Goal: Communication & Community: Answer question/provide support

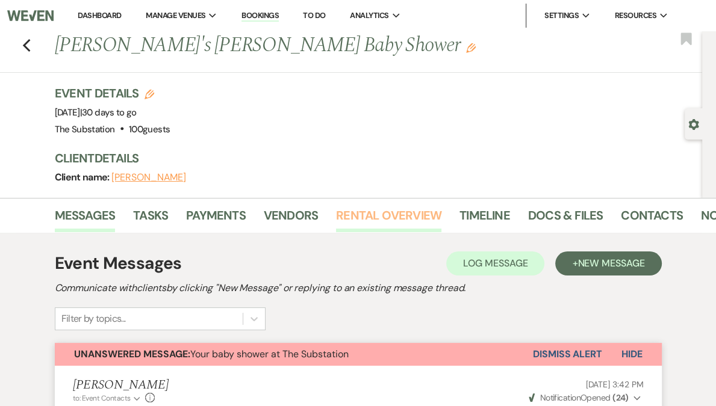
click at [376, 219] on link "Rental Overview" at bounding box center [388, 219] width 105 height 26
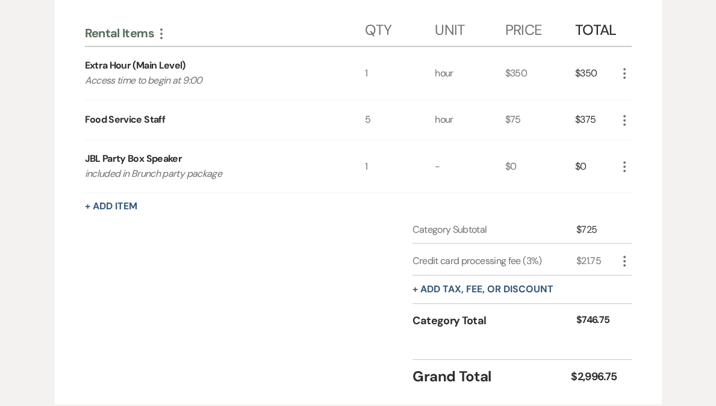
scroll to position [536, 0]
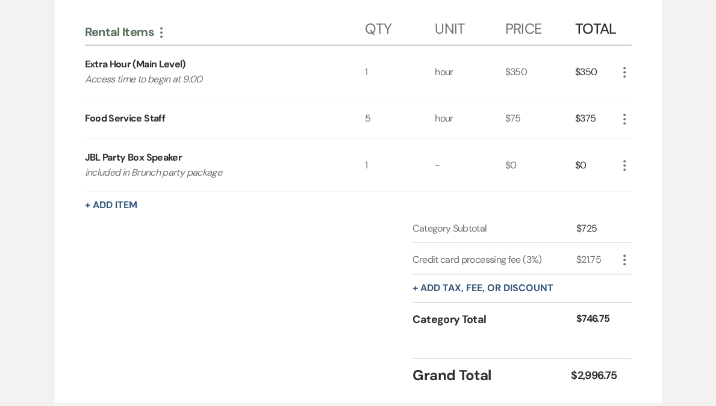
click at [625, 117] on icon "More" at bounding box center [624, 119] width 14 height 14
click at [647, 161] on button "X Delete" at bounding box center [649, 161] width 65 height 19
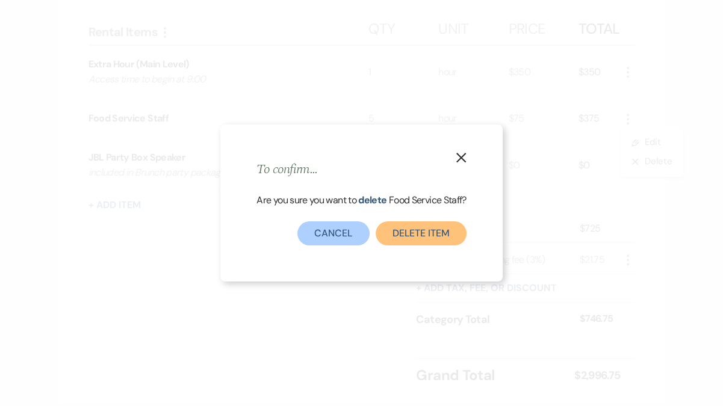
click at [438, 234] on button "Delete Item" at bounding box center [421, 234] width 91 height 24
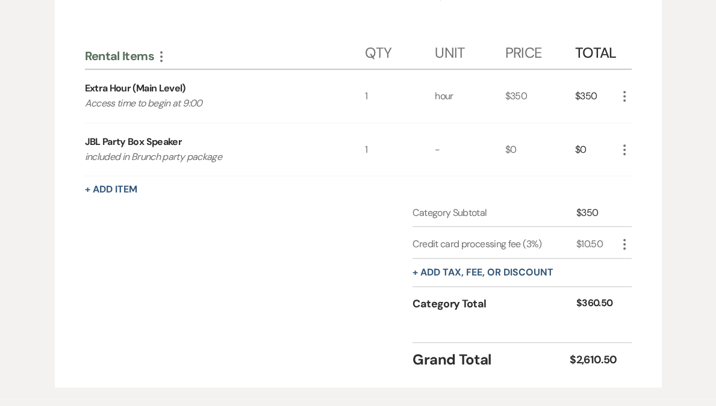
scroll to position [512, 0]
click at [622, 246] on icon "More" at bounding box center [624, 244] width 14 height 14
click at [645, 288] on button "Delete Delete" at bounding box center [649, 287] width 65 height 19
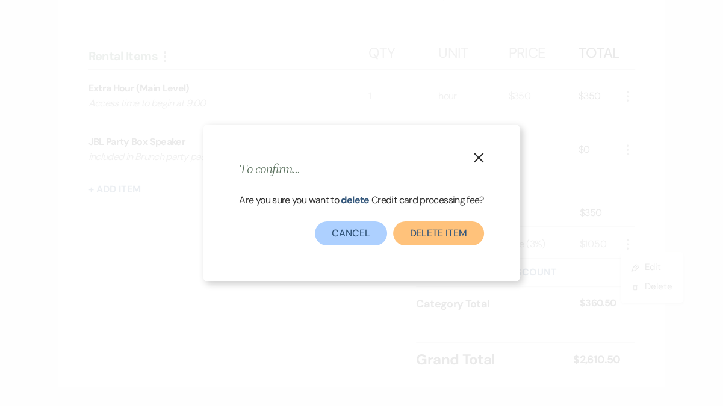
click at [423, 234] on button "Delete item" at bounding box center [438, 234] width 91 height 24
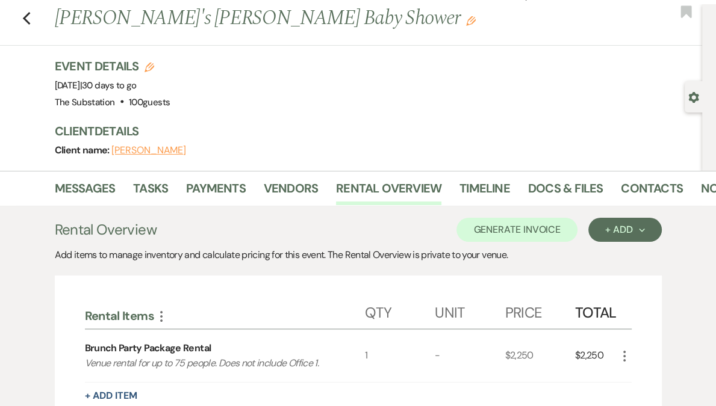
scroll to position [26, 0]
click at [529, 229] on button "Generate Invoice" at bounding box center [516, 231] width 121 height 24
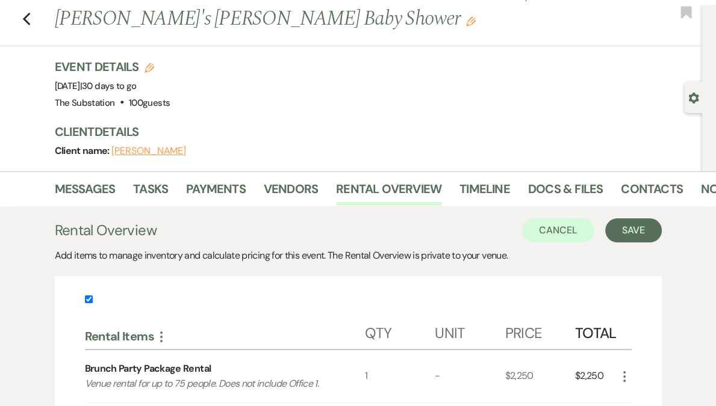
click at [89, 299] on input "checkbox" at bounding box center [89, 300] width 8 height 8
checkbox input "false"
click at [627, 229] on button "Save" at bounding box center [633, 231] width 57 height 24
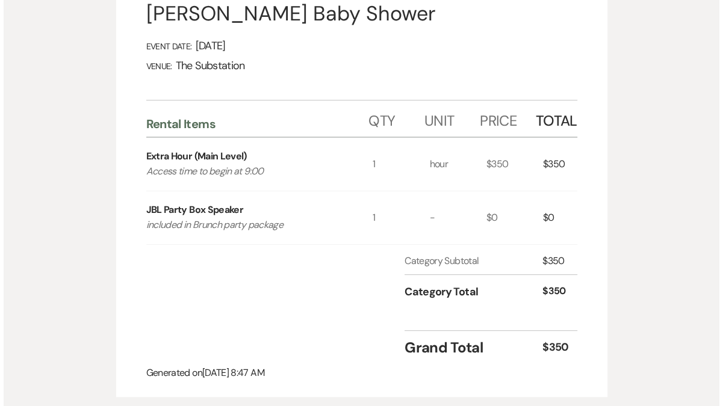
scroll to position [76, 0]
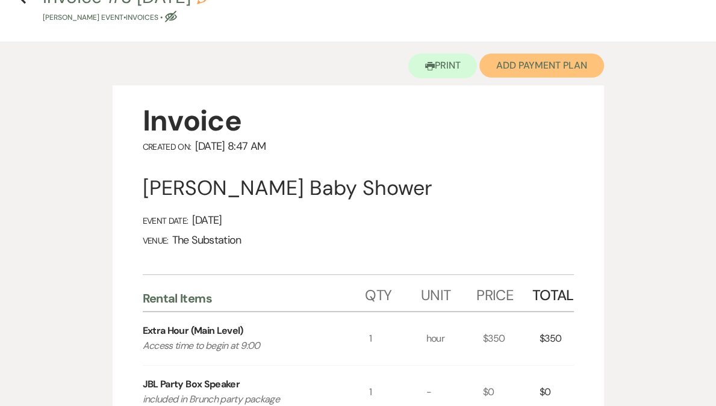
click at [551, 64] on button "Add Payment Plan" at bounding box center [541, 66] width 125 height 24
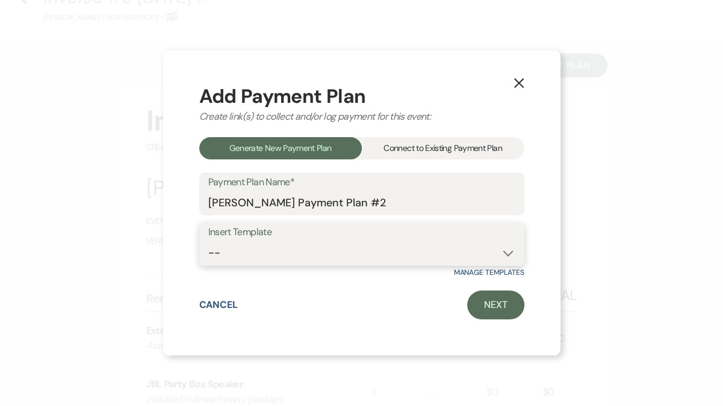
click at [312, 254] on select "-- Event Payment Plan Event Venue Rental due in full Additional Services, in fu…" at bounding box center [361, 252] width 307 height 23
select select "289"
click at [208, 241] on select "-- Event Payment Plan Event Venue Rental due in full Additional Services, in fu…" at bounding box center [361, 252] width 307 height 23
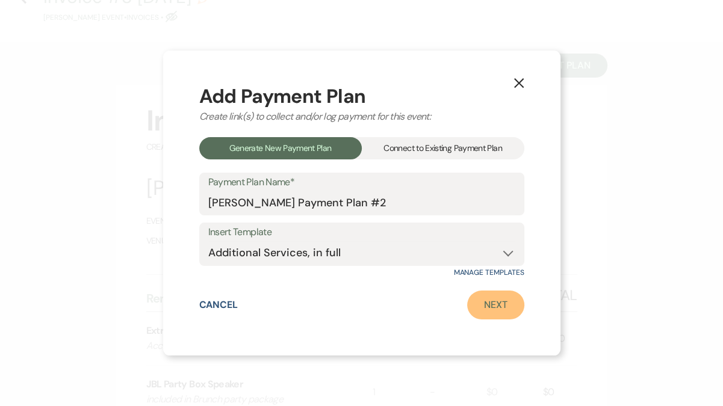
click at [491, 310] on link "Next" at bounding box center [495, 305] width 57 height 29
select select "27641"
select select "2"
select select "percentage"
select select "true"
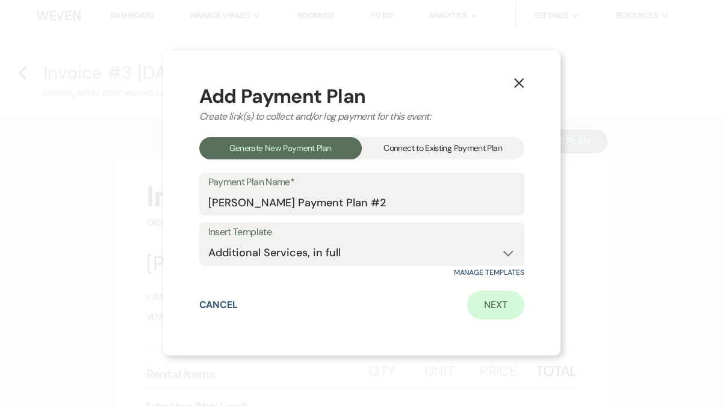
select select "client"
select select "weeks"
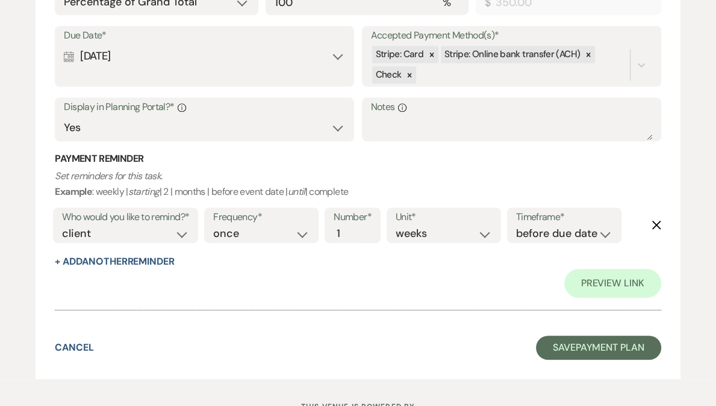
scroll to position [465, 0]
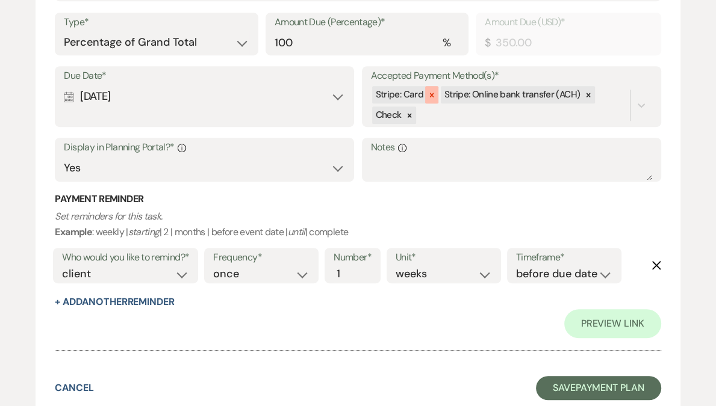
click at [431, 97] on icon at bounding box center [432, 95] width 8 height 8
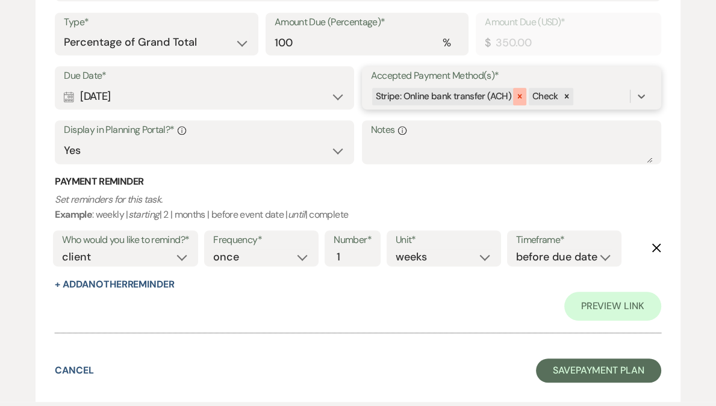
click at [515, 96] on icon at bounding box center [519, 96] width 8 height 8
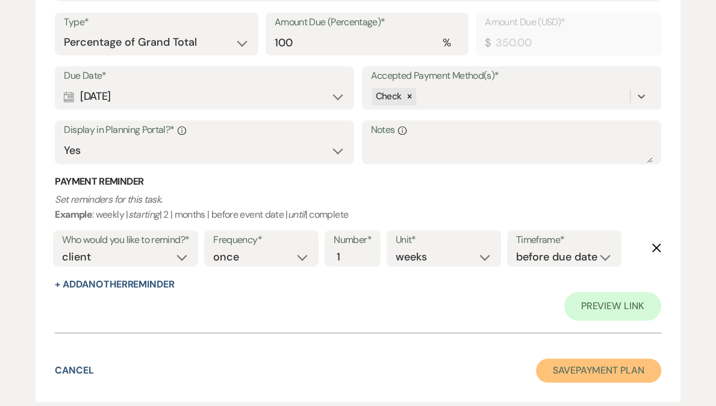
click at [580, 370] on button "Save Payment Plan" at bounding box center [598, 371] width 125 height 24
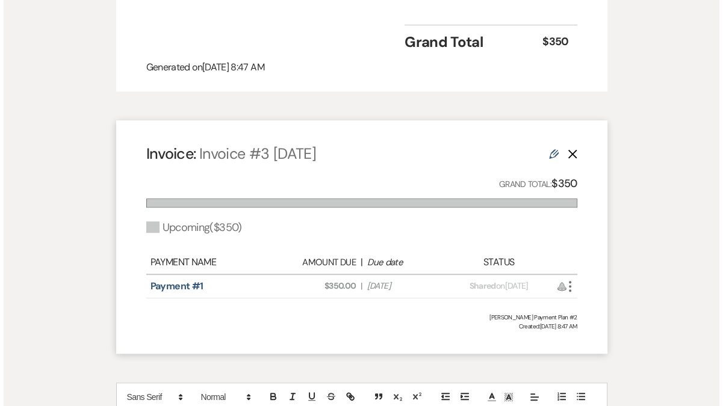
scroll to position [593, 0]
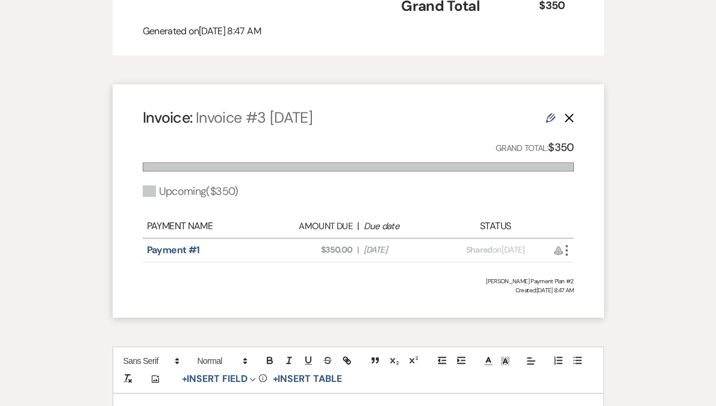
click at [569, 253] on icon "More" at bounding box center [566, 250] width 14 height 14
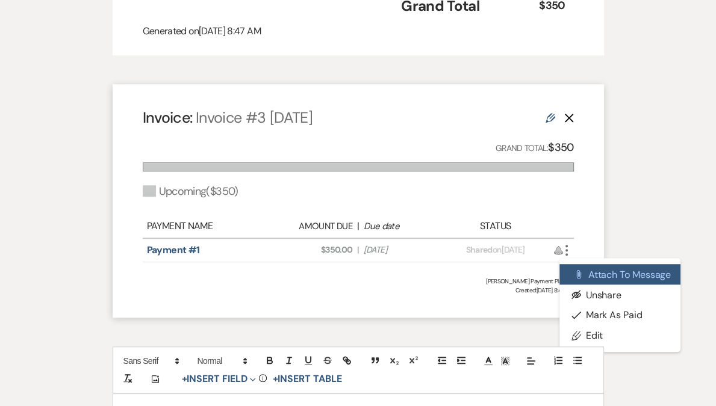
click at [615, 281] on button "Attach File Attach to Message" at bounding box center [620, 274] width 122 height 20
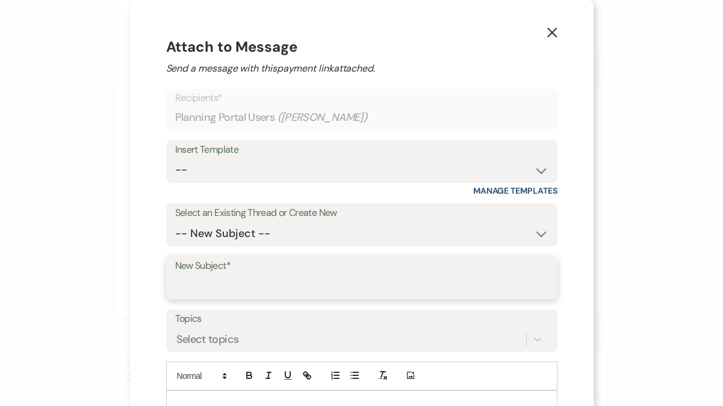
click at [264, 289] on input "New Subject*" at bounding box center [361, 286] width 373 height 23
type input "Additional hour invoice"
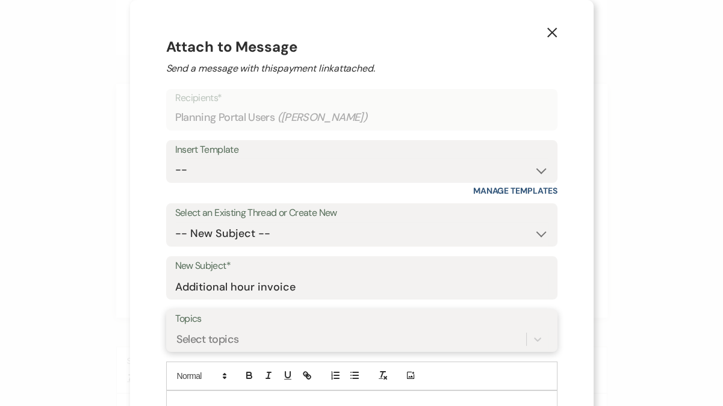
click at [206, 337] on div "Select topics" at bounding box center [361, 339] width 373 height 23
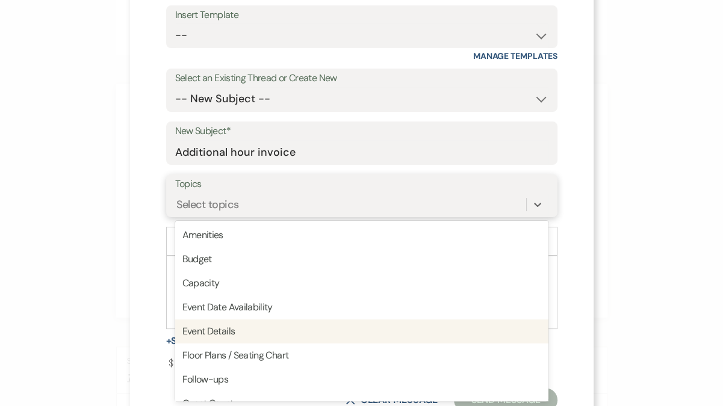
type input "a"
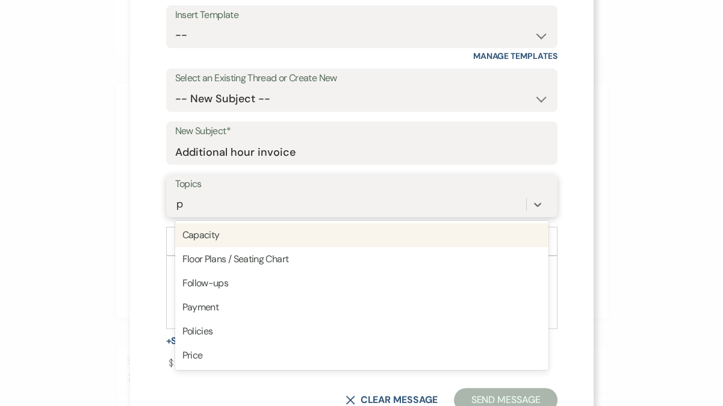
type input "pa"
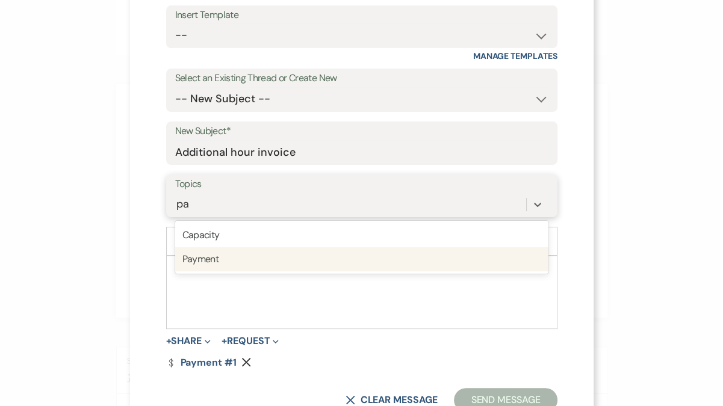
click at [207, 269] on div "Payment" at bounding box center [361, 259] width 373 height 24
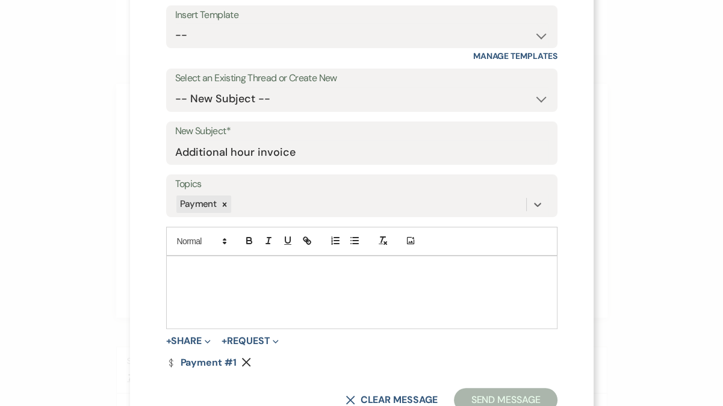
click at [209, 284] on div at bounding box center [362, 293] width 390 height 72
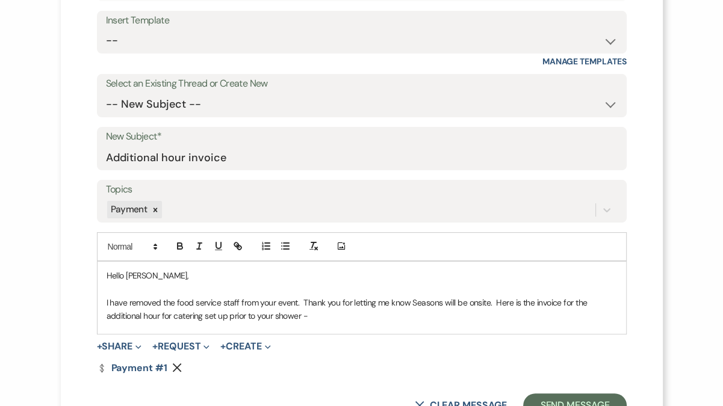
scroll to position [176, 0]
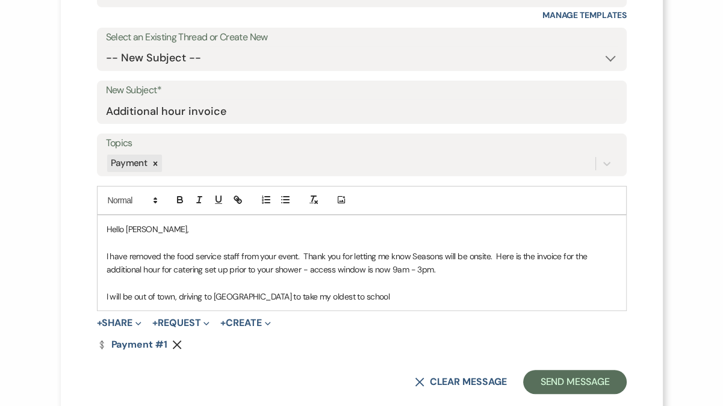
click at [178, 292] on p "I will be out of town, driving to VA to take my oldest to school" at bounding box center [362, 296] width 511 height 13
click at [171, 297] on p "I will be out of town, driving to VA to take my oldest to school" at bounding box center [362, 296] width 511 height 13
click at [418, 293] on p "I will be out of town Thursday and Friday, driving to VA to take my oldest to s…" at bounding box center [362, 296] width 511 height 13
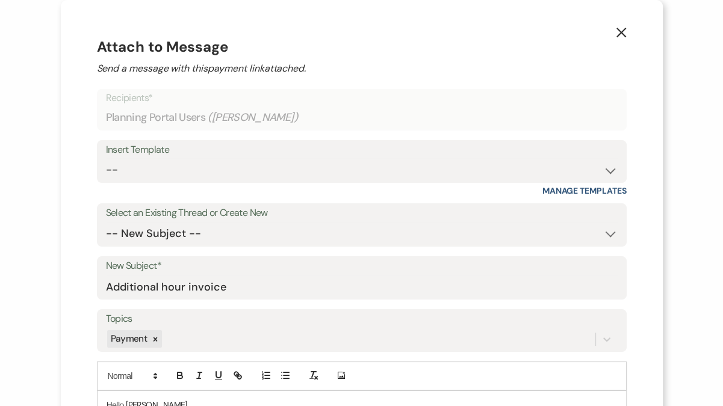
scroll to position [185, 0]
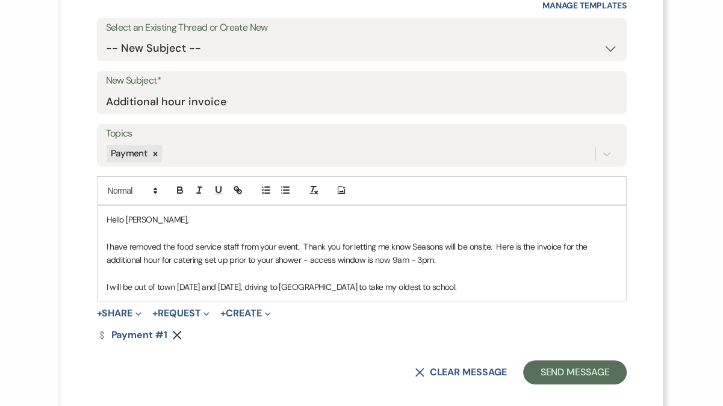
click at [186, 274] on p at bounding box center [362, 273] width 511 height 13
click at [405, 287] on p "I will be out of town Thursday and Friday, driving to VA to take my oldest to s…" at bounding box center [362, 287] width 511 height 13
click at [445, 259] on p "I have removed the food service staff from your event. Thank you for letting me…" at bounding box center [362, 253] width 511 height 27
click at [541, 290] on p "I will be out of town Thursday and Friday, driving to VA to take my oldest to s…" at bounding box center [362, 287] width 511 height 13
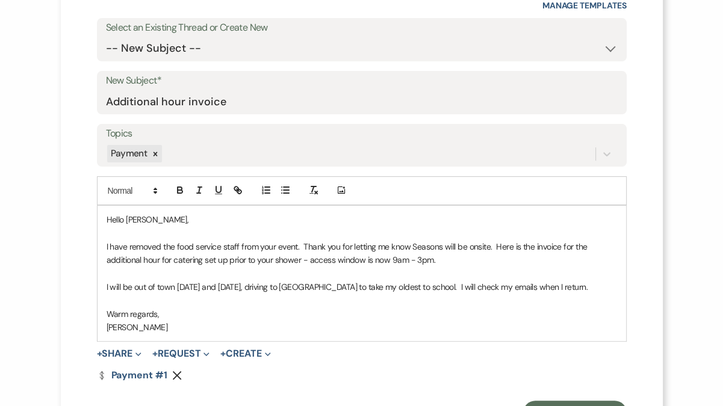
scroll to position [240, 0]
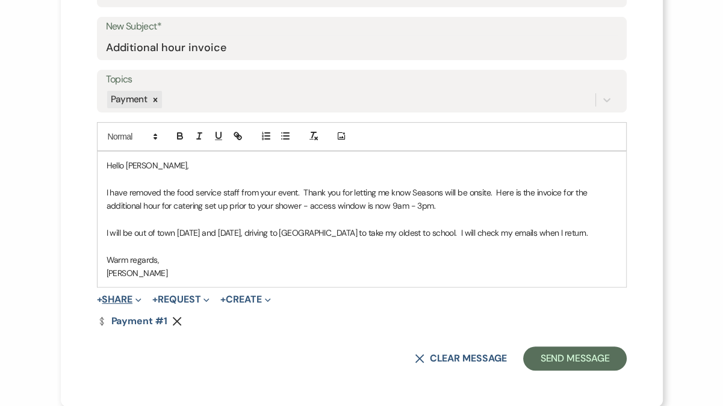
click at [116, 302] on button "+ Share Expand" at bounding box center [119, 300] width 45 height 10
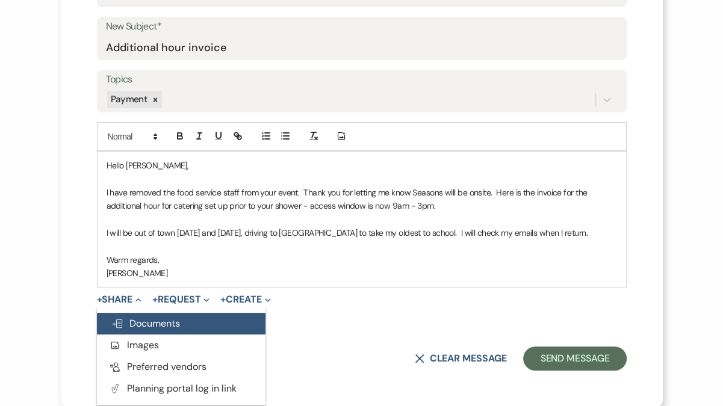
click at [139, 328] on span "Doc Upload Documents" at bounding box center [145, 323] width 69 height 13
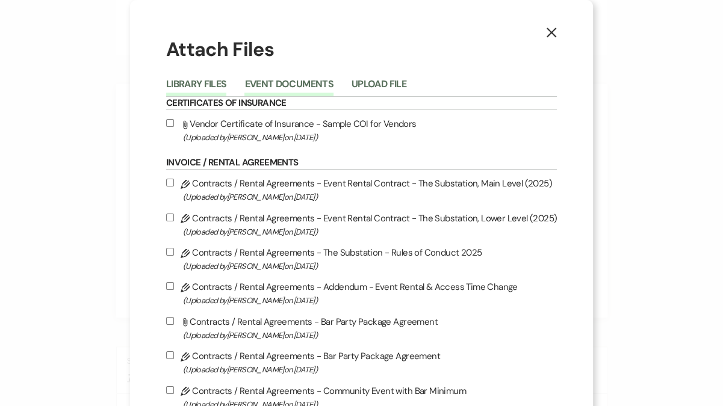
click at [308, 86] on button "Event Documents" at bounding box center [288, 87] width 89 height 17
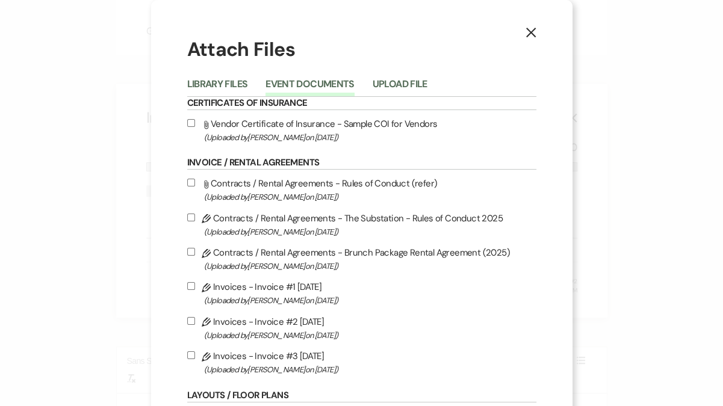
scroll to position [90, 0]
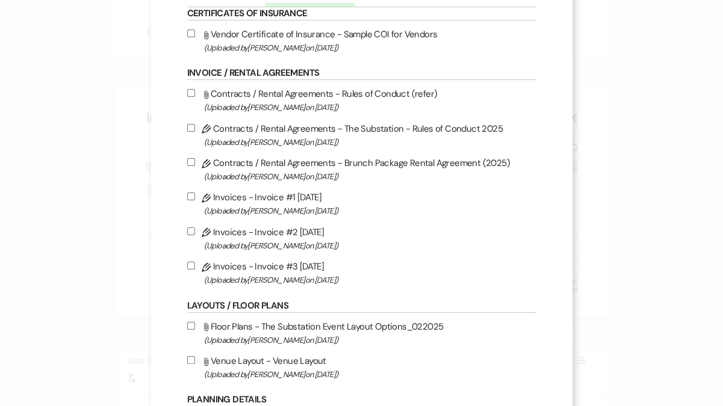
click at [264, 269] on label "Pencil Invoices - Invoice #3 8-20-2025 (Uploaded by Vickie Spiess on Aug 20th, …" at bounding box center [361, 273] width 349 height 28
click at [195, 269] on input "Pencil Invoices - Invoice #3 8-20-2025 (Uploaded by Vickie Spiess on Aug 20th, …" at bounding box center [191, 266] width 8 height 8
checkbox input "true"
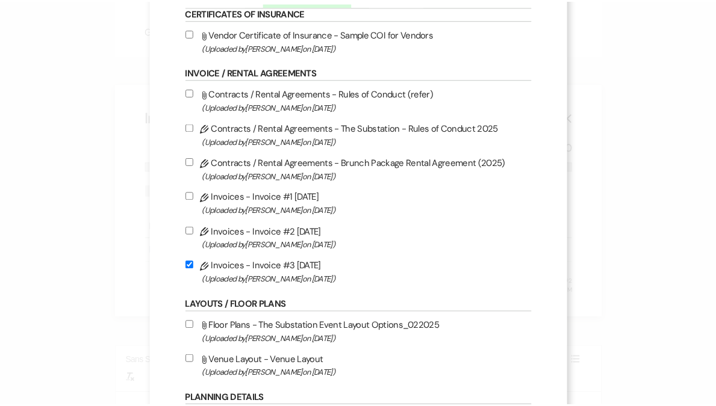
scroll to position [613, 0]
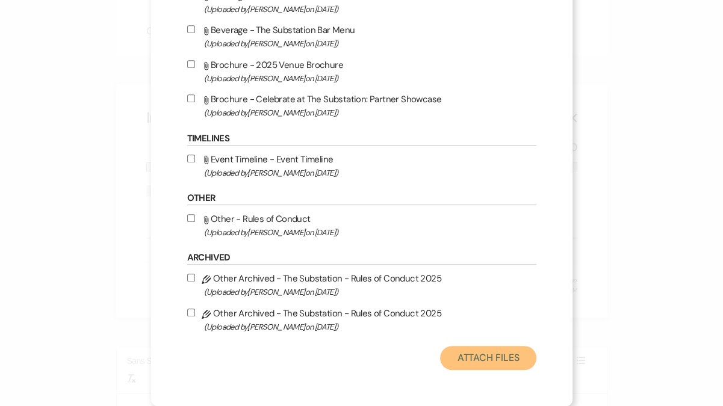
click at [481, 359] on button "Attach Files" at bounding box center [488, 358] width 96 height 24
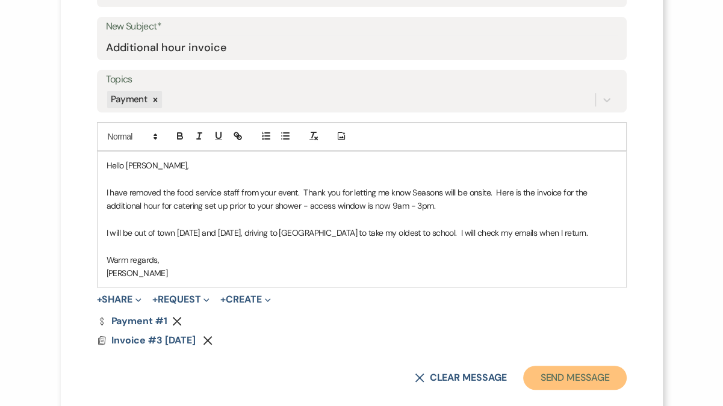
click at [567, 376] on button "Send Message" at bounding box center [574, 378] width 103 height 24
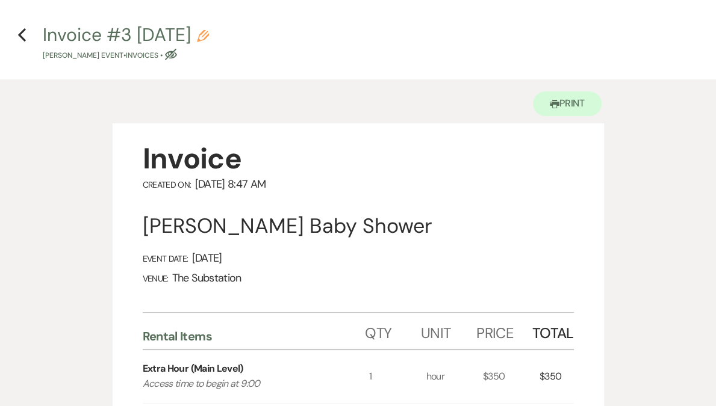
scroll to position [0, 0]
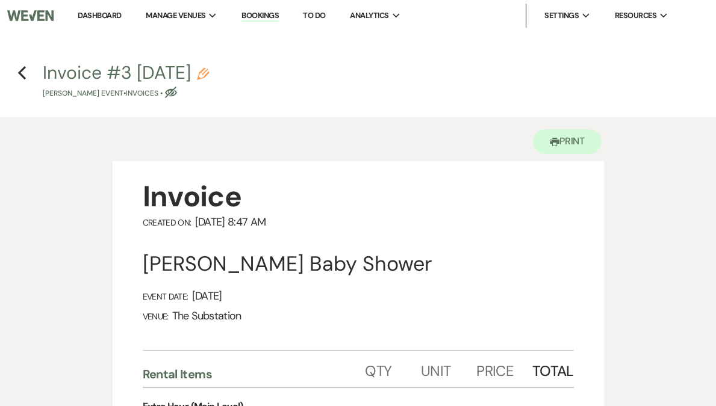
click at [121, 12] on link "Dashboard" at bounding box center [99, 15] width 43 height 10
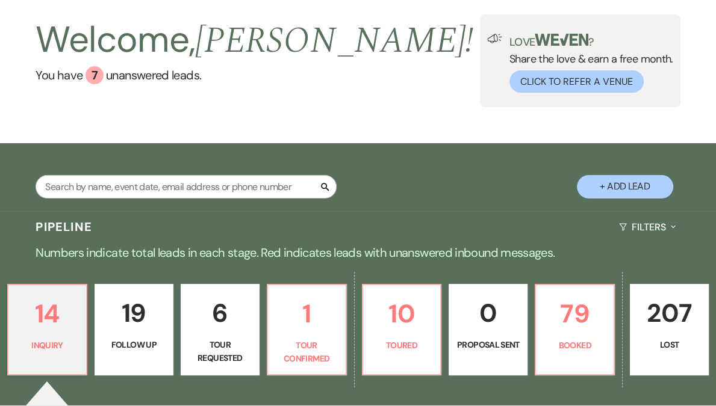
scroll to position [171, 0]
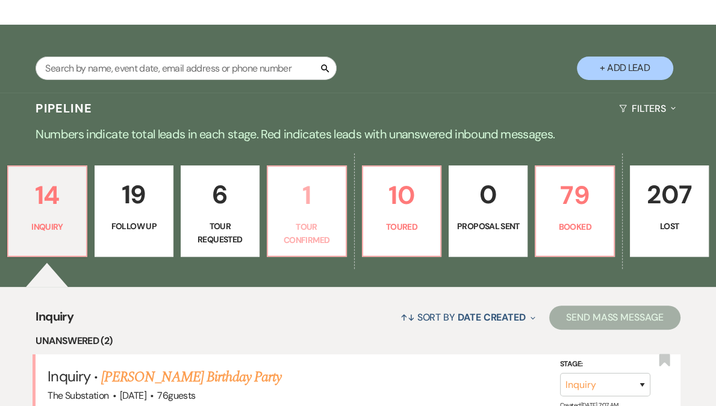
click at [308, 204] on p "1" at bounding box center [306, 195] width 63 height 40
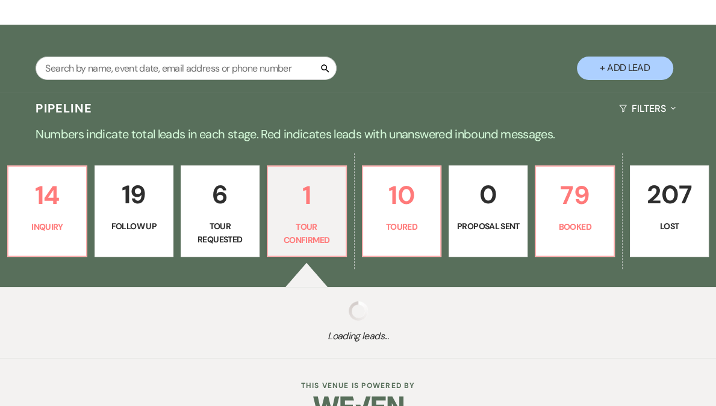
select select "4"
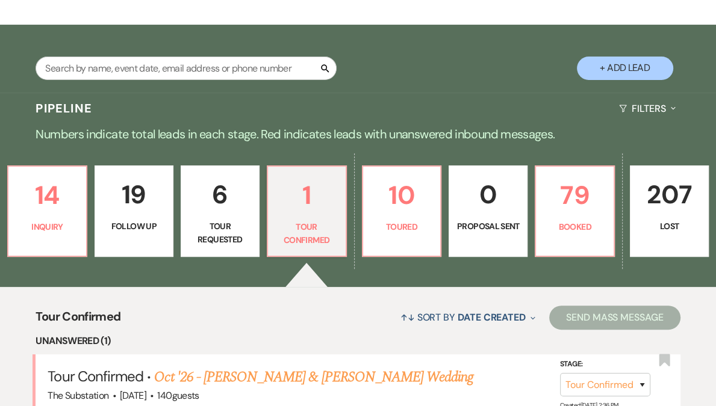
scroll to position [257, 0]
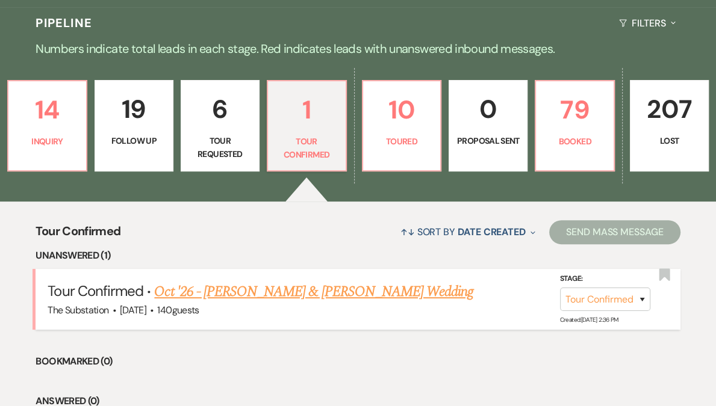
click at [270, 297] on link "Oct '26 - Brennan Klein & Thomas Larsson's Wedding" at bounding box center [313, 292] width 319 height 22
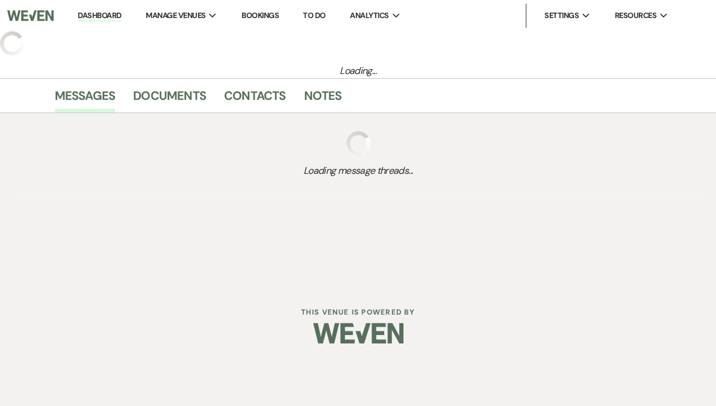
select select "4"
select select "5"
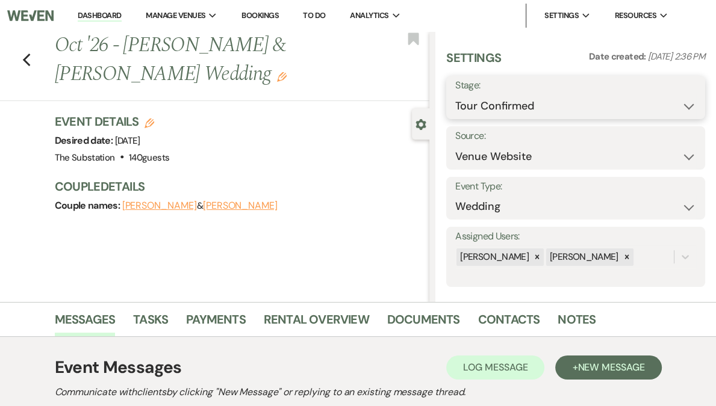
click at [556, 109] on select "Inquiry Follow Up Tour Requested Tour Confirmed Toured Proposal Sent Booked Lost" at bounding box center [575, 106] width 241 height 23
select select "5"
click at [491, 95] on select "Inquiry Follow Up Tour Requested Tour Confirmed Toured Proposal Sent Booked Lost" at bounding box center [575, 106] width 241 height 23
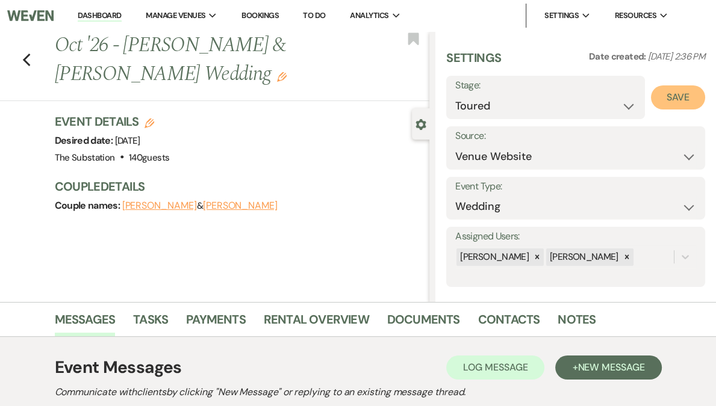
click at [683, 95] on button "Save" at bounding box center [678, 98] width 54 height 24
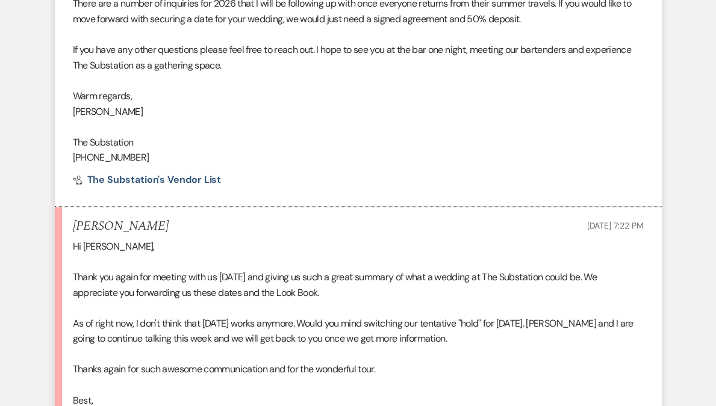
scroll to position [941, 0]
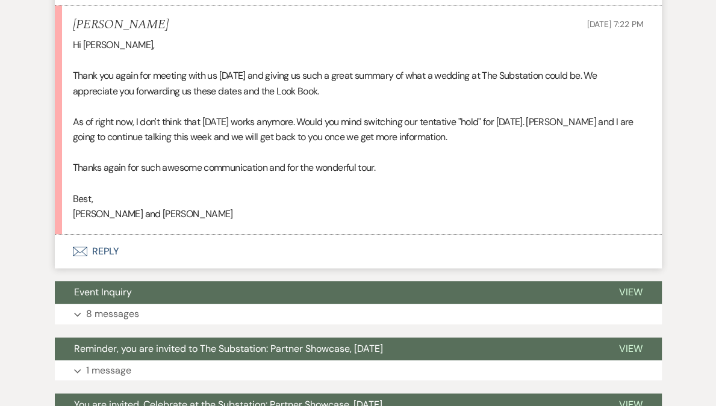
click at [107, 267] on button "Envelope Reply" at bounding box center [358, 252] width 607 height 34
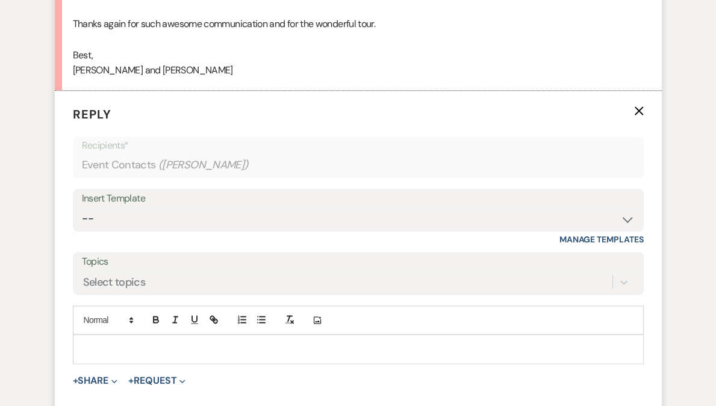
scroll to position [1248, 0]
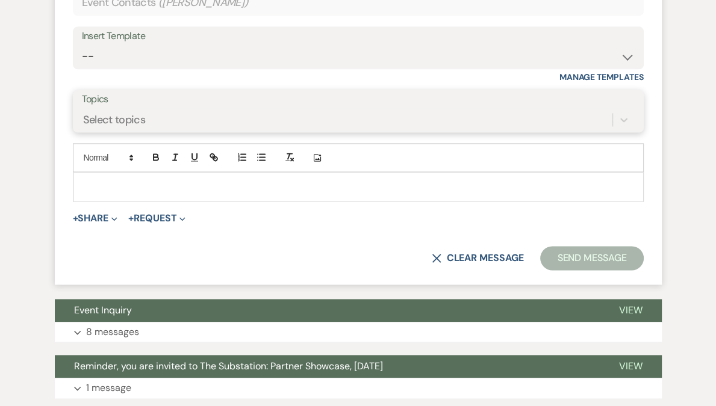
click at [145, 131] on div "Select topics" at bounding box center [347, 120] width 530 height 21
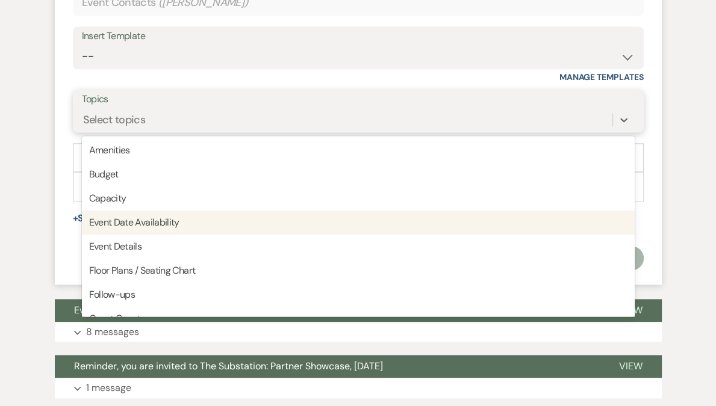
click at [151, 231] on div "Event Date Availability" at bounding box center [358, 223] width 553 height 24
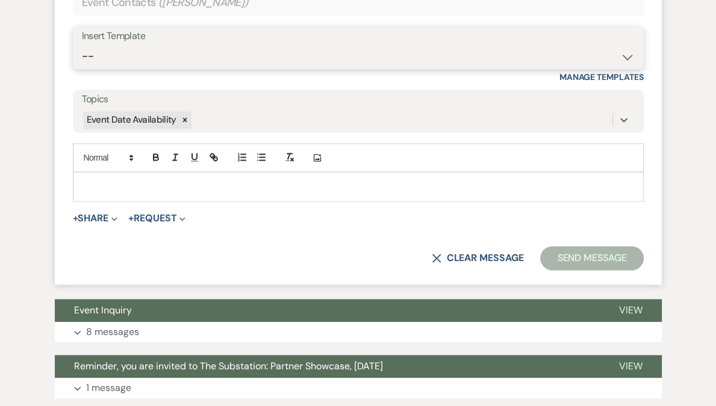
click at [187, 68] on select "-- Weven Planning Portal Introduction (Booked Events) Follow Up Contract (Pre-B…" at bounding box center [358, 56] width 553 height 23
select select "4505"
click at [82, 60] on select "-- Weven Planning Portal Introduction (Booked Events) Follow Up Contract (Pre-B…" at bounding box center [358, 56] width 553 height 23
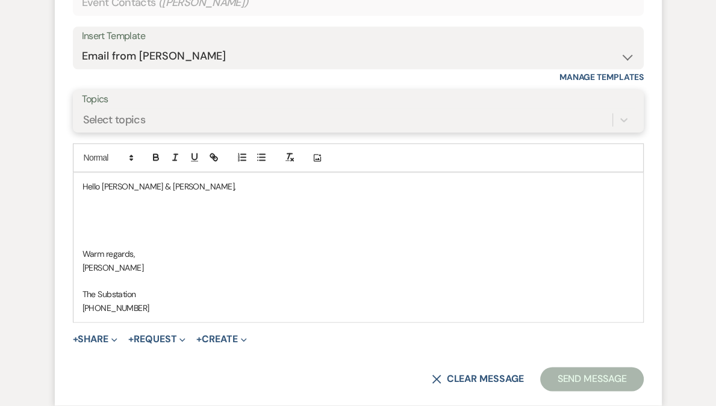
click at [166, 131] on div "Select topics" at bounding box center [347, 120] width 530 height 21
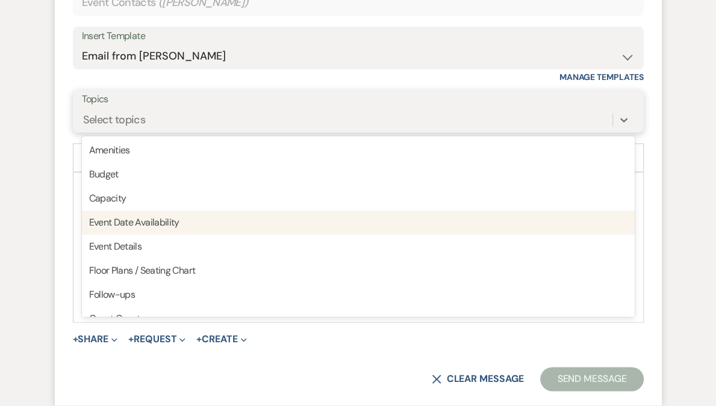
click at [167, 235] on div "Event Date Availability" at bounding box center [358, 223] width 553 height 24
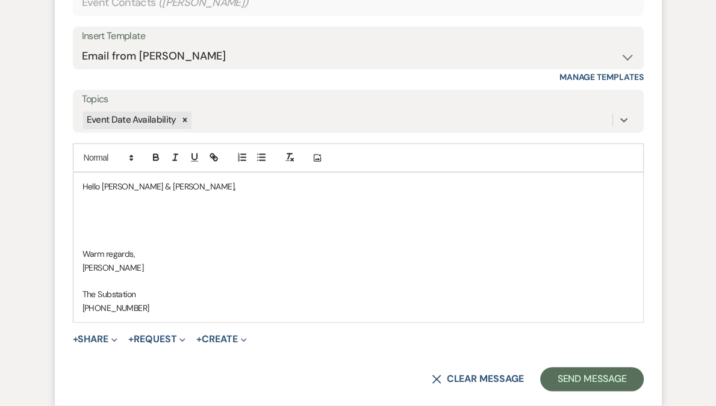
click at [154, 220] on p at bounding box center [358, 213] width 552 height 13
click at [160, 193] on p "Hello Brennan & Thomas," at bounding box center [358, 186] width 552 height 13
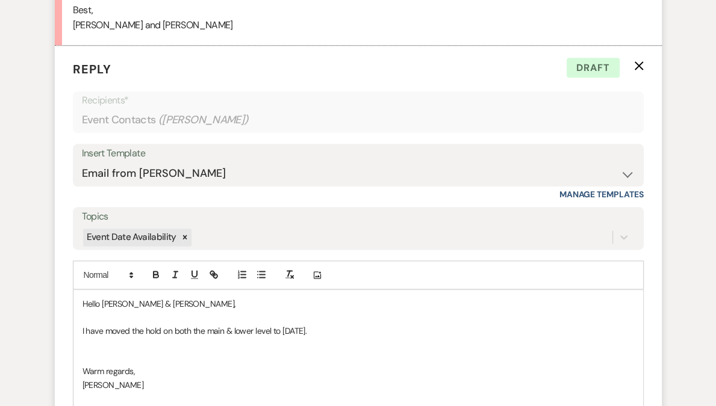
scroll to position [1254, 0]
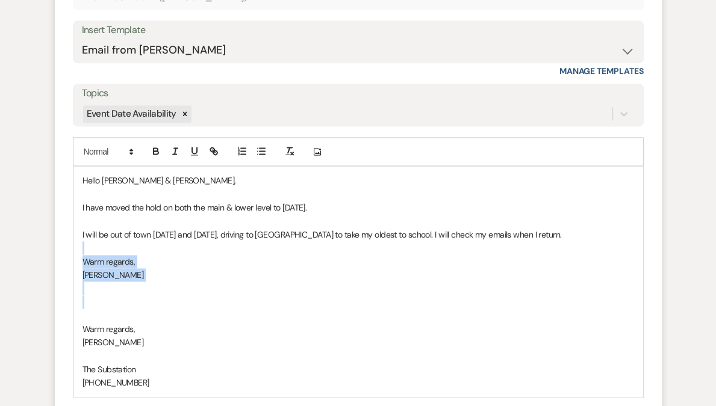
drag, startPoint x: 86, startPoint y: 267, endPoint x: 142, endPoint y: 316, distance: 74.3
click at [142, 316] on div "Hello Brennan & Tom, I have moved the hold on both the main & lower level to Sa…" at bounding box center [358, 282] width 570 height 230
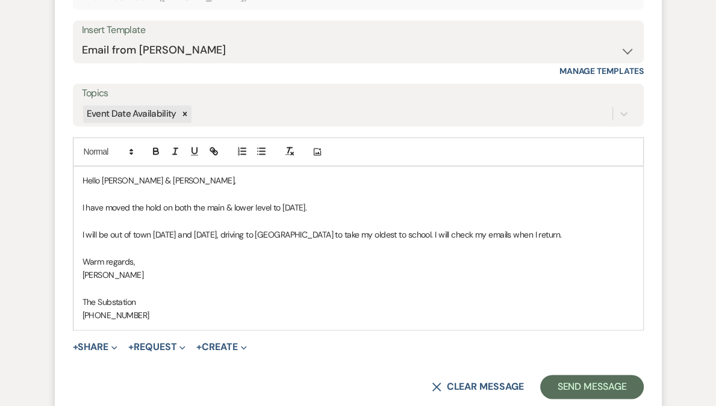
click at [426, 214] on p "I have moved the hold on both the main & lower level to Saturday, October 24, 2…" at bounding box center [358, 207] width 552 height 13
click at [479, 214] on p "I have moved the hold on both the main & lower level to Saturday, October 24, 2…" at bounding box center [358, 207] width 552 height 13
click at [515, 214] on p "I have moved the hold on both the main & lower level to Saturday, October 24, 2…" at bounding box center [358, 207] width 552 height 13
click at [582, 214] on p "I have moved the hold on both the main & lower level to Saturday, October 24, 2…" at bounding box center [358, 207] width 552 height 13
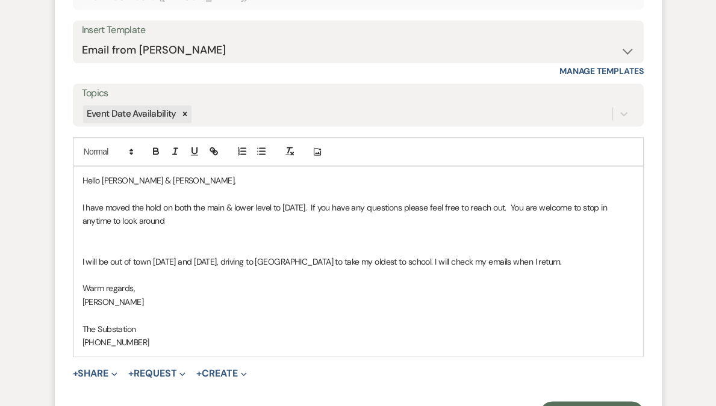
drag, startPoint x: 585, startPoint y: 222, endPoint x: 585, endPoint y: 238, distance: 16.3
click at [585, 228] on p "I have moved the hold on both the main & lower level to Saturday, October 24, 2…" at bounding box center [358, 214] width 552 height 27
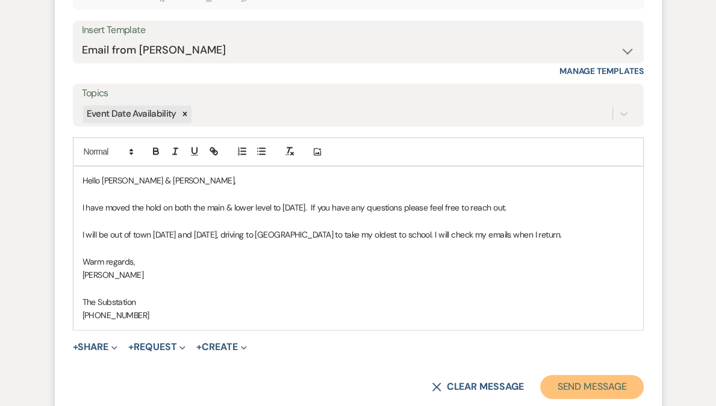
click at [595, 397] on button "Send Message" at bounding box center [591, 387] width 103 height 24
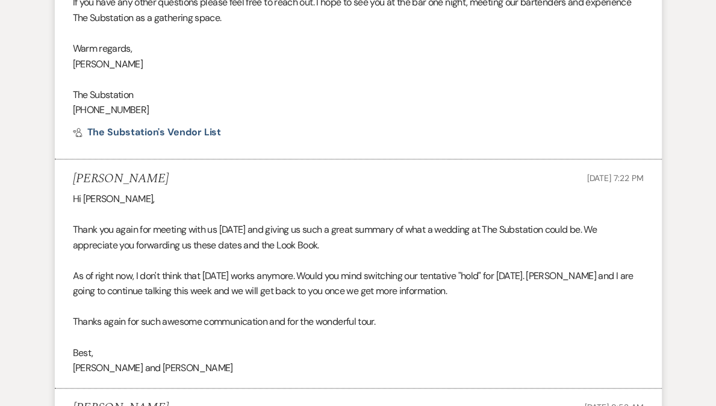
scroll to position [0, 0]
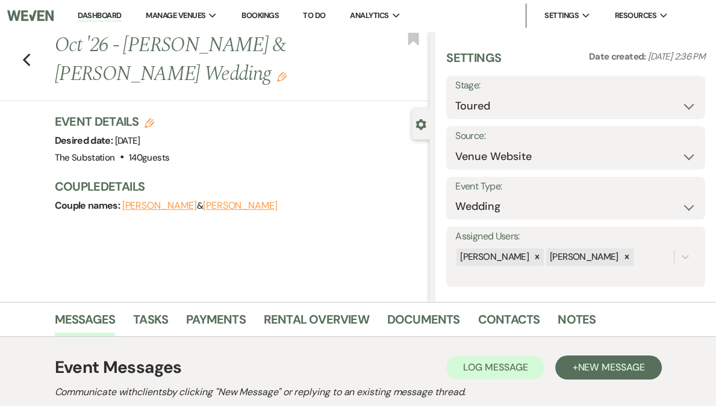
click at [121, 17] on link "Dashboard" at bounding box center [99, 15] width 43 height 11
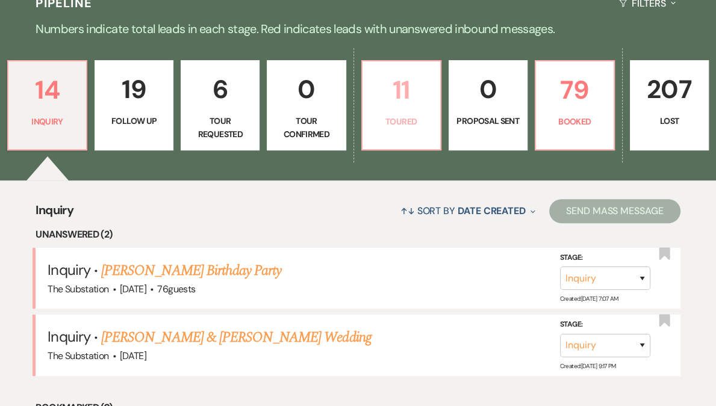
click at [397, 126] on p "Toured" at bounding box center [401, 121] width 63 height 13
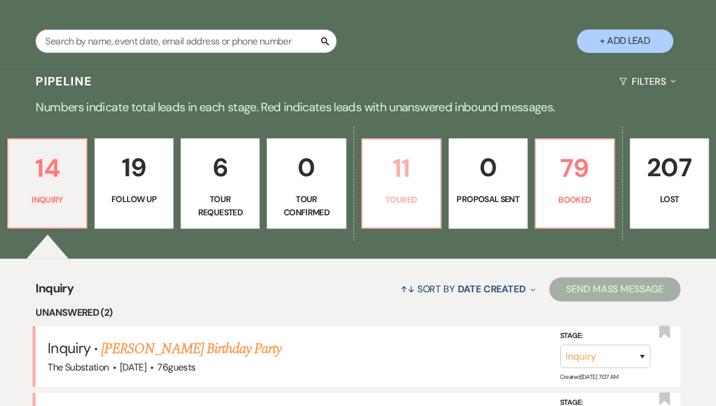
select select "5"
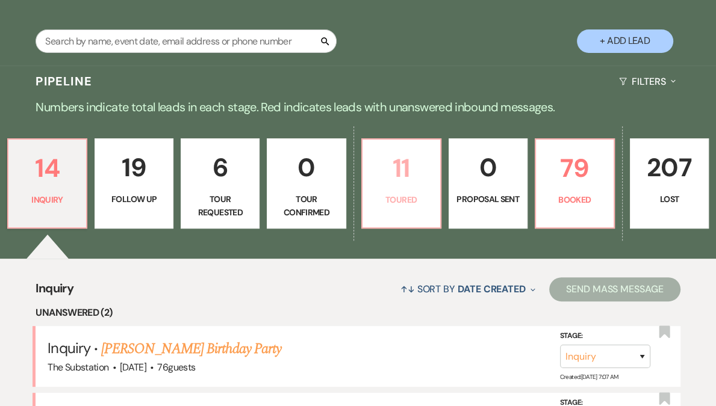
select select "5"
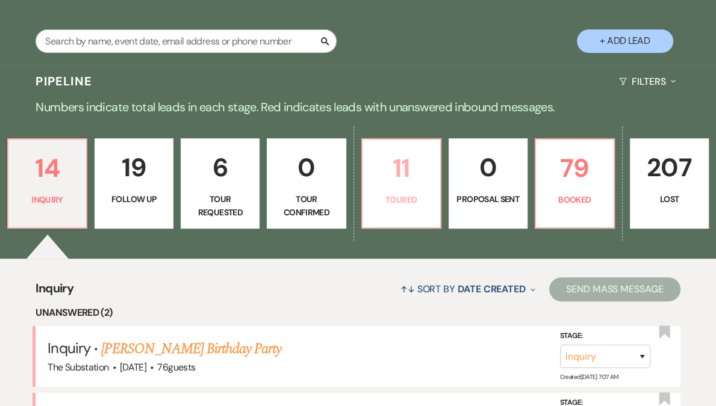
select select "5"
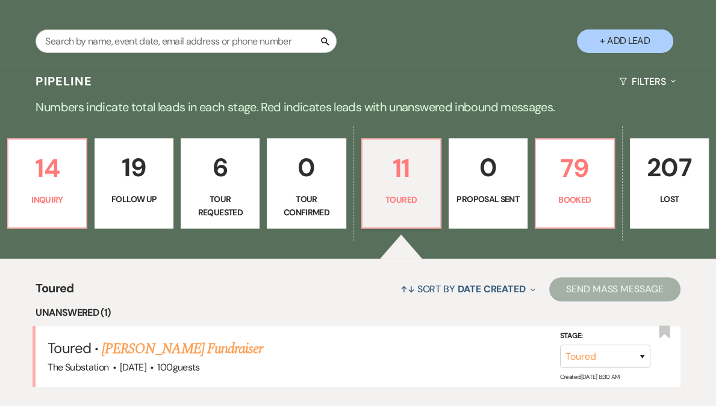
scroll to position [276, 0]
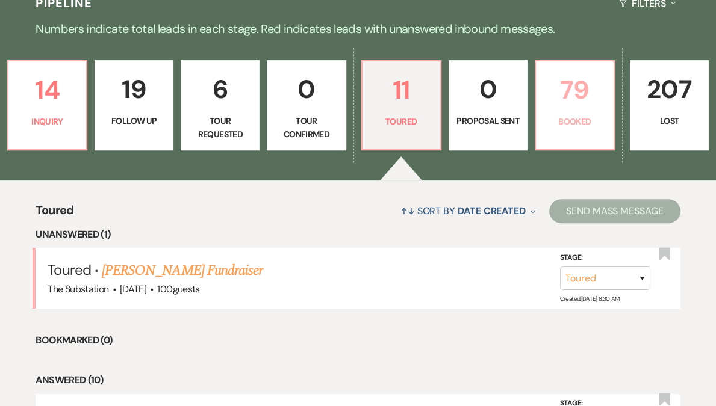
click at [559, 107] on p "79" at bounding box center [574, 90] width 63 height 40
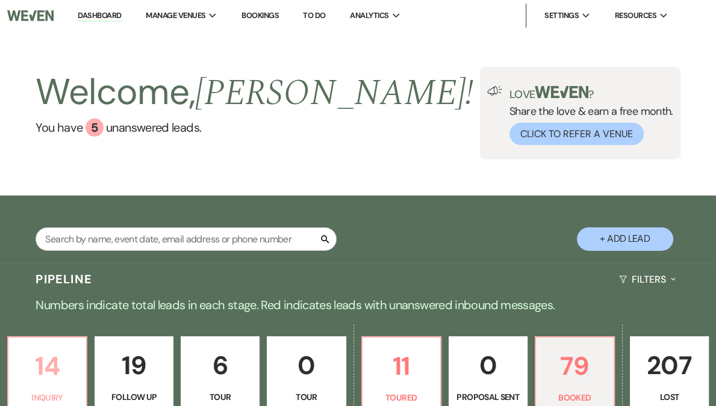
click at [79, 403] on p "Inquiry" at bounding box center [47, 397] width 63 height 13
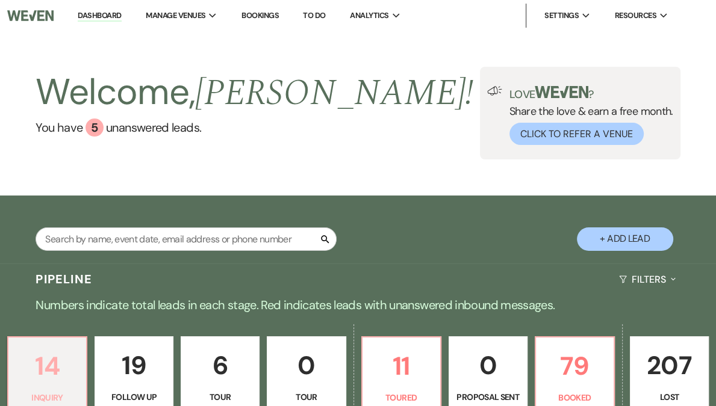
click at [71, 372] on p "14" at bounding box center [47, 366] width 63 height 40
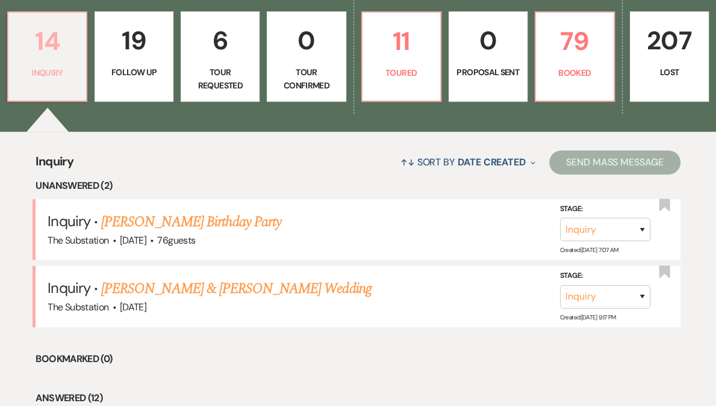
scroll to position [426, 0]
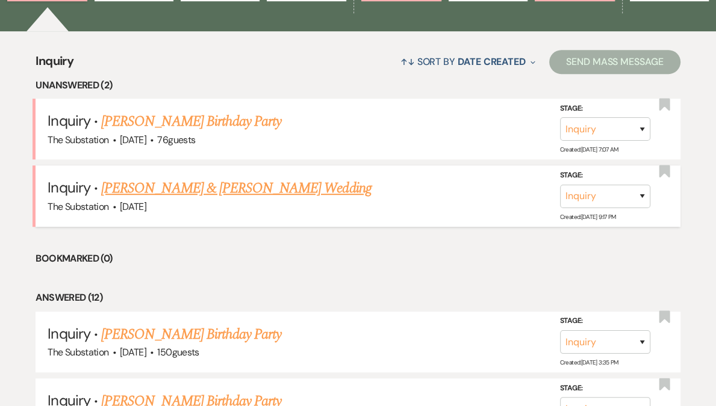
click at [220, 188] on link "[PERSON_NAME] & [PERSON_NAME] Wedding" at bounding box center [236, 189] width 270 height 22
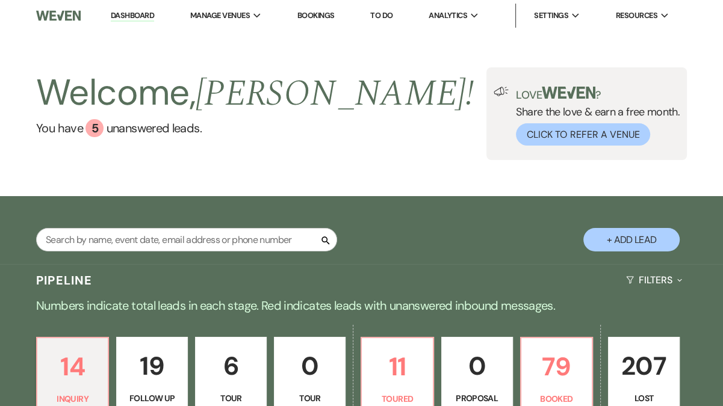
select select "5"
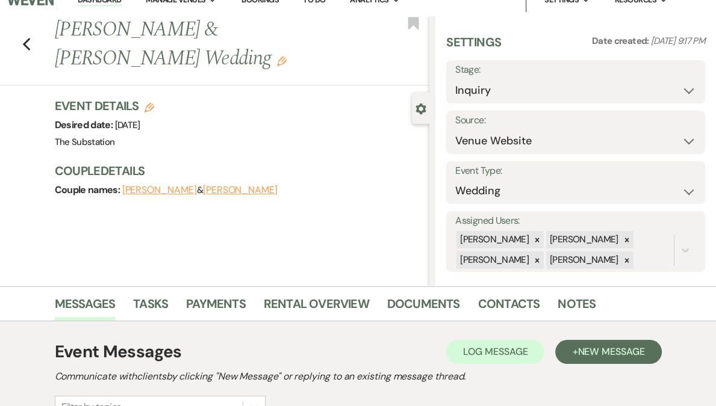
scroll to position [16, 0]
click at [629, 241] on icon at bounding box center [627, 239] width 8 height 8
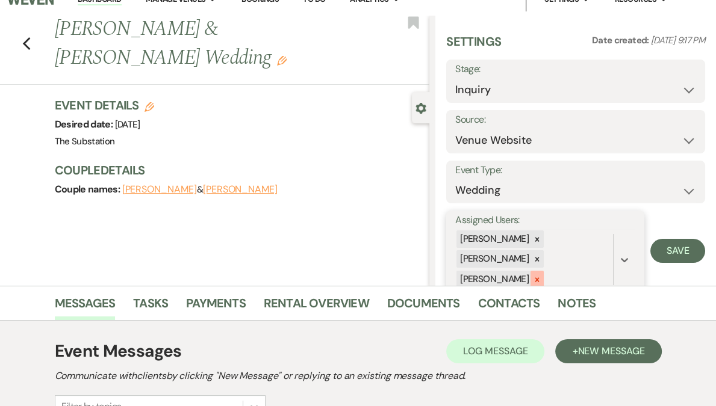
click at [541, 277] on icon at bounding box center [537, 280] width 8 height 8
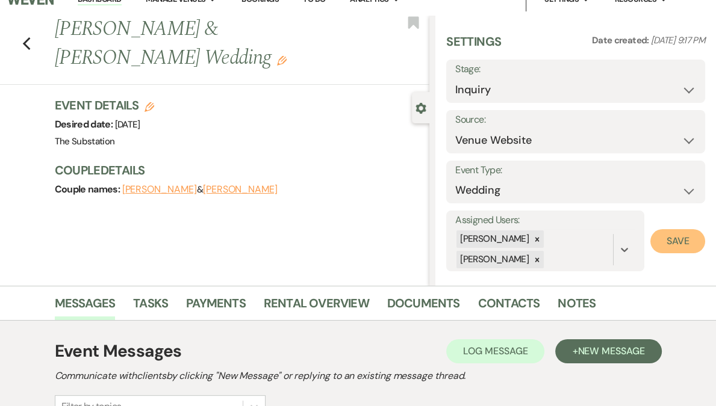
click at [673, 240] on button "Save" at bounding box center [677, 241] width 55 height 24
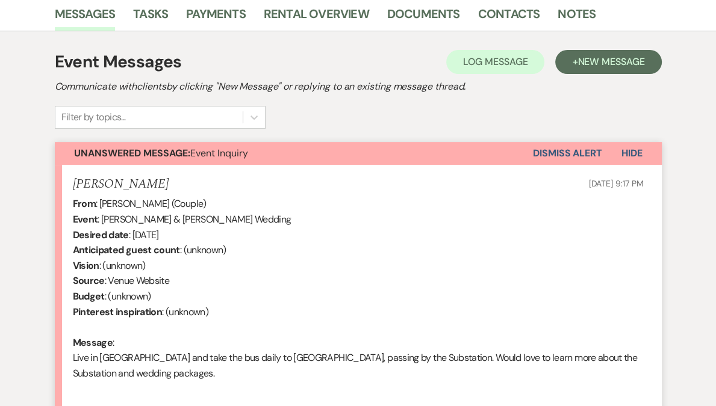
scroll to position [438, 0]
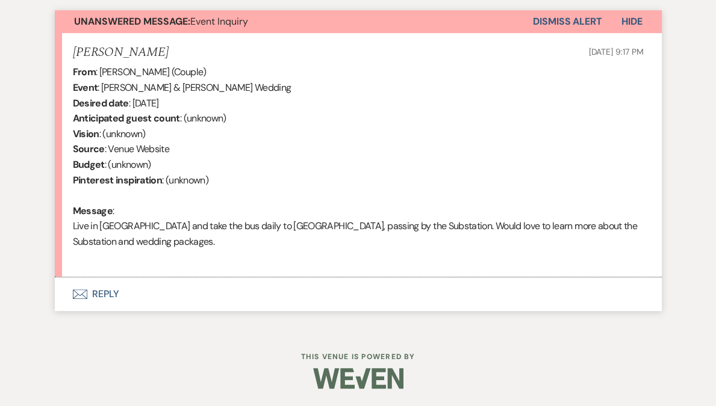
click at [103, 290] on button "Envelope Reply" at bounding box center [358, 295] width 607 height 34
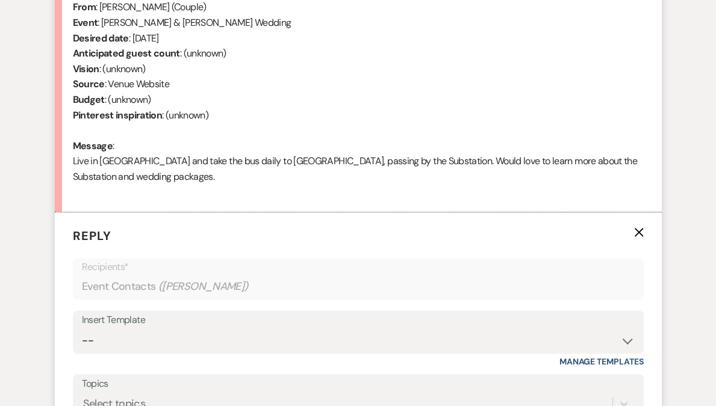
scroll to position [530, 0]
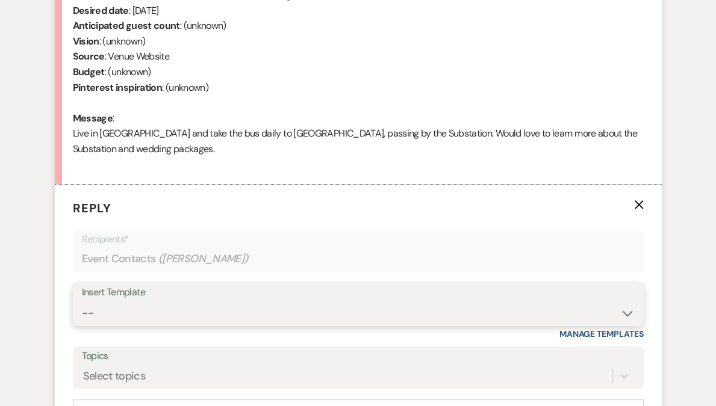
click at [154, 315] on select "-- Weven Planning Portal Introduction (Booked Events) Follow Up Contract (Pre-B…" at bounding box center [358, 313] width 553 height 23
select select "4505"
click at [82, 302] on select "-- Weven Planning Portal Introduction (Booked Events) Follow Up Contract (Pre-B…" at bounding box center [358, 313] width 553 height 23
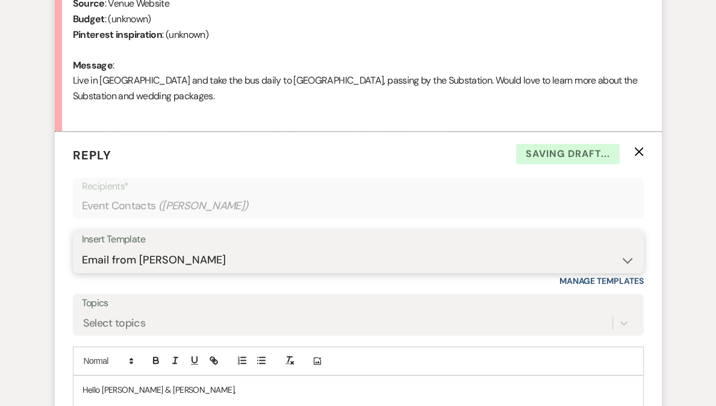
scroll to position [710, 0]
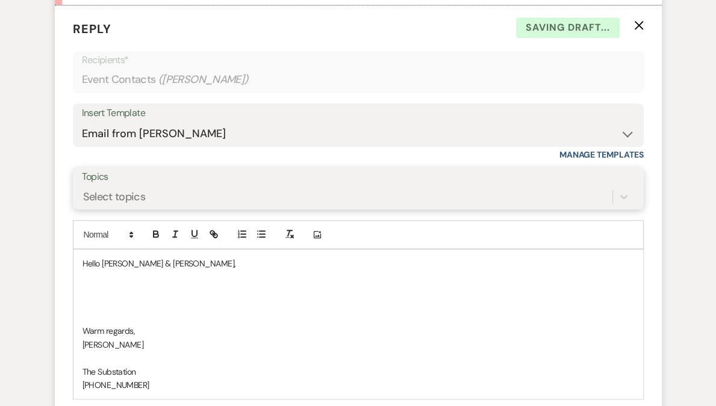
click at [171, 201] on div "Select topics" at bounding box center [347, 197] width 530 height 21
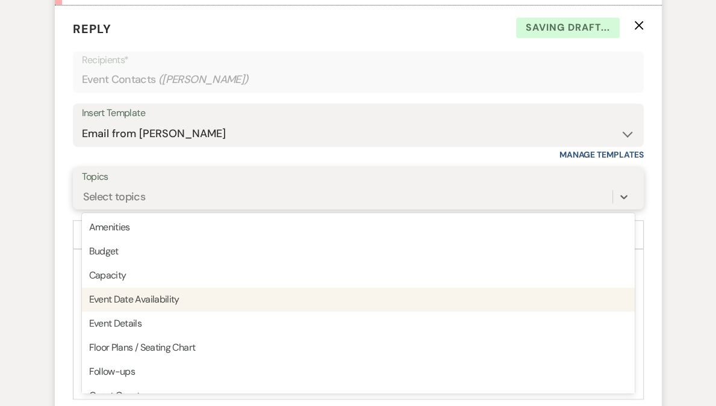
click at [170, 303] on div "Event Date Availability" at bounding box center [358, 300] width 553 height 24
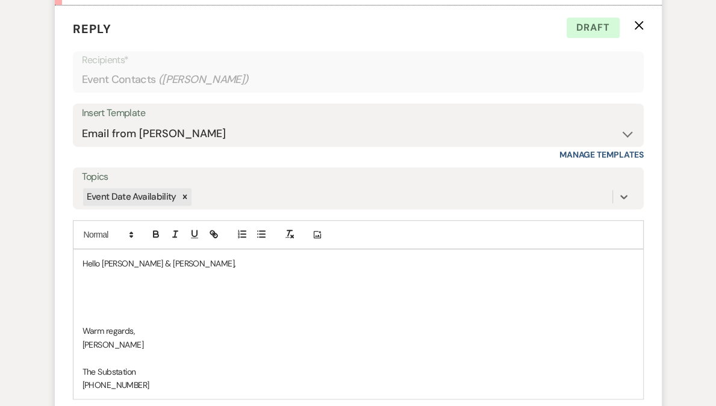
click at [146, 304] on p at bounding box center [358, 304] width 552 height 13
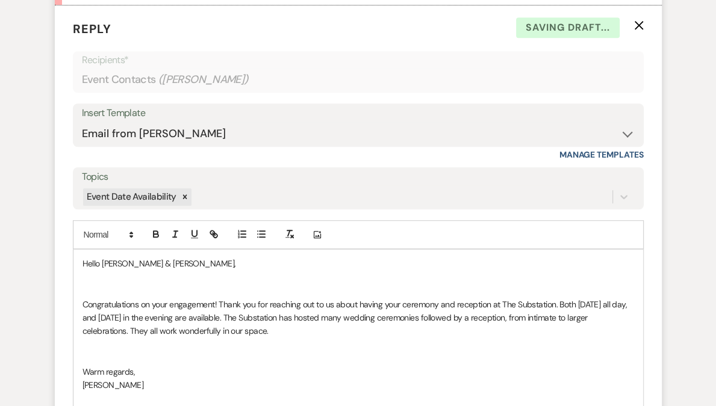
click at [138, 291] on p at bounding box center [358, 290] width 552 height 13
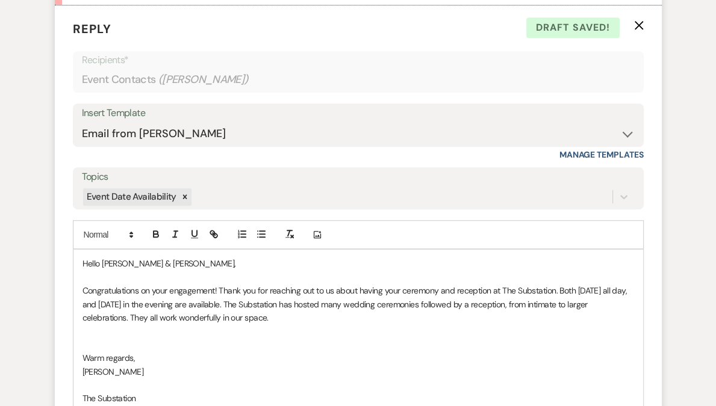
click at [402, 291] on p "Congratulations on your engagement! Thank you for reaching out to us about havi…" at bounding box center [358, 304] width 552 height 40
click at [500, 291] on p "Congratulations on your engagement! Thank you for reaching out to us about havi…" at bounding box center [358, 304] width 552 height 40
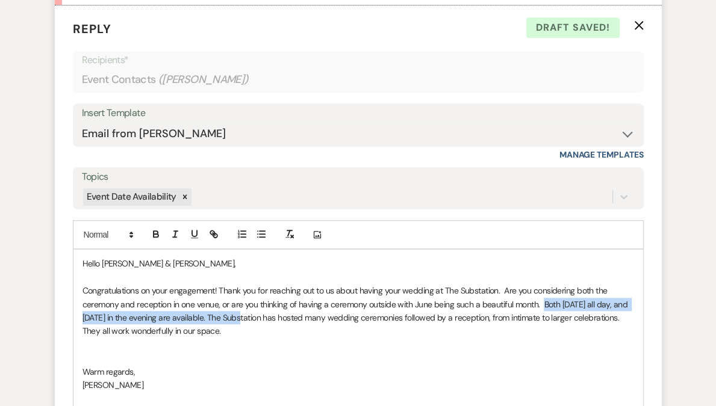
drag, startPoint x: 543, startPoint y: 301, endPoint x: 255, endPoint y: 316, distance: 288.2
click at [255, 316] on p "Congratulations on your engagement! Thank you for reaching out to us about havi…" at bounding box center [358, 311] width 552 height 54
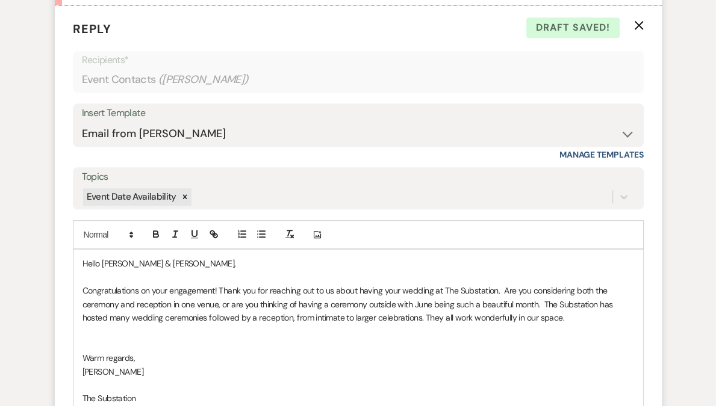
click at [420, 317] on p "Congratulations on your engagement! Thank you for reaching out to us about havi…" at bounding box center [358, 304] width 552 height 40
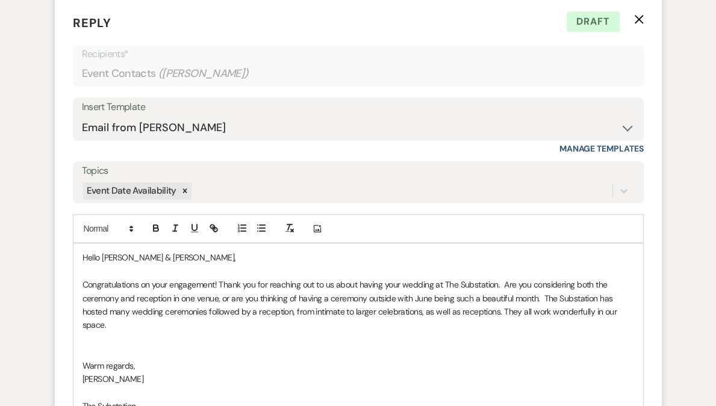
scroll to position [765, 0]
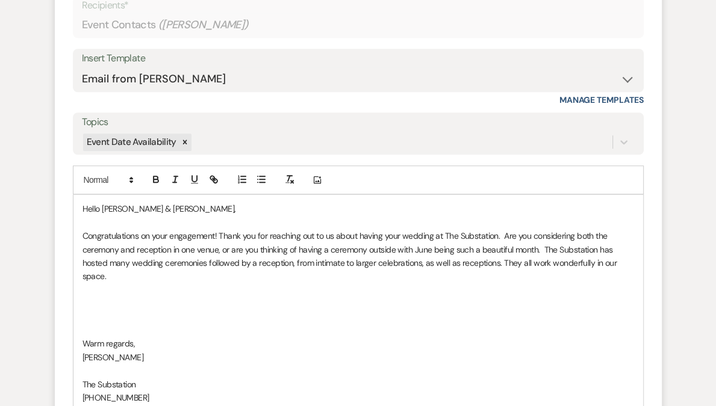
click at [502, 235] on p "Congratulations on your engagement! Thank you for reaching out to us about havi…" at bounding box center [358, 256] width 552 height 54
click at [146, 294] on p at bounding box center [358, 290] width 552 height 13
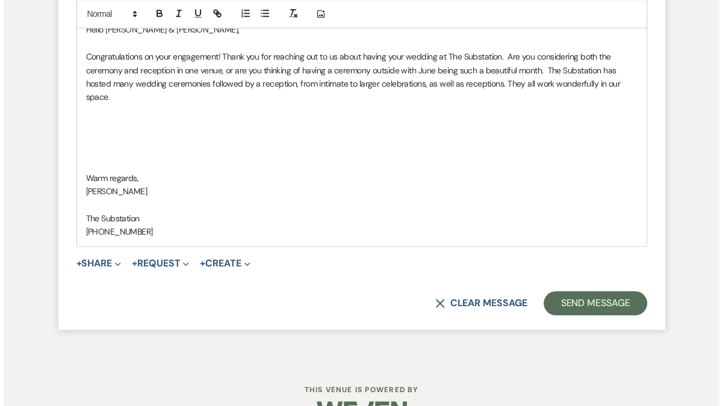
scroll to position [976, 0]
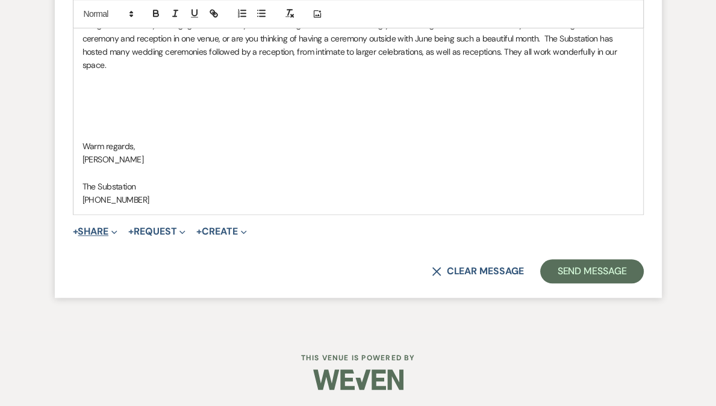
click at [99, 231] on button "+ Share Expand" at bounding box center [95, 232] width 45 height 10
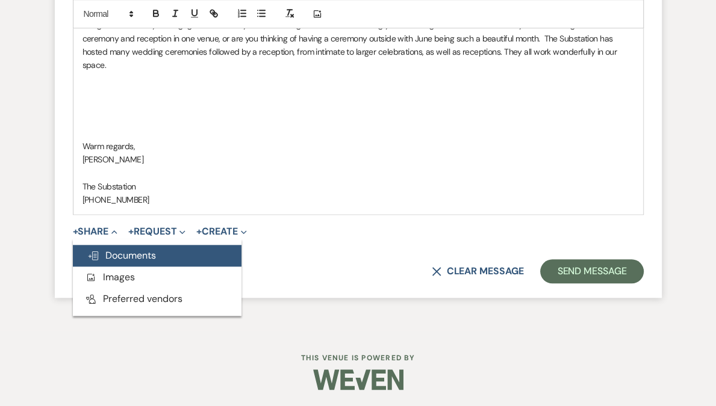
click at [121, 257] on span "Doc Upload Documents" at bounding box center [121, 255] width 69 height 13
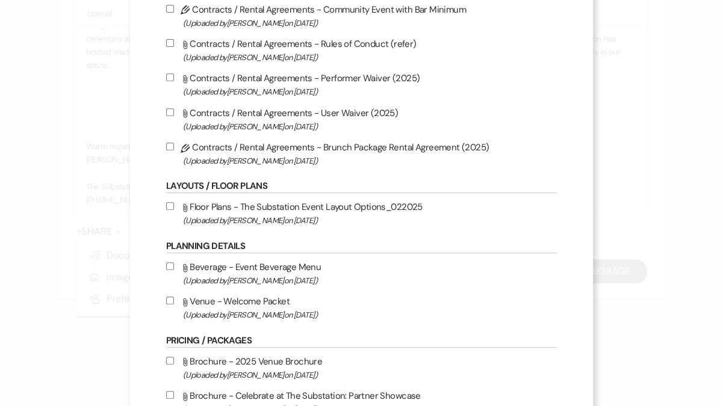
scroll to position [423, 0]
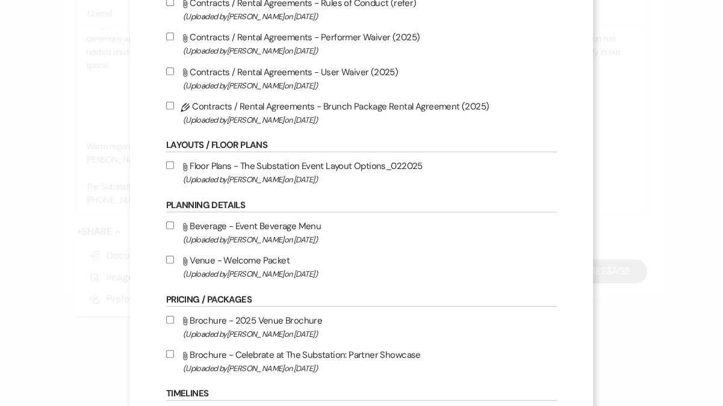
click at [274, 331] on span "(Uploaded by Laura Charles on May 27th, 2025 )" at bounding box center [370, 335] width 374 height 14
click at [174, 324] on input "Attach File Brochure - 2025 Venue Brochure (Uploaded by Laura Charles on May 27…" at bounding box center [170, 320] width 8 height 8
click at [274, 331] on span "(Uploaded by Laura Charles on May 27th, 2025 )" at bounding box center [370, 335] width 374 height 14
click at [174, 324] on input "Attach File Brochure - 2025 Venue Brochure (Uploaded by Laura Charles on May 27…" at bounding box center [170, 320] width 8 height 8
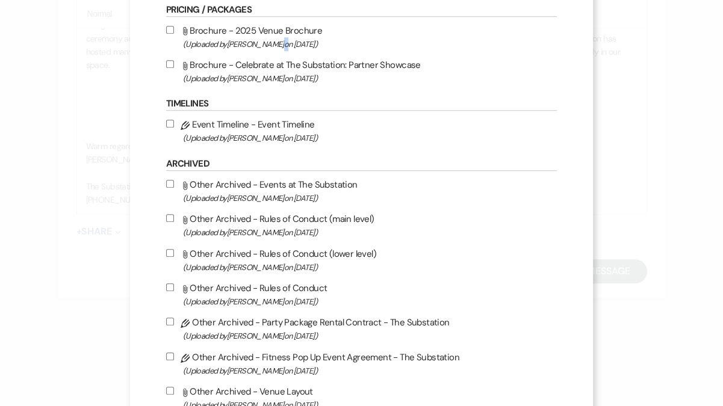
scroll to position [681, 0]
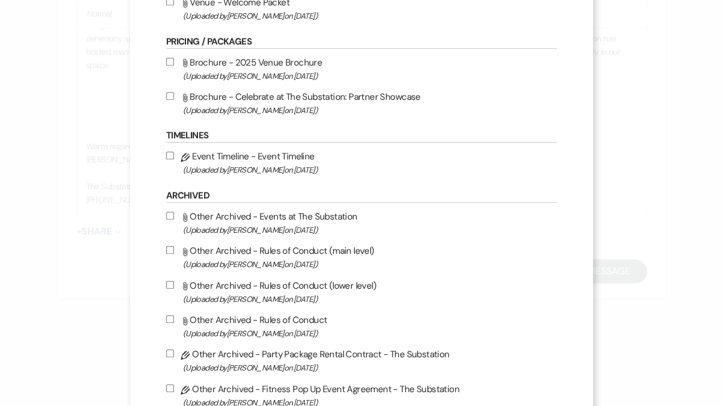
click at [289, 76] on span "(Uploaded by Laura Charles on May 27th, 2025 )" at bounding box center [370, 76] width 374 height 14
click at [174, 66] on input "Attach File Brochure - 2025 Venue Brochure (Uploaded by Laura Charles on May 27…" at bounding box center [170, 62] width 8 height 8
checkbox input "true"
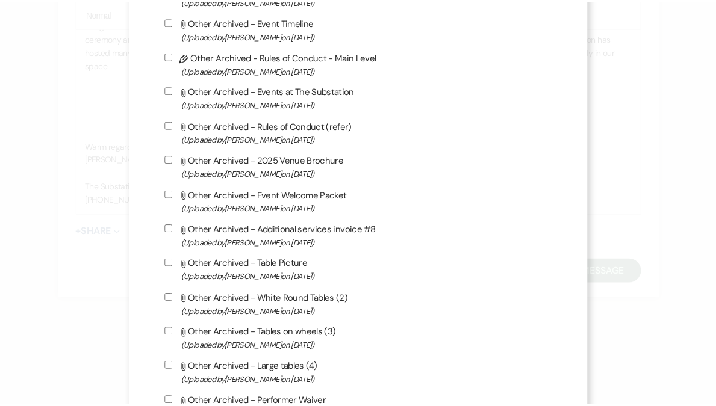
scroll to position [1284, 0]
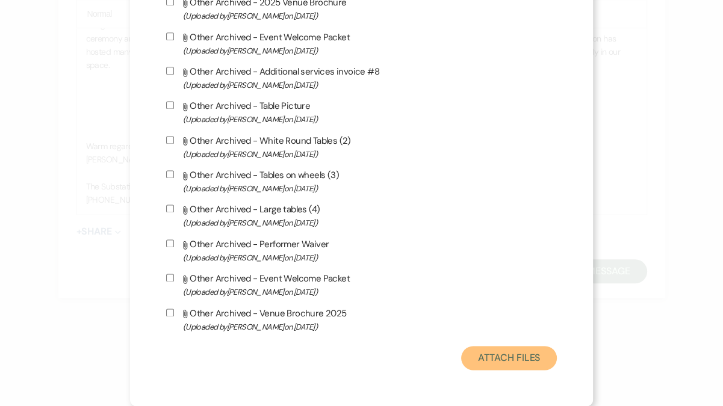
click at [494, 356] on button "Attach Files" at bounding box center [509, 358] width 96 height 24
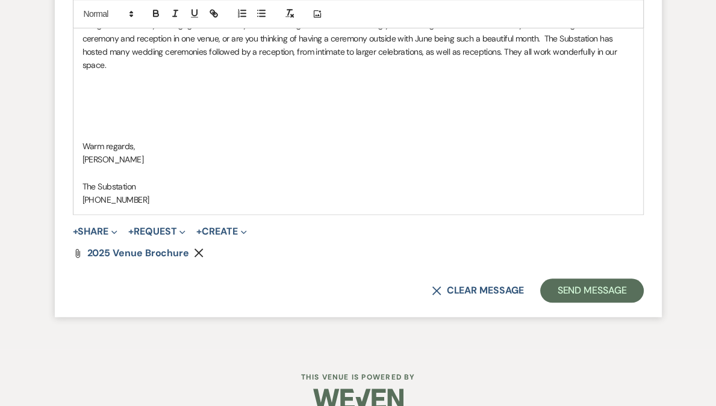
click at [151, 119] on p at bounding box center [358, 119] width 552 height 13
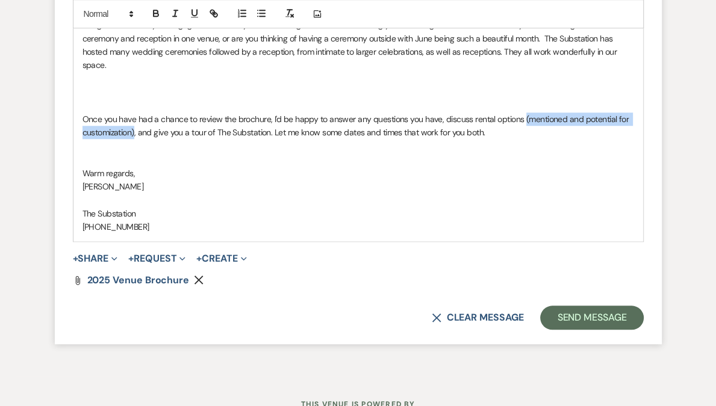
drag, startPoint x: 521, startPoint y: 117, endPoint x: 134, endPoint y: 134, distance: 388.1
click at [134, 134] on p "Once you have had a chance to review the brochure, I'd be happy to answer any q…" at bounding box center [358, 126] width 552 height 27
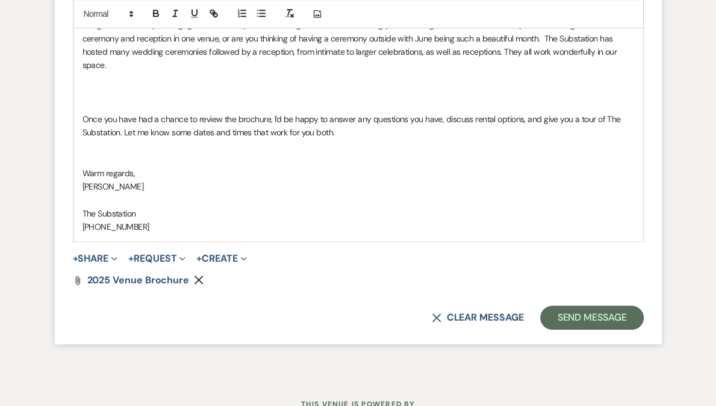
click at [138, 153] on p at bounding box center [358, 159] width 552 height 13
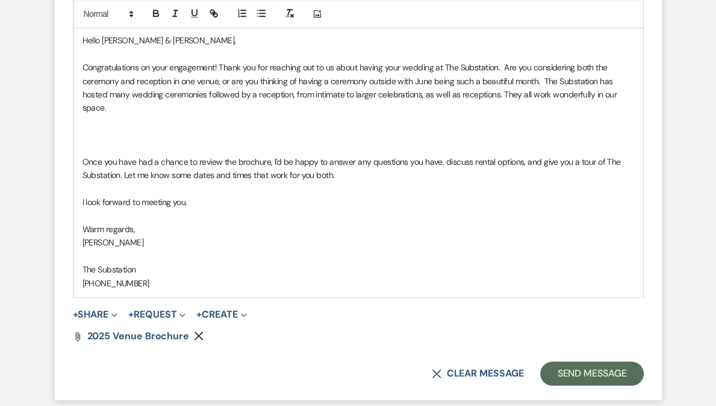
scroll to position [895, 0]
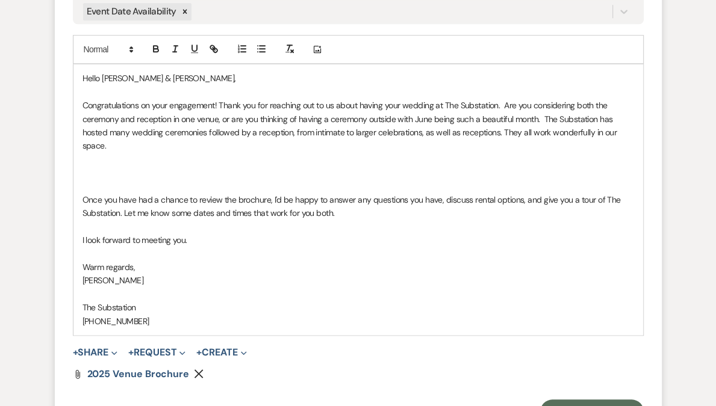
click at [123, 167] on p at bounding box center [358, 172] width 552 height 13
click at [502, 105] on p "Congratulations on your engagement! Thank you for reaching out to us about havi…" at bounding box center [358, 126] width 552 height 54
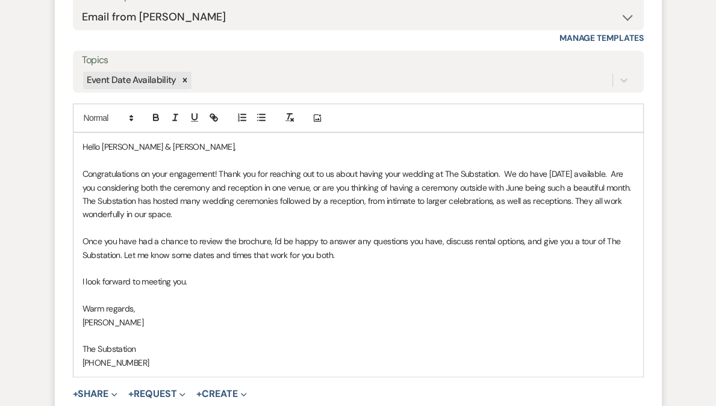
scroll to position [829, 0]
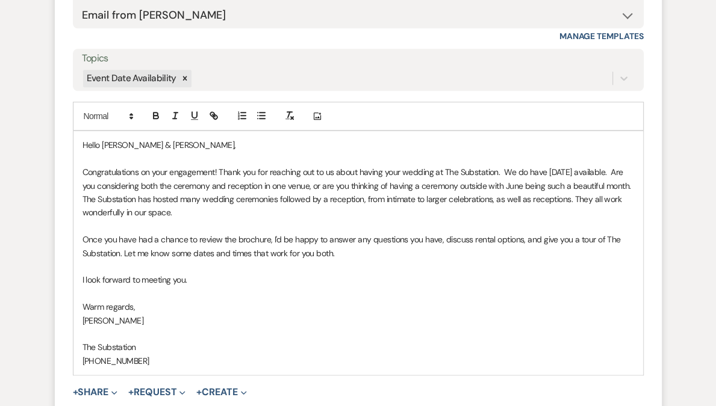
click at [370, 169] on p "Congratulations on your engagement! Thank you for reaching out to us about havi…" at bounding box center [358, 193] width 552 height 54
click at [160, 185] on p "Congratulations on your engagement! Thank you for reaching out to us about pote…" at bounding box center [358, 193] width 552 height 54
click at [275, 211] on p "Congratulations on your engagement! Thank you for reaching out to us about pote…" at bounding box center [358, 193] width 552 height 54
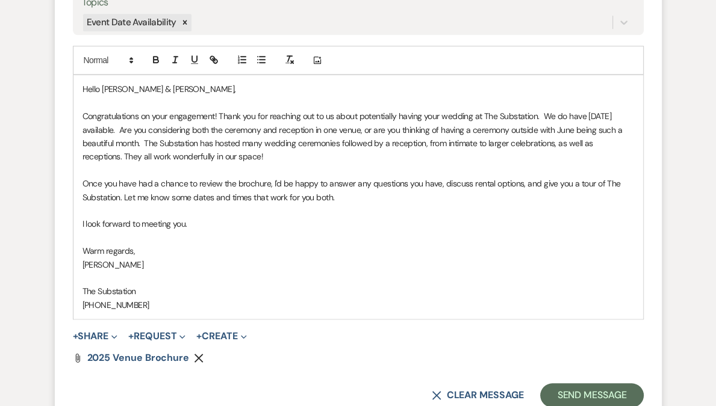
scroll to position [906, 0]
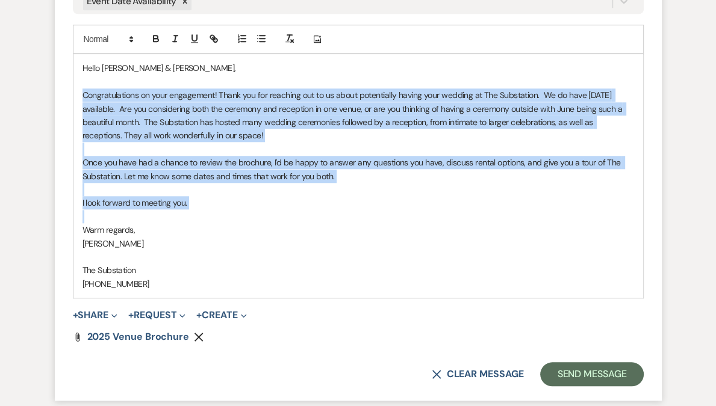
drag, startPoint x: 138, startPoint y: 128, endPoint x: 227, endPoint y: 213, distance: 122.7
click at [227, 213] on div "Hello Jason & Kelly, Congratulations on your engagement! Thank you for reaching…" at bounding box center [358, 176] width 570 height 244
copy div "Congratulations on your engagement! Thank you for reaching out to us about pote…"
click at [586, 369] on button "Send Message" at bounding box center [591, 374] width 103 height 24
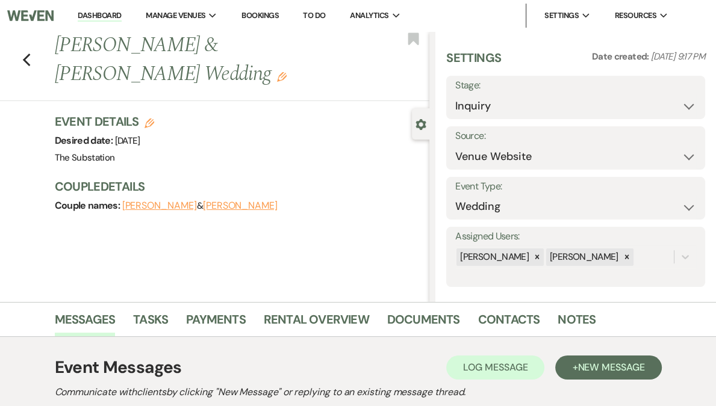
scroll to position [0, 0]
click at [121, 15] on link "Dashboard" at bounding box center [99, 15] width 43 height 11
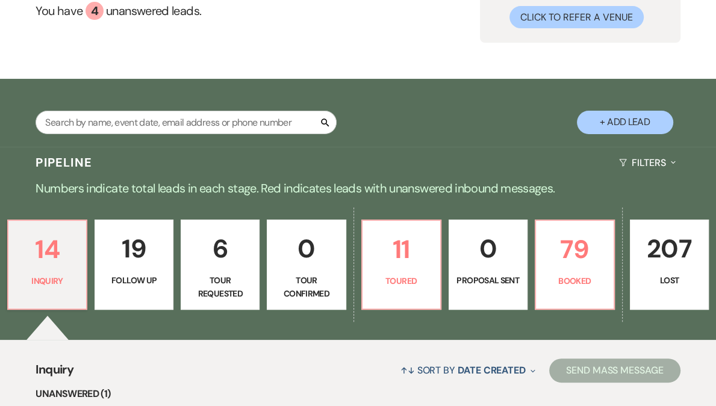
scroll to position [311, 0]
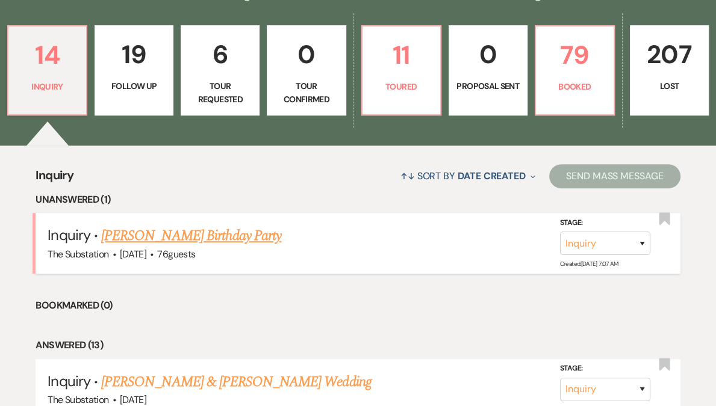
click at [210, 238] on link "[PERSON_NAME] Birthday Party" at bounding box center [191, 236] width 180 height 22
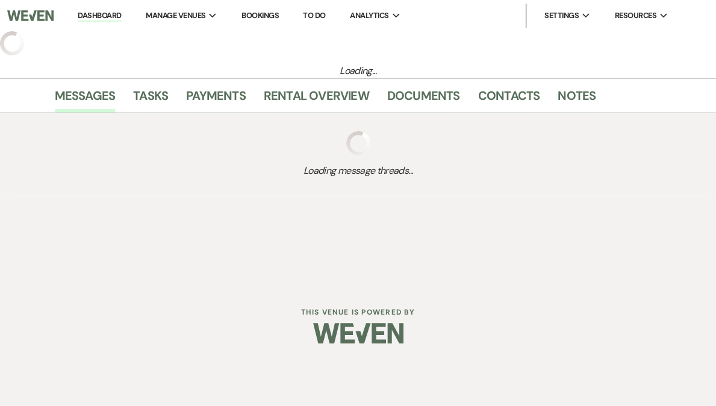
select select "5"
select select "4"
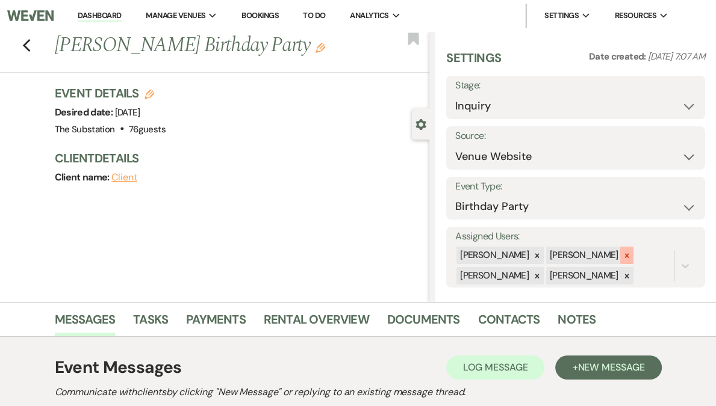
click at [630, 252] on icon at bounding box center [627, 256] width 8 height 8
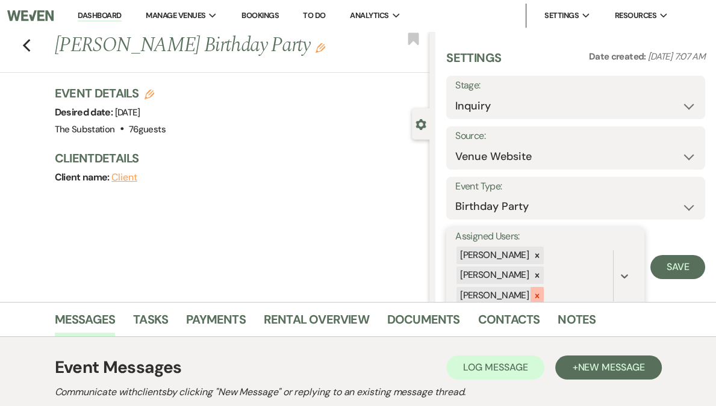
click at [541, 294] on icon at bounding box center [537, 296] width 8 height 8
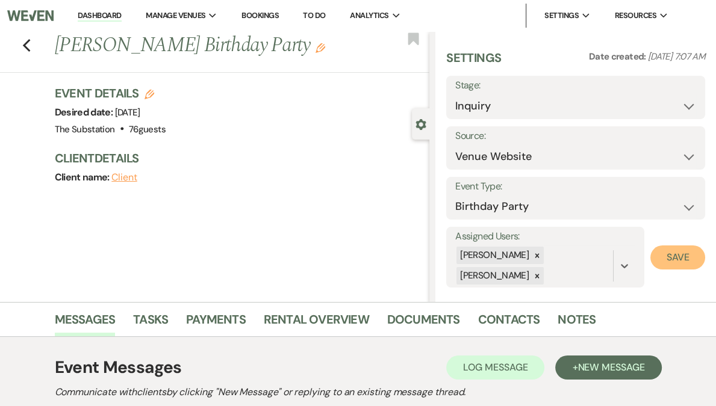
click at [688, 258] on button "Save" at bounding box center [677, 258] width 55 height 24
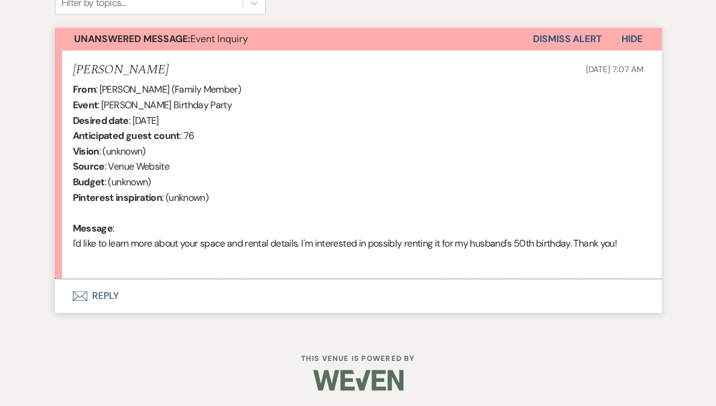
scroll to position [422, 0]
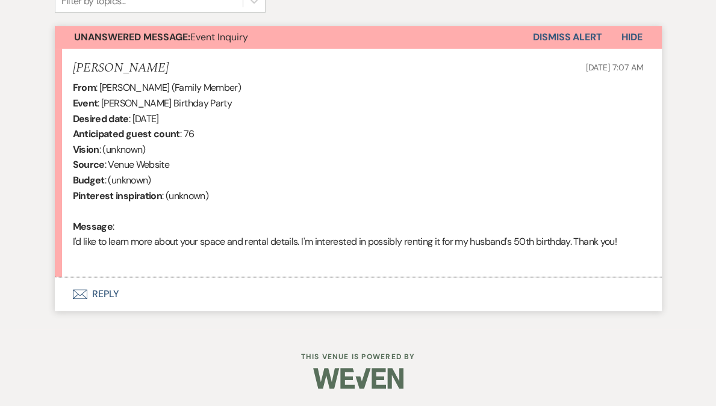
click at [106, 293] on button "Envelope Reply" at bounding box center [358, 295] width 607 height 34
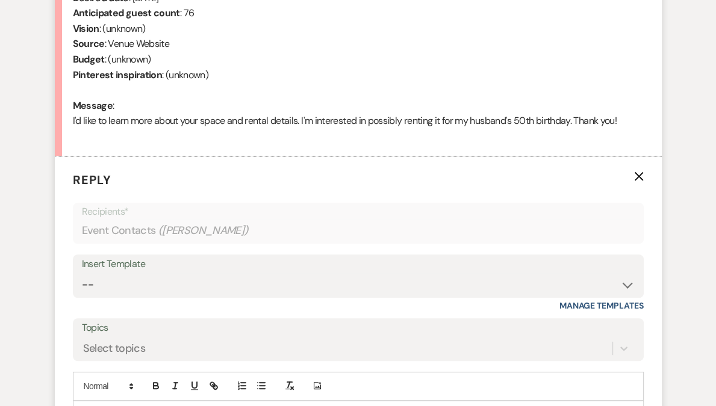
scroll to position [605, 0]
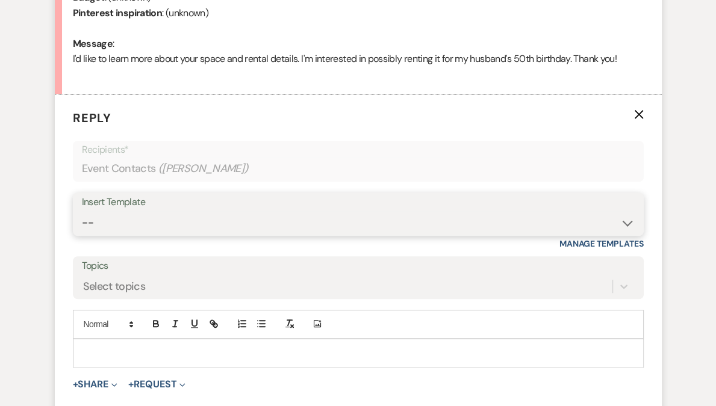
click at [143, 223] on select "-- Weven Planning Portal Introduction (Booked Events) Follow Up Contract (Pre-B…" at bounding box center [358, 222] width 553 height 23
select select "4505"
click at [82, 211] on select "-- Weven Planning Portal Introduction (Booked Events) Follow Up Contract (Pre-B…" at bounding box center [358, 222] width 553 height 23
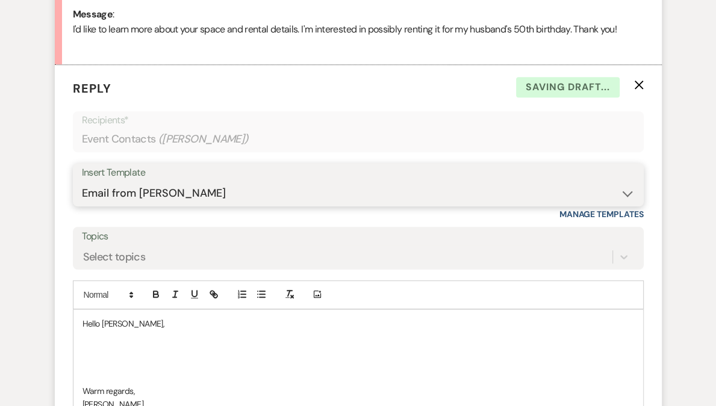
scroll to position [692, 0]
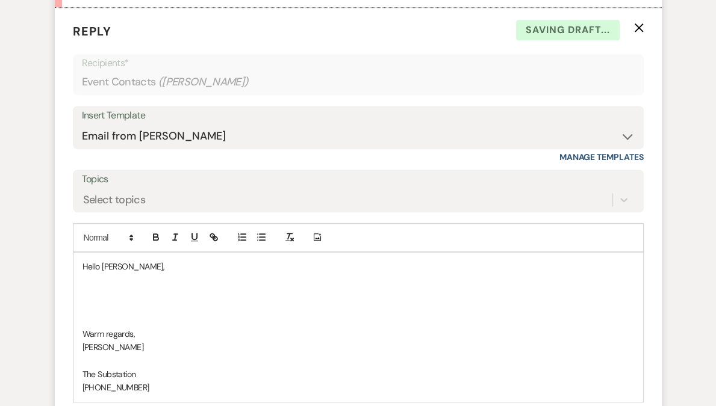
click at [135, 300] on p at bounding box center [358, 306] width 552 height 13
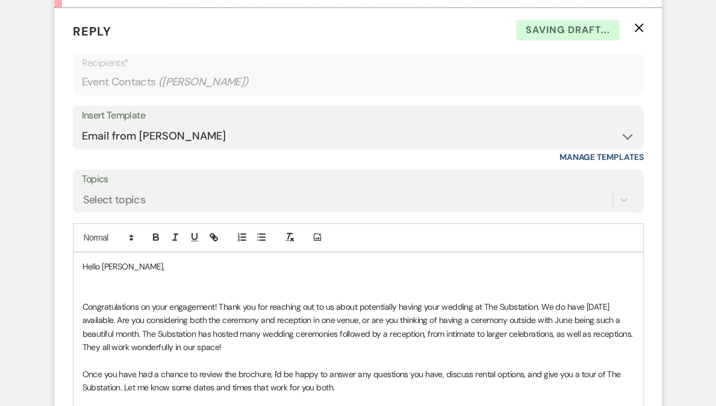
click at [132, 293] on p at bounding box center [358, 293] width 552 height 13
drag, startPoint x: 132, startPoint y: 293, endPoint x: 219, endPoint y: 306, distance: 87.6
click at [219, 306] on div "Hello Rebecca, Congratulations on your engagement! Thank you for reaching out t…" at bounding box center [358, 381] width 570 height 257
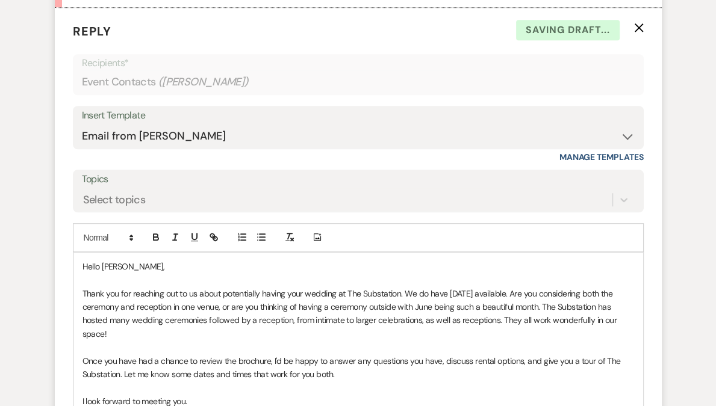
click at [314, 289] on p "Thank you for reaching out to us about potentially having your wedding at The S…" at bounding box center [358, 314] width 552 height 54
click at [539, 291] on p "Thank you for reaching out to us about potentially having your husband's birthd…" at bounding box center [358, 314] width 552 height 54
click at [571, 296] on p "Thank you for reaching out to us about potentially having your husband's birthd…" at bounding box center [358, 314] width 552 height 54
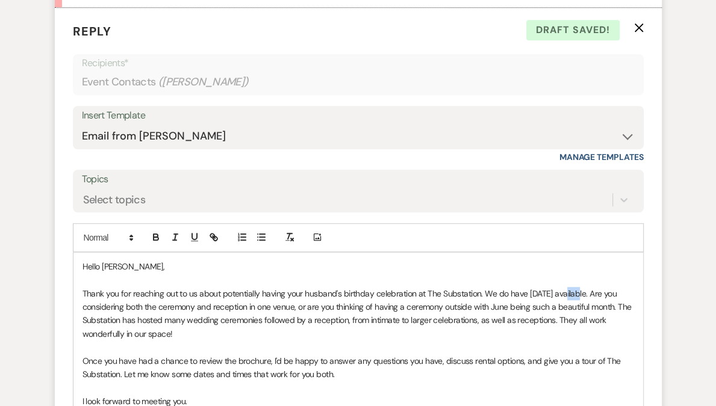
click at [571, 296] on p "Thank you for reaching out to us about potentially having your husband's birthd…" at bounding box center [358, 314] width 552 height 54
click at [631, 292] on p "Thank you for reaching out to us about potentially having your husband's birthd…" at bounding box center [358, 314] width 552 height 54
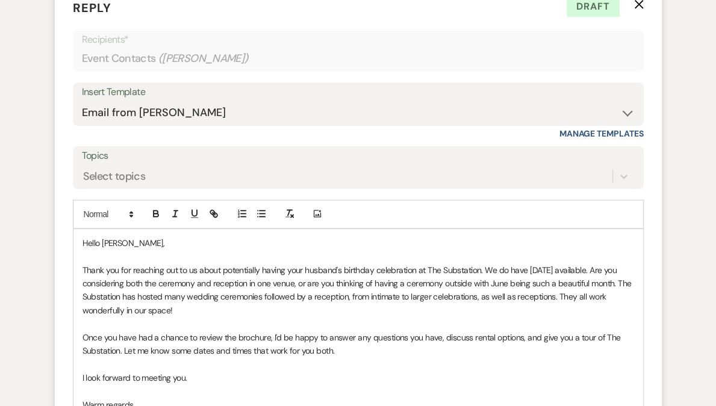
scroll to position [716, 0]
click at [487, 270] on p "Thank you for reaching out to us about potentially having your husband's birthd…" at bounding box center [358, 290] width 552 height 54
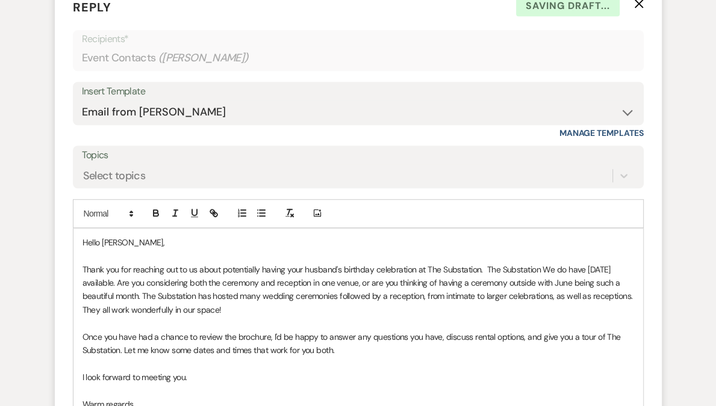
click at [485, 266] on p "Thank you for reaching out to us about potentially having your husband's birthd…" at bounding box center [358, 290] width 552 height 54
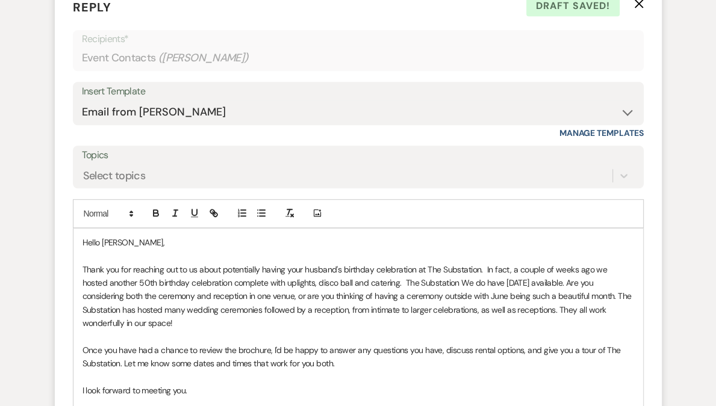
click at [437, 282] on p "Thank you for reaching out to us about potentially having your husband's birthd…" at bounding box center [358, 296] width 552 height 67
drag, startPoint x: 434, startPoint y: 282, endPoint x: 379, endPoint y: 279, distance: 54.9
click at [379, 279] on p "Thank you for reaching out to us about potentially having your husband's birthd…" at bounding box center [358, 296] width 552 height 67
drag, startPoint x: 561, startPoint y: 282, endPoint x: 559, endPoint y: 322, distance: 39.8
click at [559, 322] on p "Thank you for reaching out to us about potentially having your husband's birthd…" at bounding box center [358, 296] width 552 height 67
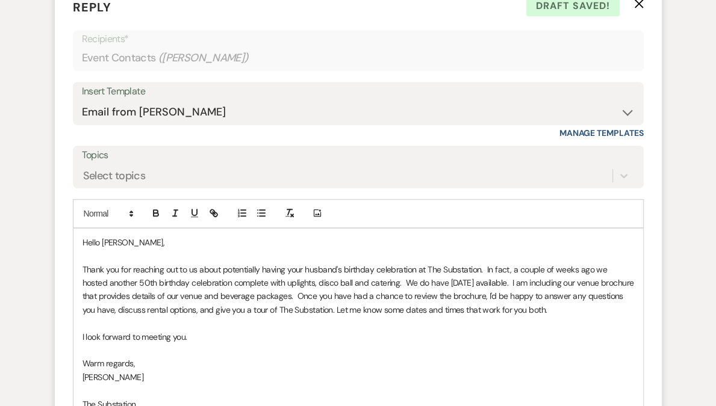
click at [593, 306] on p "Thank you for reaching out to us about potentially having your husband's birthd…" at bounding box center [358, 290] width 552 height 54
click at [243, 341] on p "I look forward to meeting you." at bounding box center [358, 337] width 552 height 13
click at [353, 296] on p "Thank you for reaching out to us about potentially having your husband's birthd…" at bounding box center [358, 290] width 552 height 54
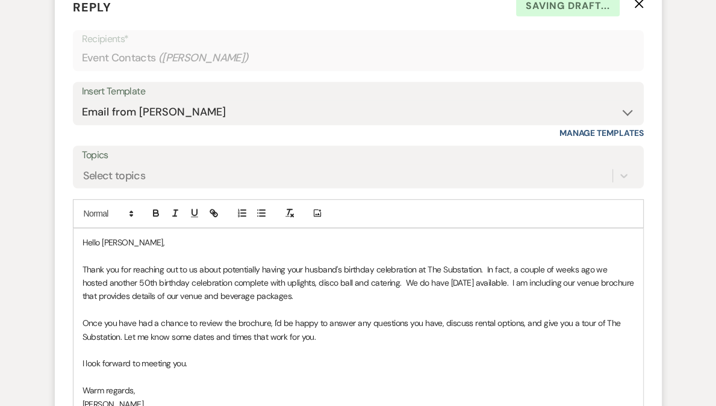
scroll to position [797, 0]
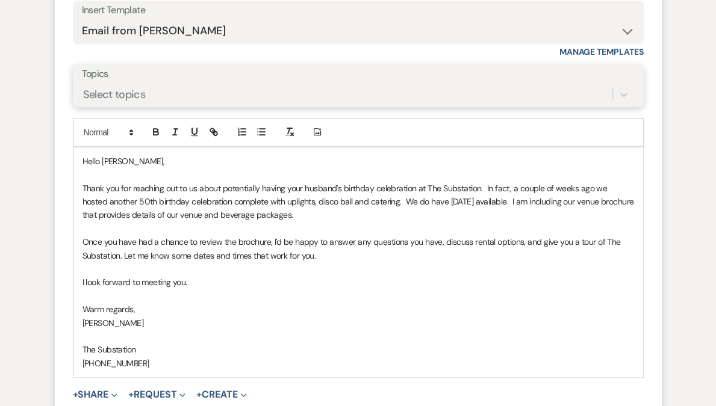
click at [161, 96] on div "Select topics" at bounding box center [347, 94] width 530 height 21
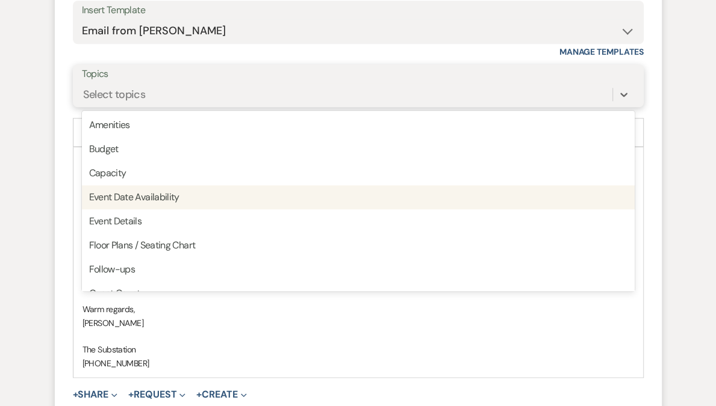
click at [175, 199] on div "Event Date Availability" at bounding box center [358, 197] width 553 height 24
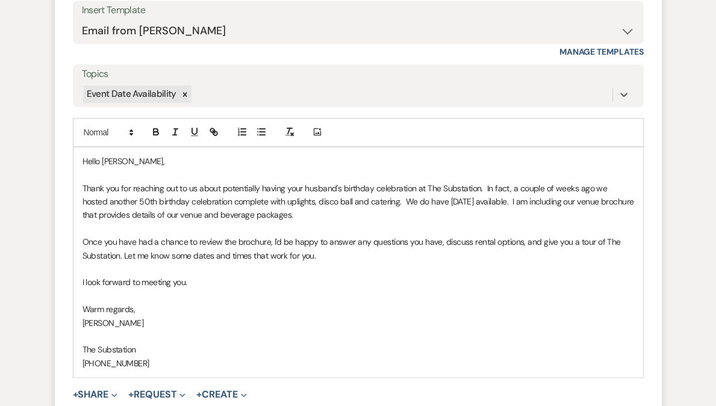
click at [163, 207] on p "Thank you for reaching out to us about potentially having your husband's birthd…" at bounding box center [358, 202] width 552 height 40
click at [235, 185] on p "Thank you for reaching out to us about potentially having your husband's birthd…" at bounding box center [358, 202] width 552 height 40
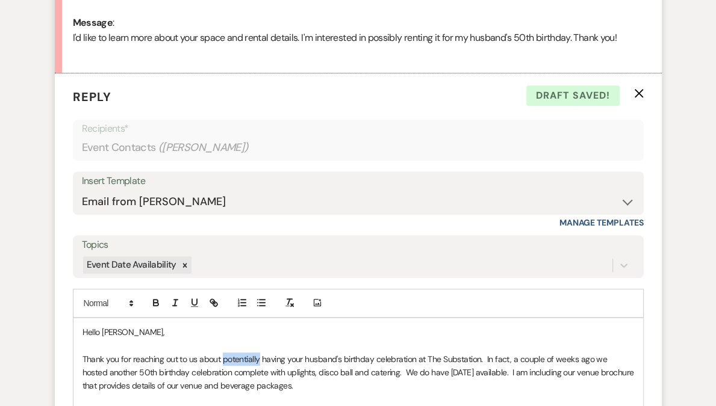
scroll to position [709, 0]
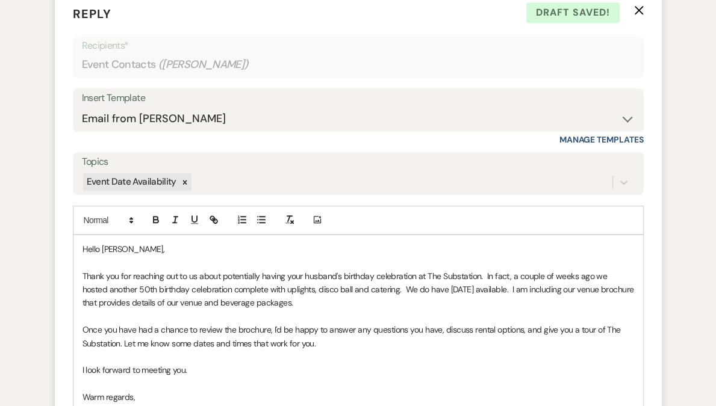
click at [498, 276] on p "Thank you for reaching out to us about potentially having your husband's birthd…" at bounding box center [358, 290] width 552 height 40
click at [111, 288] on p "Thank you for reaching out to us about potentially having your husband's birthd…" at bounding box center [358, 290] width 552 height 40
drag, startPoint x: 111, startPoint y: 288, endPoint x: 72, endPoint y: 284, distance: 38.8
click at [73, 284] on div "Hello Rebecca, Thank you for reaching out to us about potentially having your h…" at bounding box center [358, 350] width 571 height 231
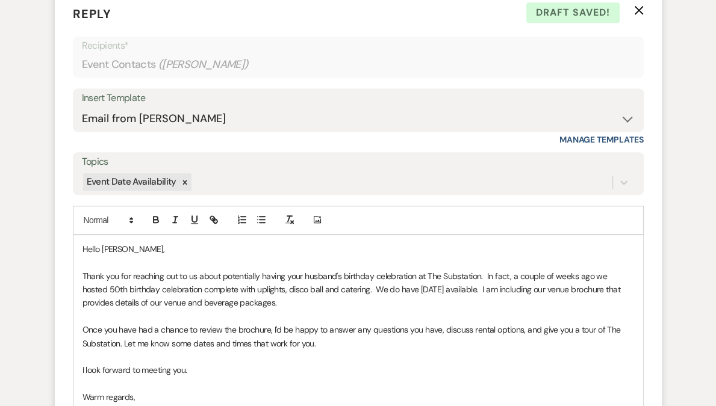
drag, startPoint x: 296, startPoint y: 288, endPoint x: 305, endPoint y: 307, distance: 21.0
click at [297, 288] on p "Thank you for reaching out to us about potentially having your husband's birthd…" at bounding box center [358, 290] width 552 height 40
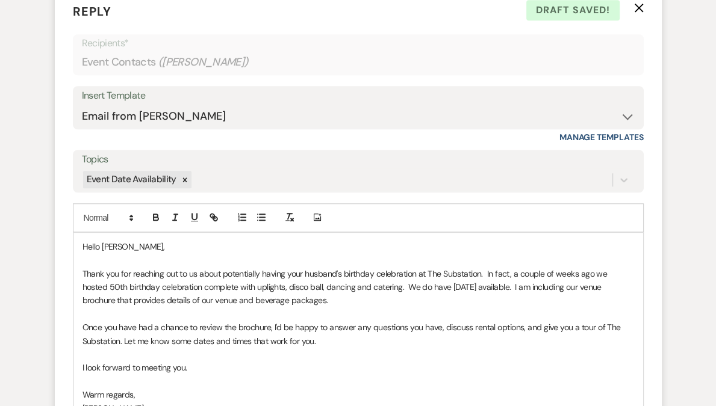
click at [306, 312] on p at bounding box center [358, 314] width 552 height 13
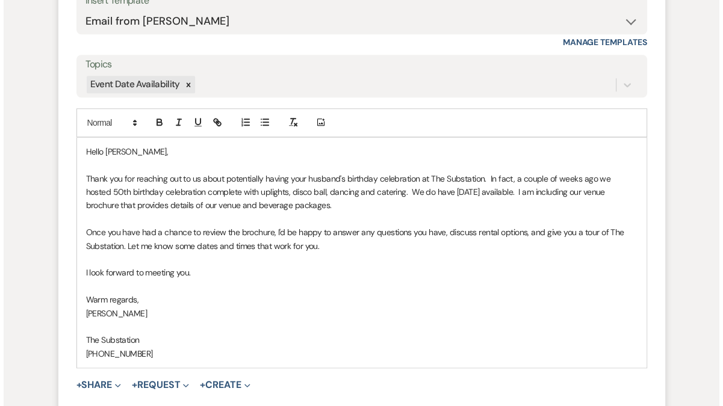
scroll to position [854, 0]
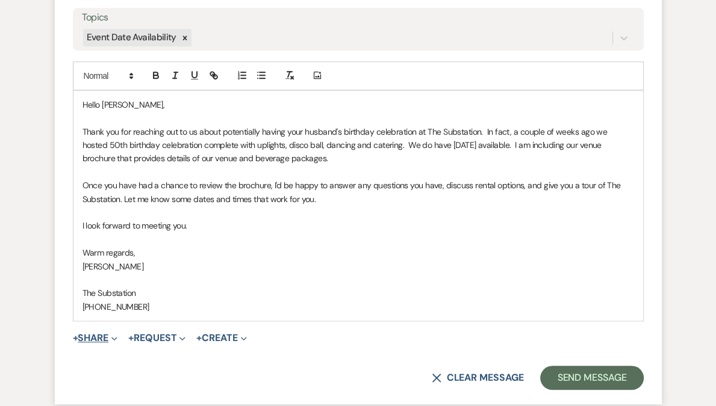
click at [101, 336] on button "+ Share Expand" at bounding box center [95, 339] width 45 height 10
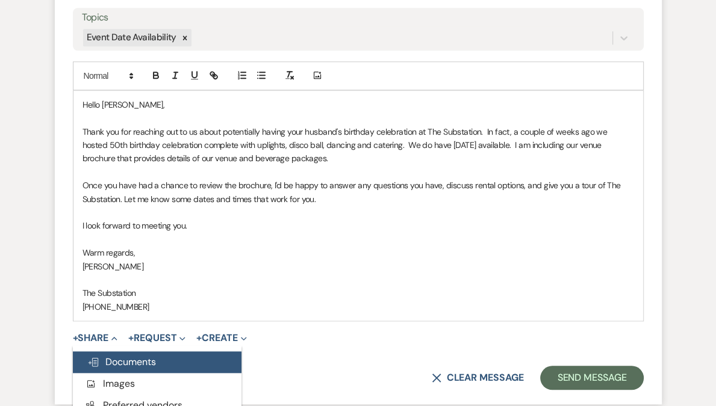
click at [145, 361] on span "Doc Upload Documents" at bounding box center [121, 362] width 69 height 13
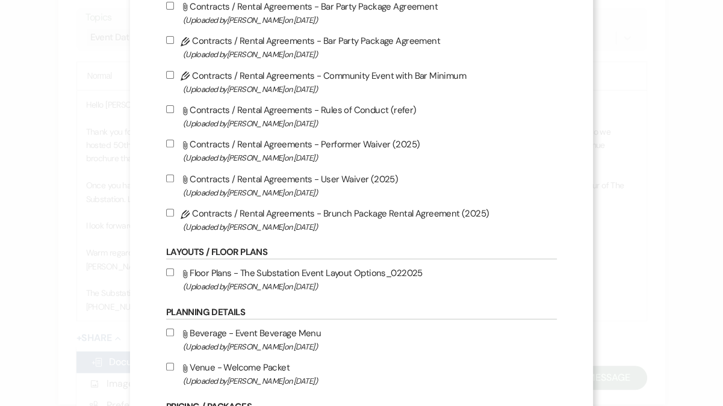
scroll to position [401, 0]
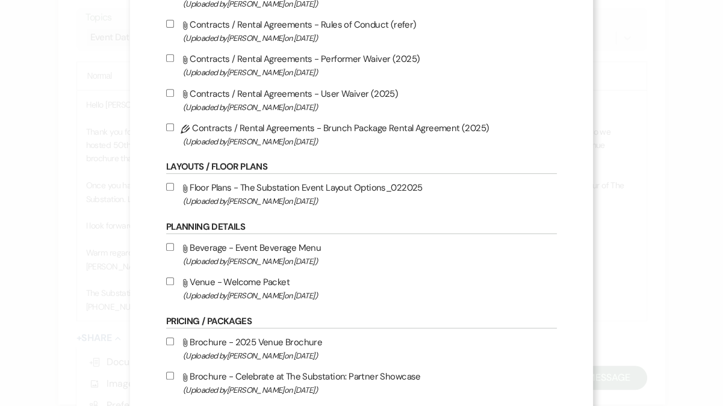
click at [260, 346] on label "Attach File Brochure - 2025 Venue Brochure (Uploaded by Laura Charles on May 27…" at bounding box center [361, 349] width 391 height 28
click at [174, 346] on input "Attach File Brochure - 2025 Venue Brochure (Uploaded by Laura Charles on May 27…" at bounding box center [170, 342] width 8 height 8
checkbox input "true"
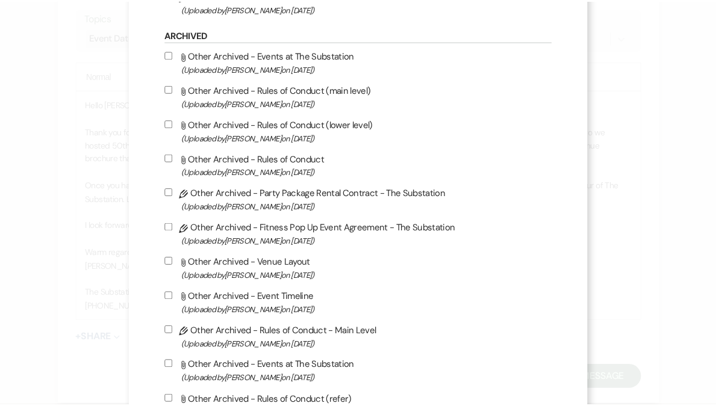
scroll to position [1284, 0]
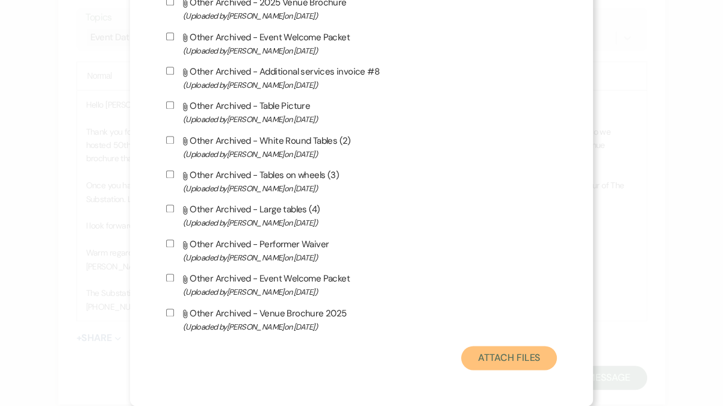
click at [515, 361] on button "Attach Files" at bounding box center [509, 358] width 96 height 24
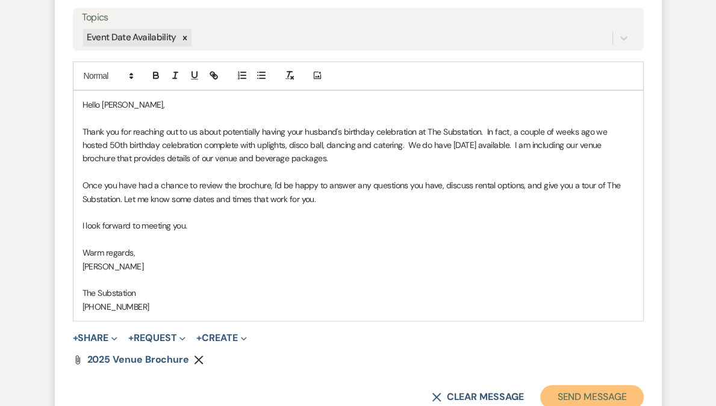
click at [582, 393] on button "Send Message" at bounding box center [591, 397] width 103 height 24
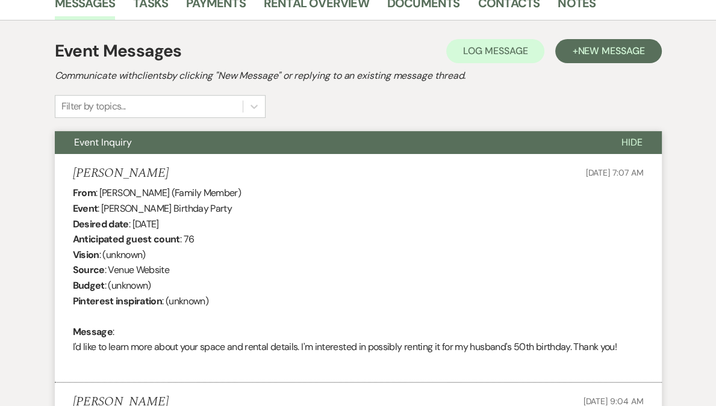
scroll to position [0, 0]
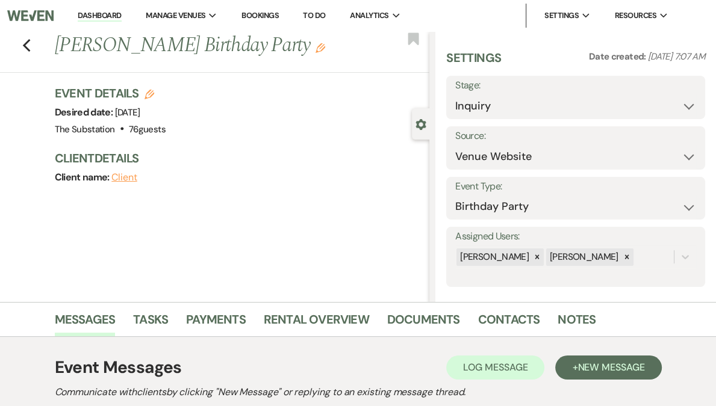
click at [121, 19] on link "Dashboard" at bounding box center [99, 15] width 43 height 11
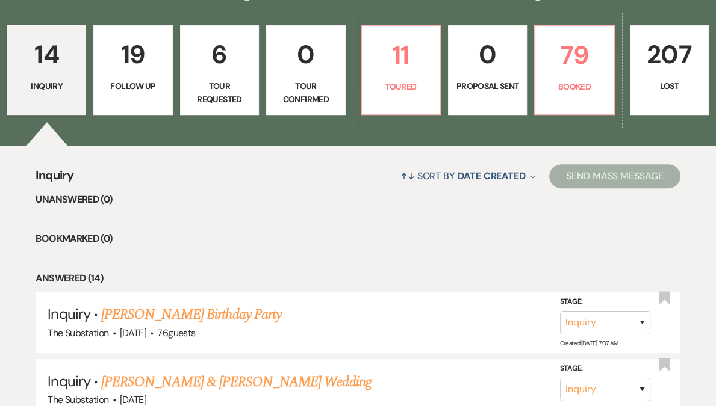
scroll to position [312, 0]
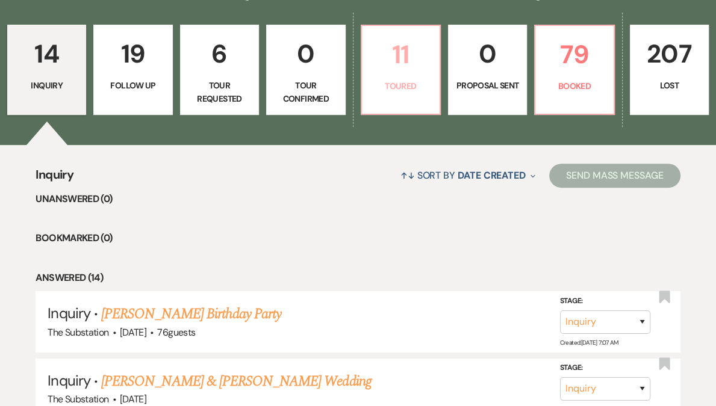
click at [390, 67] on p "11" at bounding box center [400, 54] width 63 height 40
select select "5"
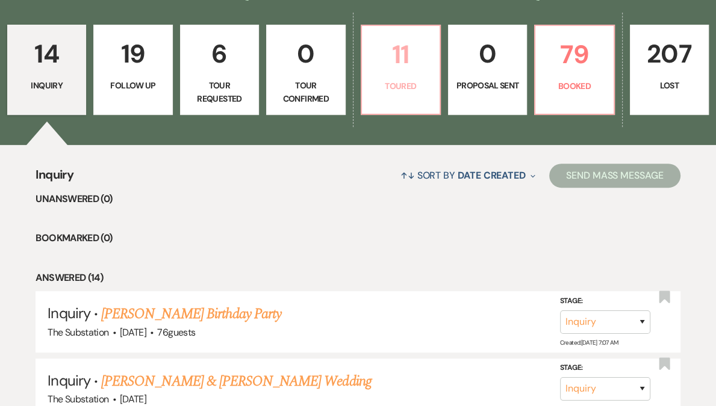
select select "5"
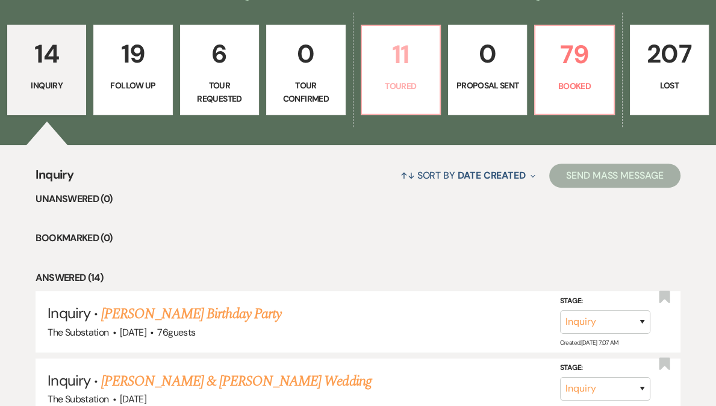
select select "5"
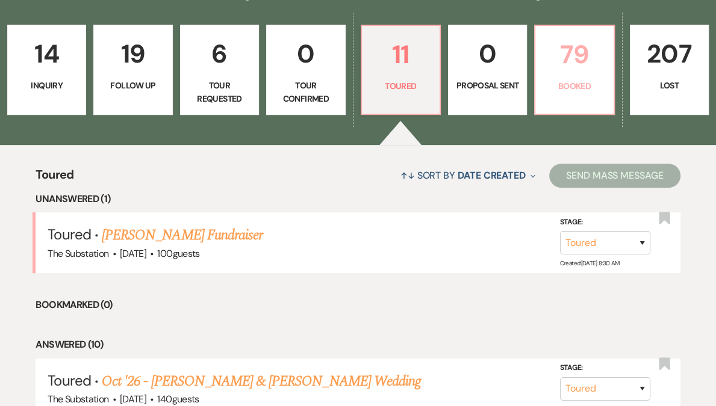
click at [558, 89] on p "Booked" at bounding box center [574, 85] width 63 height 13
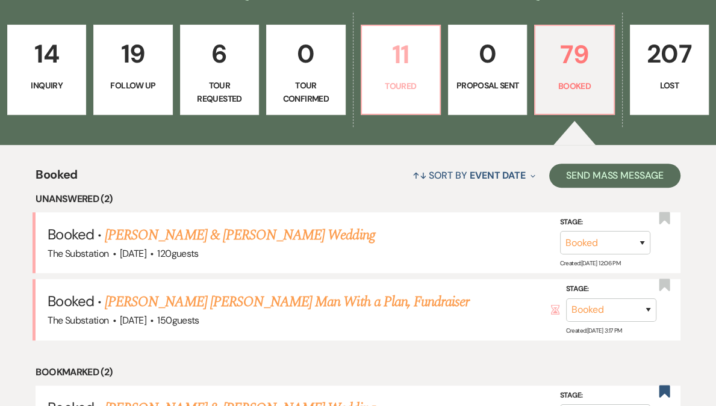
click at [420, 67] on p "11" at bounding box center [400, 54] width 63 height 40
select select "5"
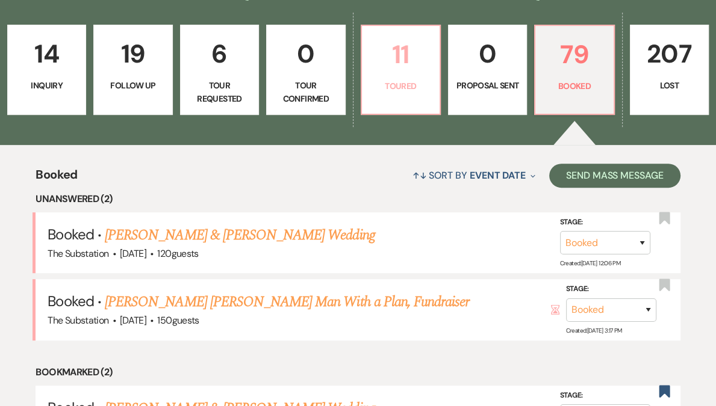
select select "5"
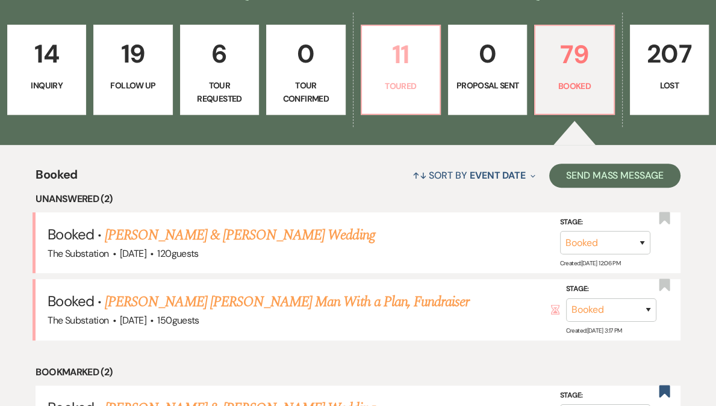
select select "5"
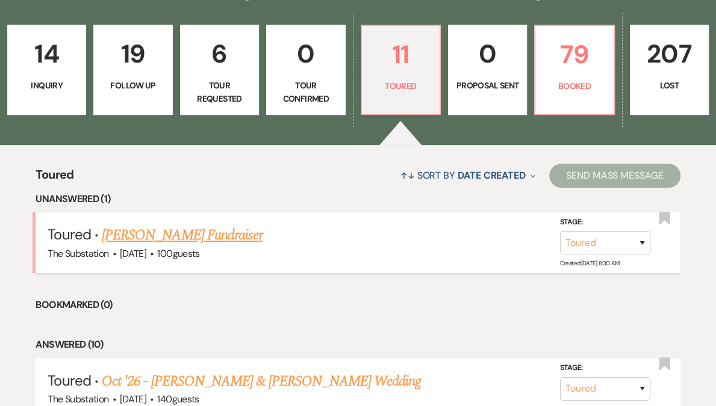
click at [213, 234] on link "Dominick Costanzo's Fundraiser" at bounding box center [182, 236] width 161 height 22
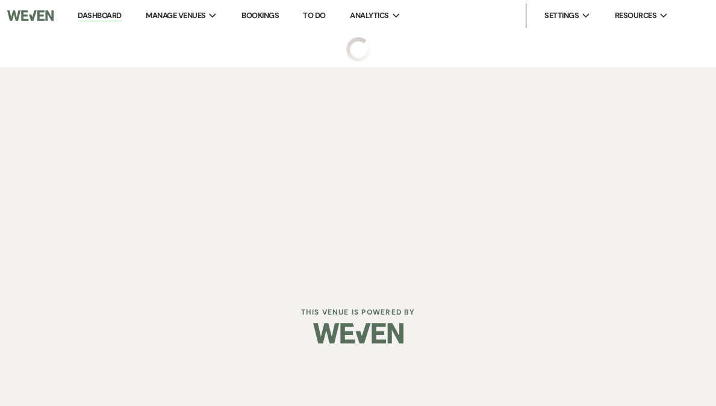
select select "5"
select select "20"
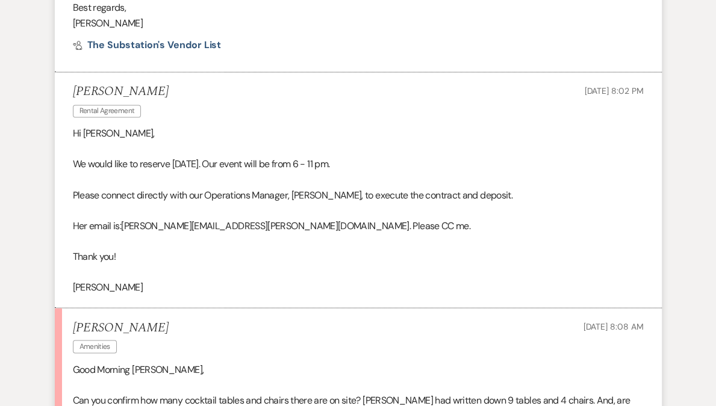
scroll to position [1505, 0]
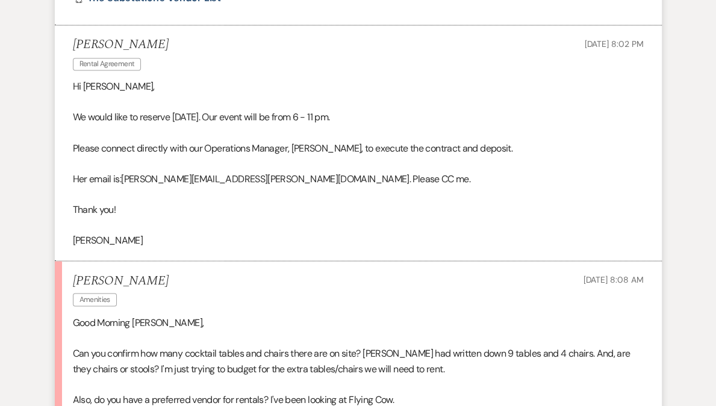
click at [307, 141] on p "Please connect directly with our Operations Manager, Natalia Torres, to execute…" at bounding box center [358, 149] width 571 height 16
click at [237, 110] on p "We would like to reserve Saturday, November 15. Our event will be from 6 - 11 p…" at bounding box center [358, 118] width 571 height 16
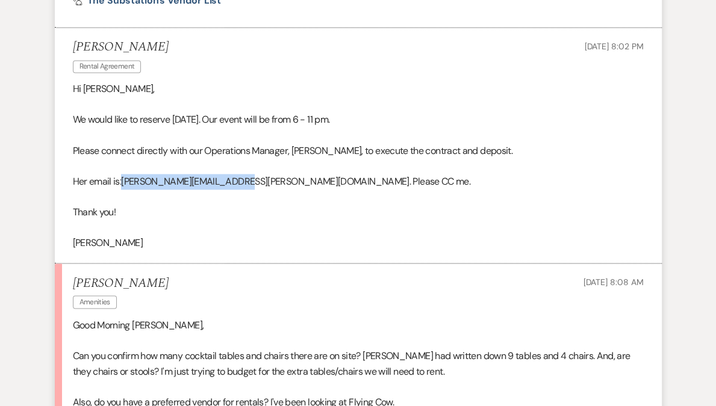
drag, startPoint x: 124, startPoint y: 166, endPoint x: 226, endPoint y: 161, distance: 101.9
click at [226, 175] on span "natalia.torres@neacol.org. Please CC me." at bounding box center [295, 181] width 349 height 13
copy span "natalia.torres@neacol.org"
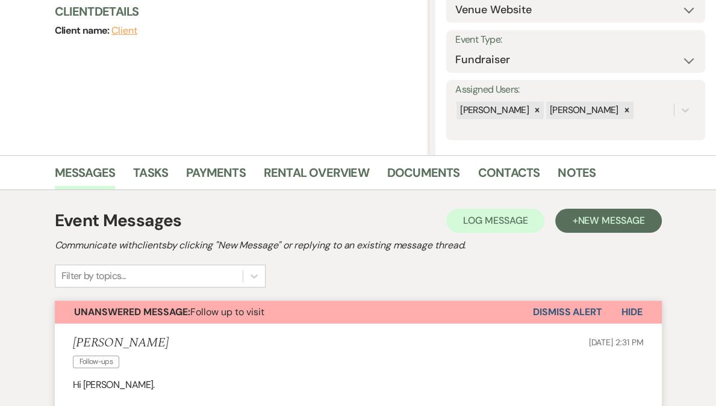
scroll to position [0, 0]
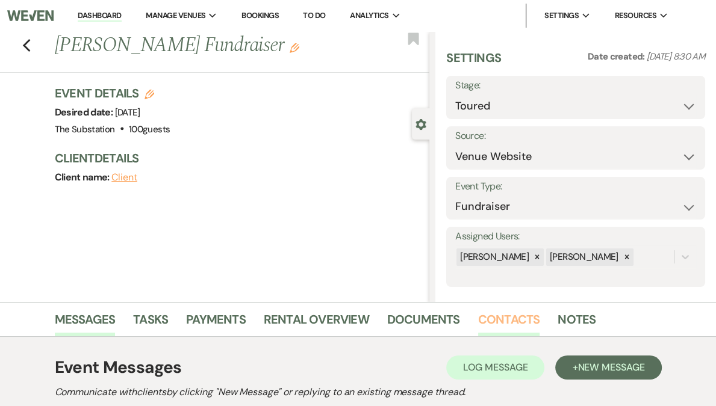
click at [494, 314] on link "Contacts" at bounding box center [509, 323] width 62 height 26
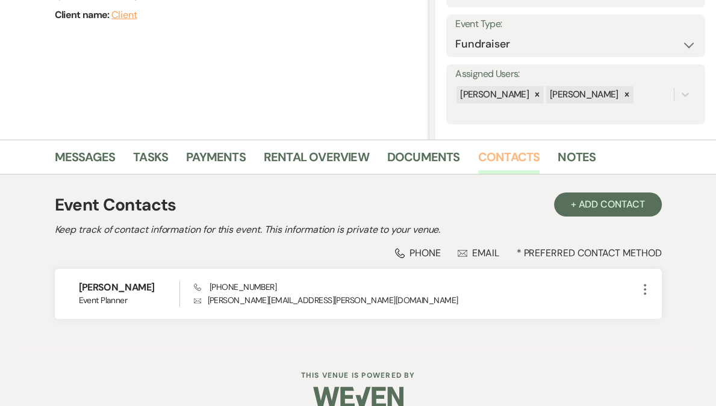
scroll to position [181, 0]
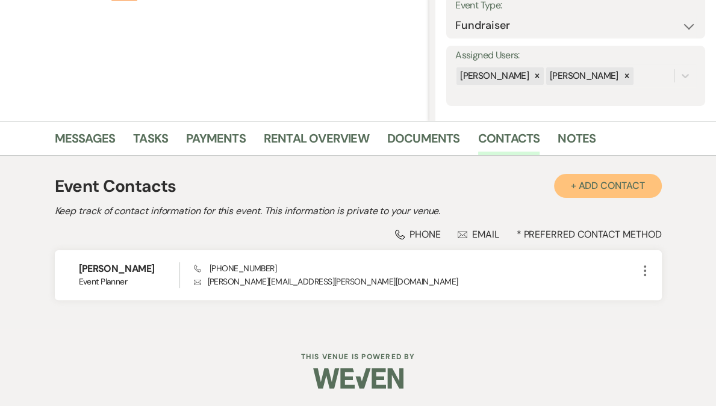
click at [599, 192] on button "+ Add Contact" at bounding box center [608, 186] width 108 height 24
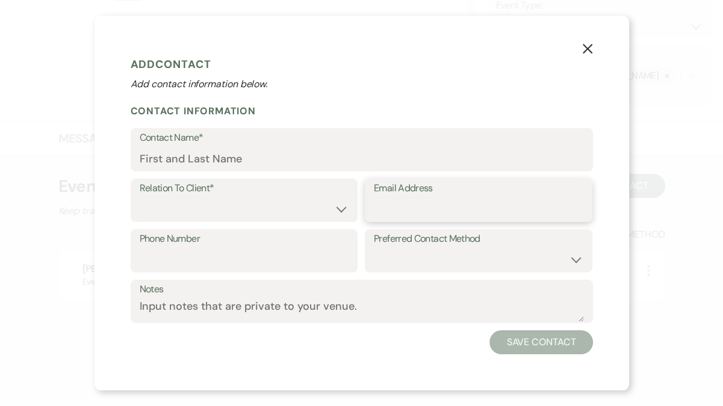
click at [420, 213] on input "Email Address" at bounding box center [479, 209] width 210 height 23
paste input "natalia.torres@neacol.org"
type input "natalia.torres@neacol.org"
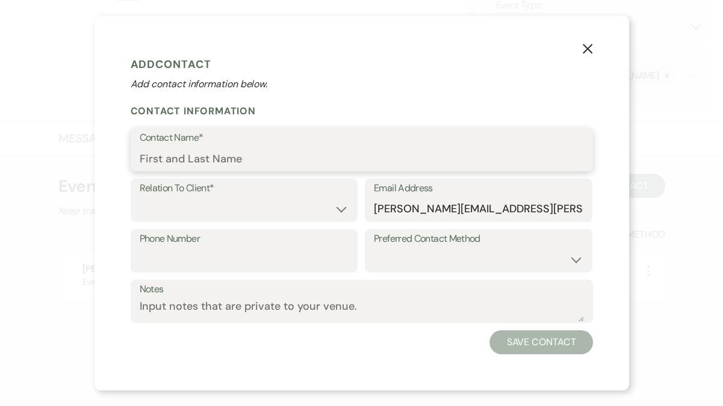
click at [285, 162] on input "Contact Name*" at bounding box center [362, 158] width 444 height 23
type input "Natalia Torres"
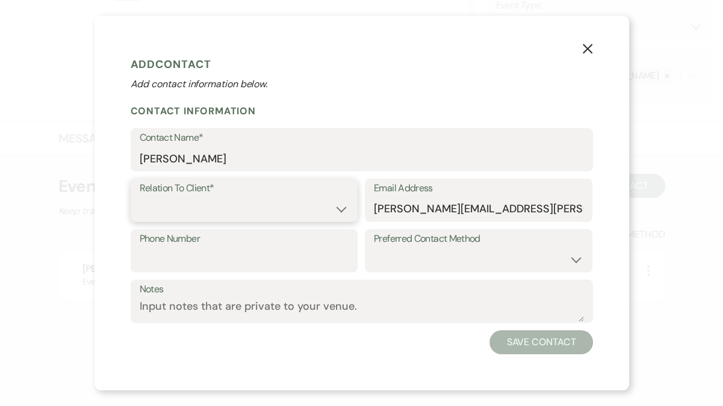
click at [264, 217] on select "Client Event Planner Parent of Client Family Member Friend Other" at bounding box center [245, 209] width 210 height 23
select select "1"
click at [140, 198] on select "Client Event Planner Parent of Client Family Member Friend Other" at bounding box center [245, 209] width 210 height 23
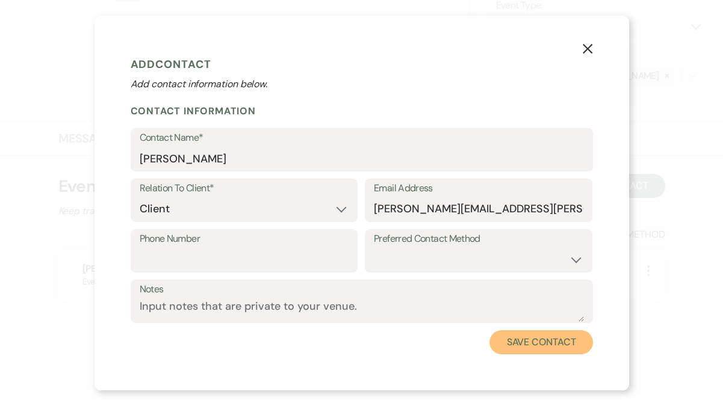
click at [529, 346] on button "Save Contact" at bounding box center [541, 343] width 103 height 24
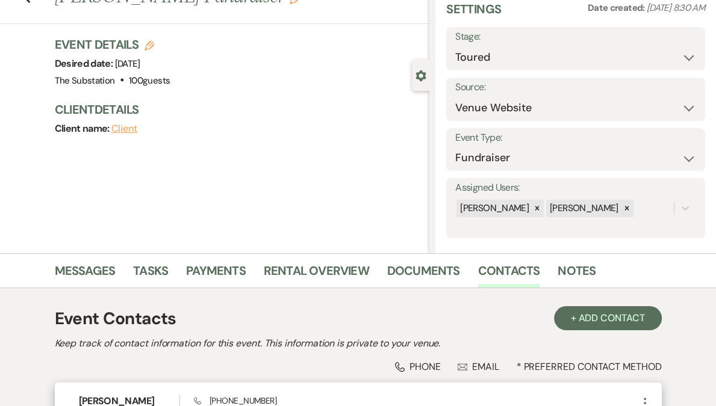
scroll to position [0, 0]
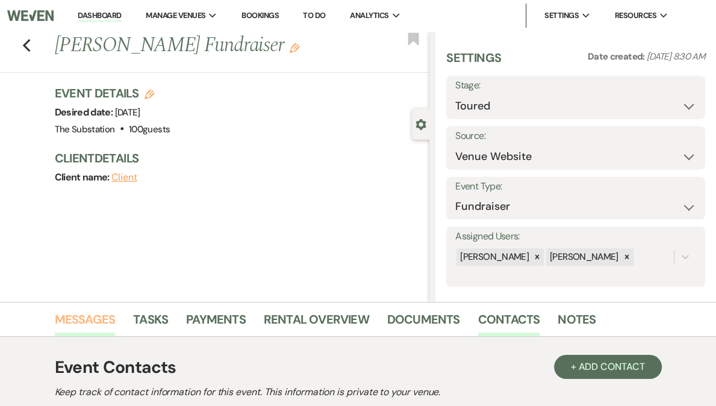
click at [96, 324] on link "Messages" at bounding box center [85, 323] width 61 height 26
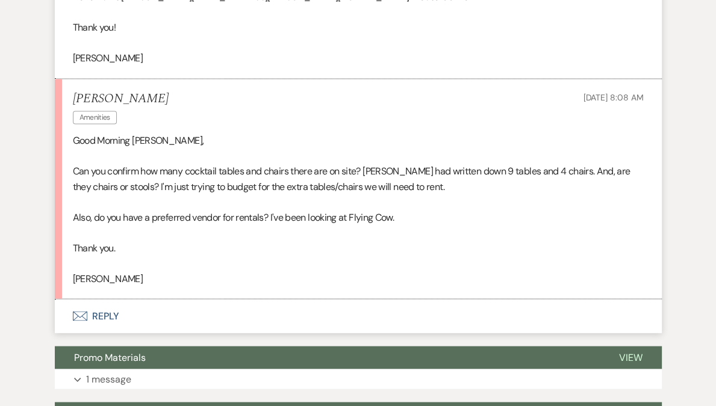
scroll to position [1740, 0]
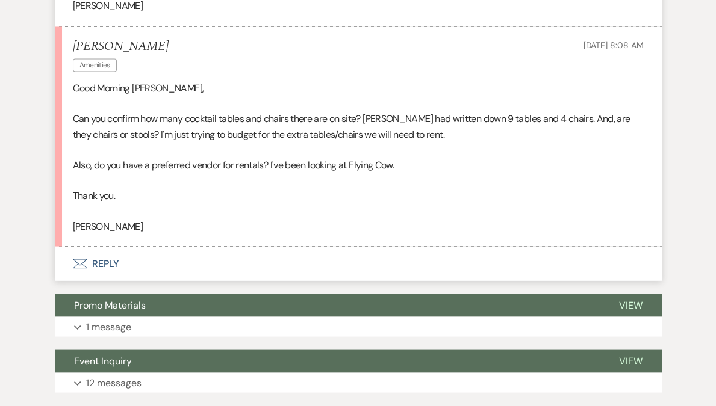
click at [102, 250] on button "Envelope Reply" at bounding box center [358, 264] width 607 height 34
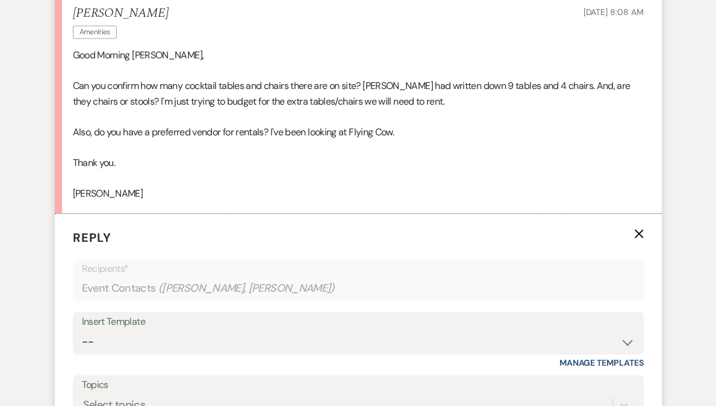
scroll to position [1919, 0]
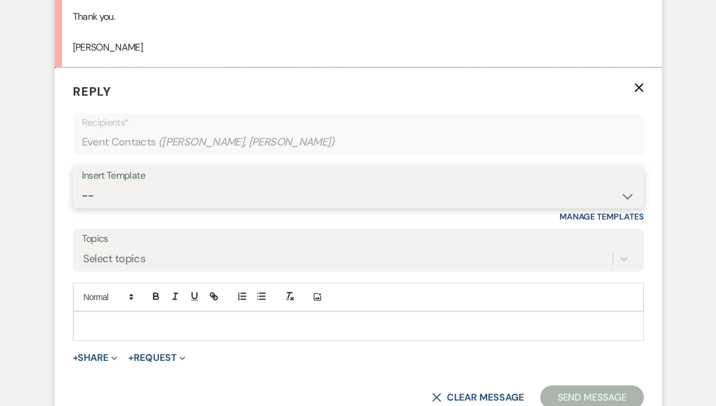
click at [158, 184] on select "-- Weven Planning Portal Introduction (Booked Events) Follow Up Contract (Pre-B…" at bounding box center [358, 195] width 553 height 23
select select "4505"
click at [82, 184] on select "-- Weven Planning Portal Introduction (Booked Events) Follow Up Contract (Pre-B…" at bounding box center [358, 195] width 553 height 23
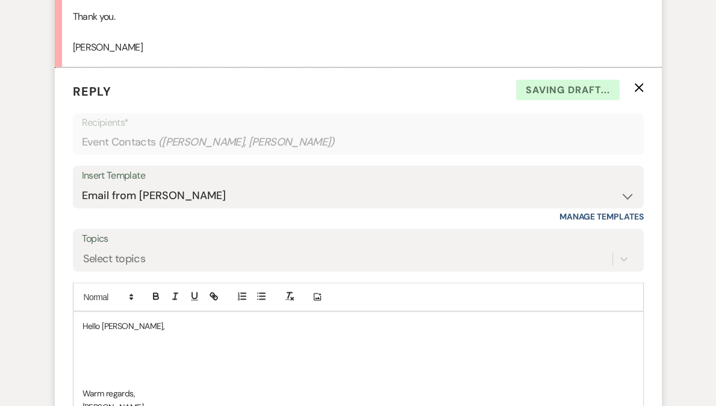
click at [121, 320] on p "Hello Natalia," at bounding box center [358, 326] width 552 height 13
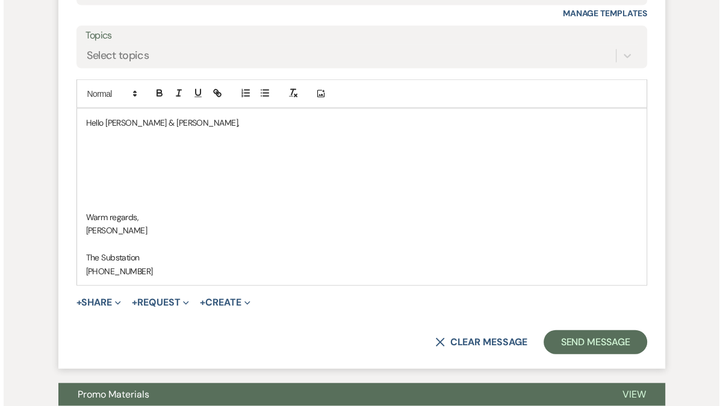
scroll to position [2207, 0]
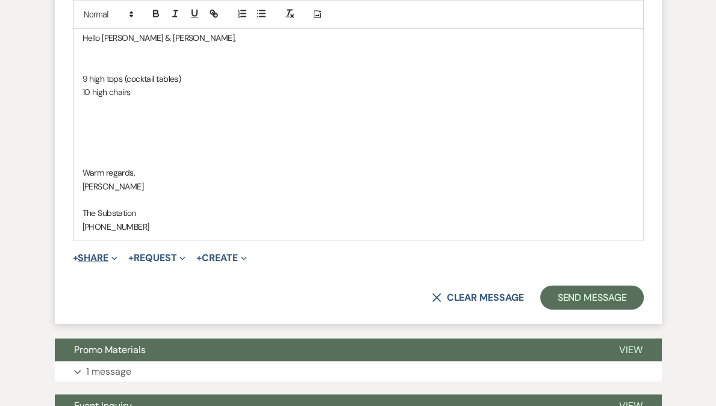
click at [102, 254] on button "+ Share Expand" at bounding box center [95, 259] width 45 height 10
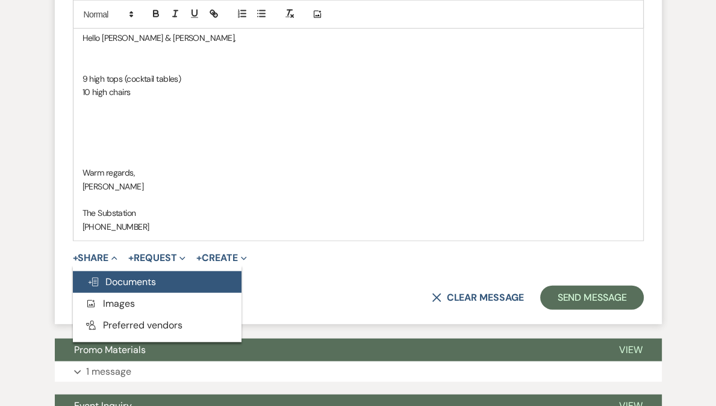
click at [134, 272] on button "Doc Upload Documents" at bounding box center [157, 283] width 169 height 22
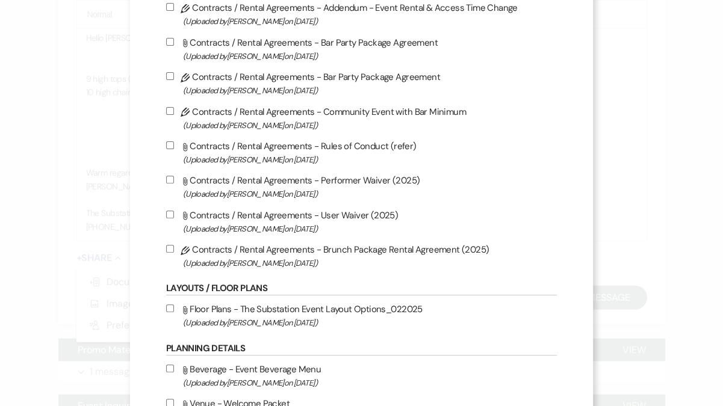
scroll to position [458, 0]
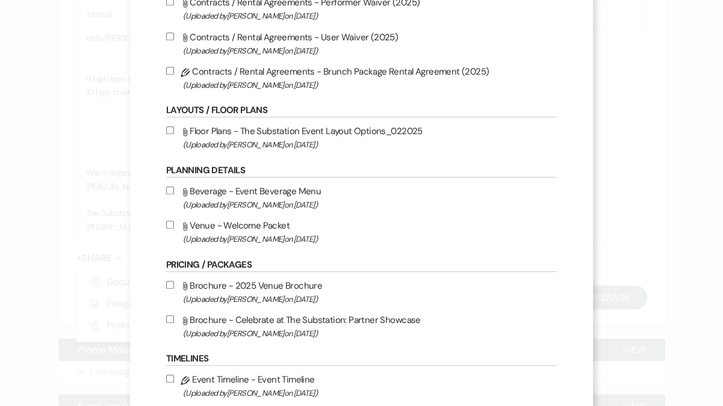
click at [303, 140] on label "Attach File Floor Plans - The Substation Event Layout Options_022025 (Uploaded …" at bounding box center [361, 137] width 391 height 28
click at [174, 134] on input "Attach File Floor Plans - The Substation Event Layout Options_022025 (Uploaded …" at bounding box center [170, 130] width 8 height 8
checkbox input "true"
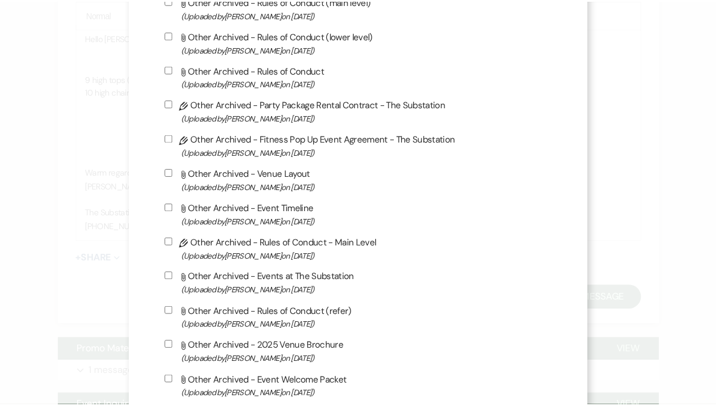
scroll to position [1284, 0]
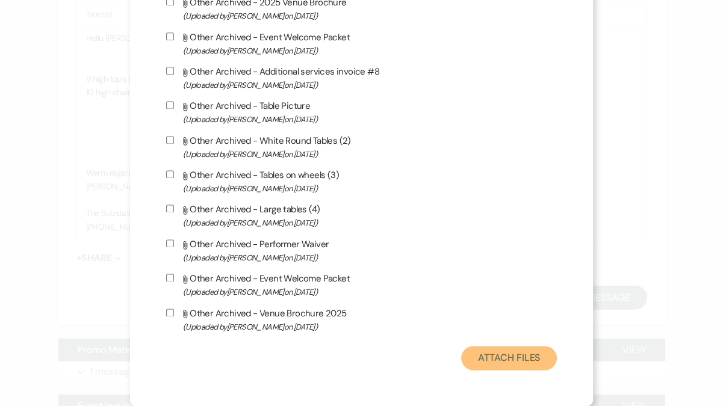
click at [492, 356] on button "Attach Files" at bounding box center [509, 358] width 96 height 24
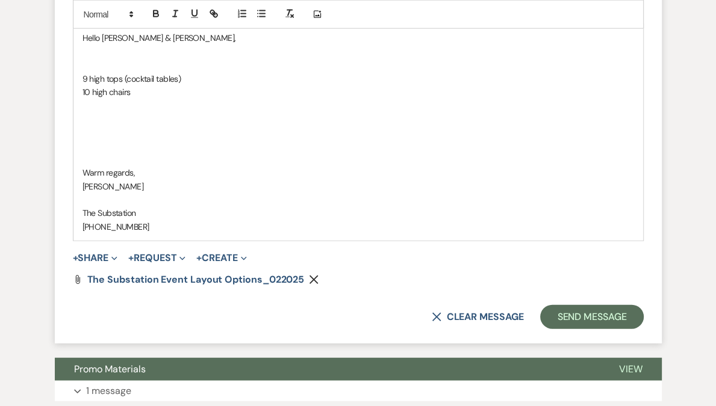
click at [150, 58] on p at bounding box center [358, 64] width 552 height 13
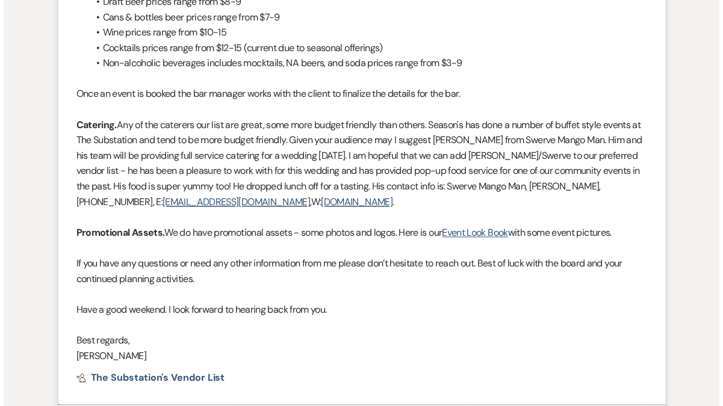
scroll to position [0, 0]
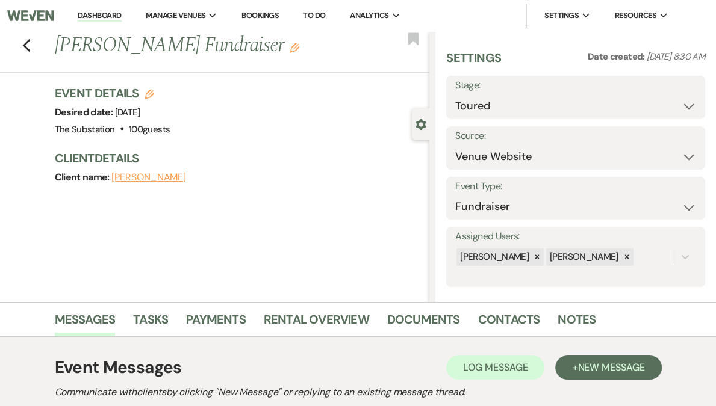
click at [151, 95] on icon "Edit" at bounding box center [150, 95] width 10 height 10
select select "802"
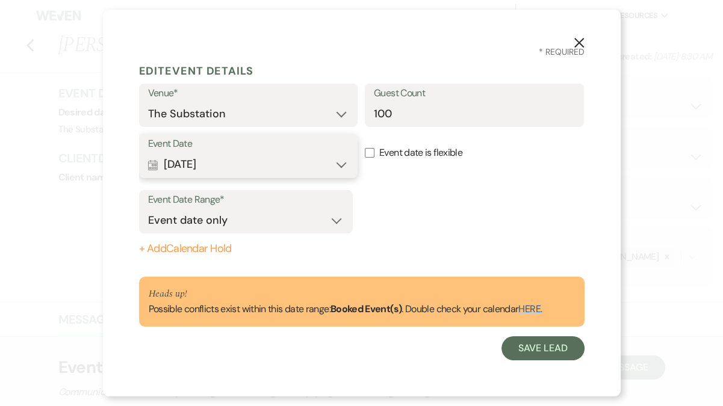
click at [197, 170] on button "Calendar Oct 25, 2025 Expand" at bounding box center [248, 165] width 201 height 24
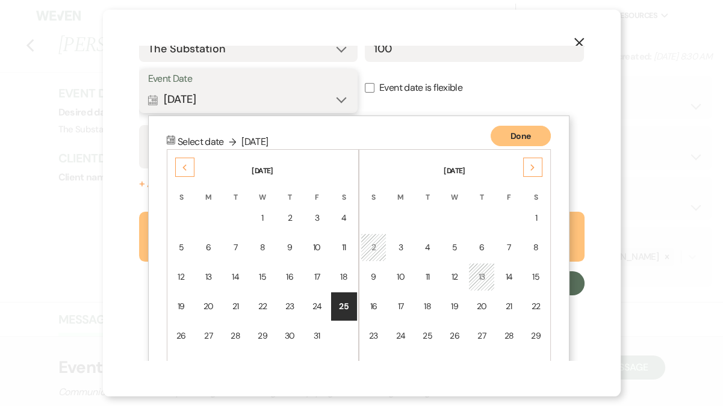
scroll to position [103, 0]
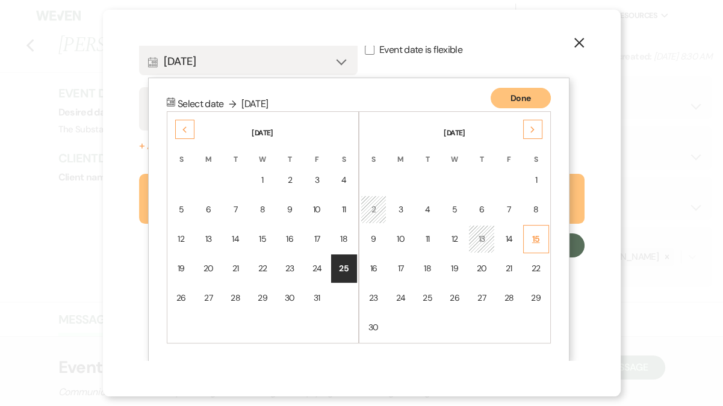
click at [529, 238] on td "15" at bounding box center [536, 239] width 26 height 28
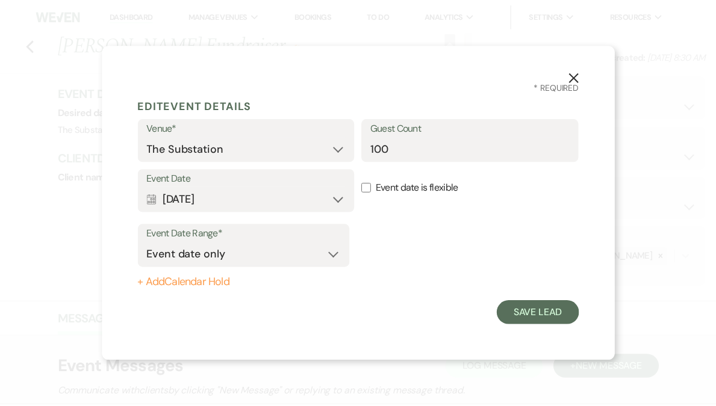
scroll to position [0, 0]
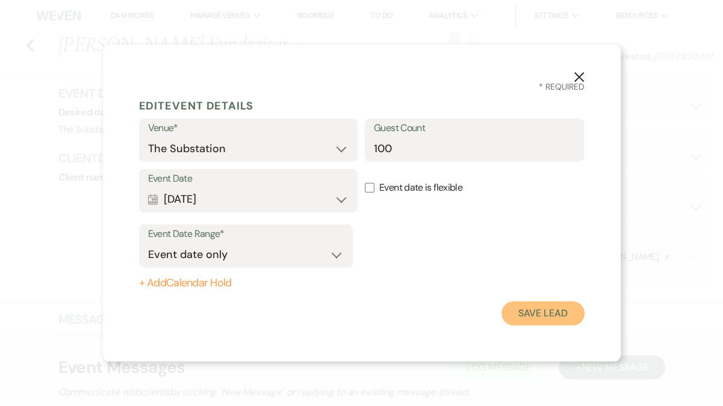
click at [533, 313] on button "Save Lead" at bounding box center [543, 314] width 82 height 24
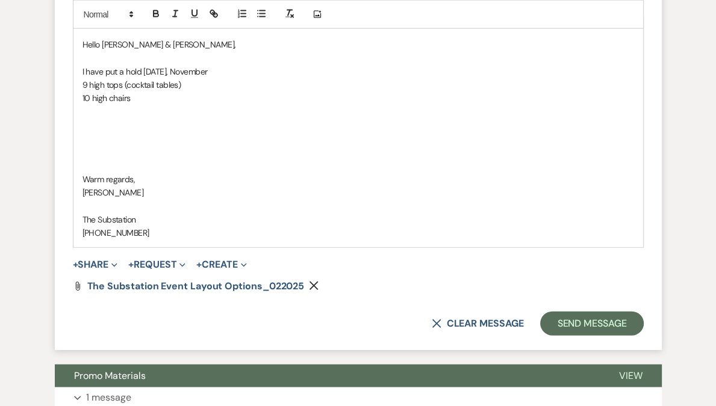
scroll to position [2138, 0]
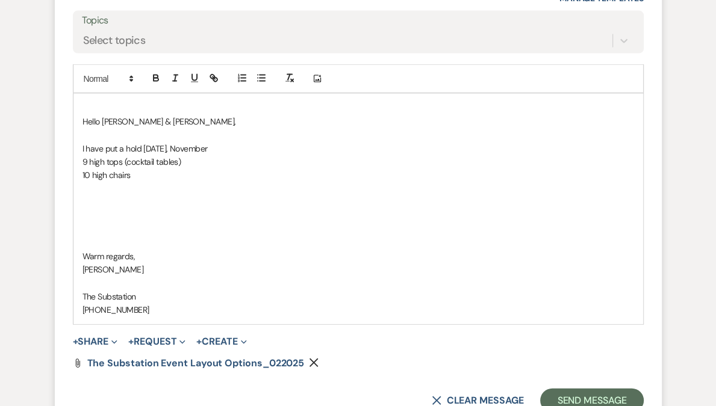
click at [257, 142] on p "I have put a hold on Saturday, November" at bounding box center [358, 148] width 552 height 13
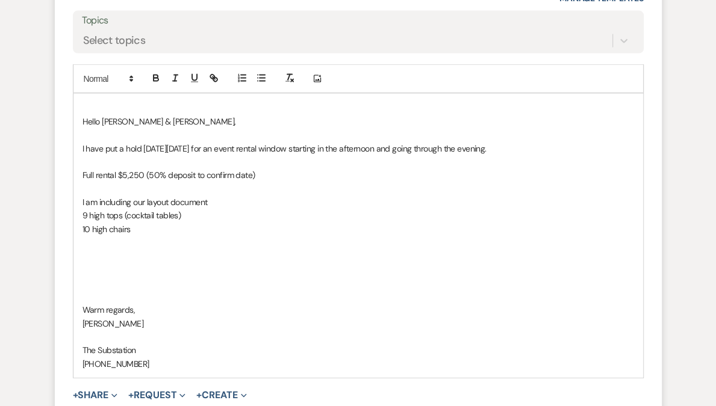
click at [145, 196] on p "I am including our layout document" at bounding box center [358, 202] width 552 height 13
click at [258, 196] on p "I am including our currentl layout document" at bounding box center [358, 202] width 552 height 13
click at [161, 196] on p "I am including our currentl layout document" at bounding box center [358, 202] width 552 height 13
click at [246, 196] on p "I am including our current layout document" at bounding box center [358, 202] width 552 height 13
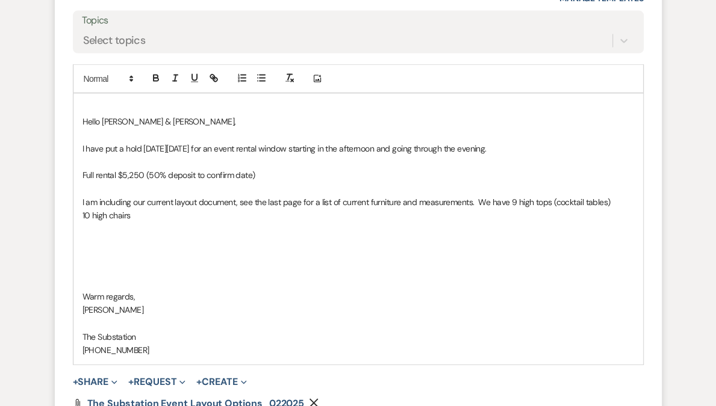
click at [632, 196] on p "I am including our current layout document, see the last page for a list of cur…" at bounding box center [358, 202] width 552 height 13
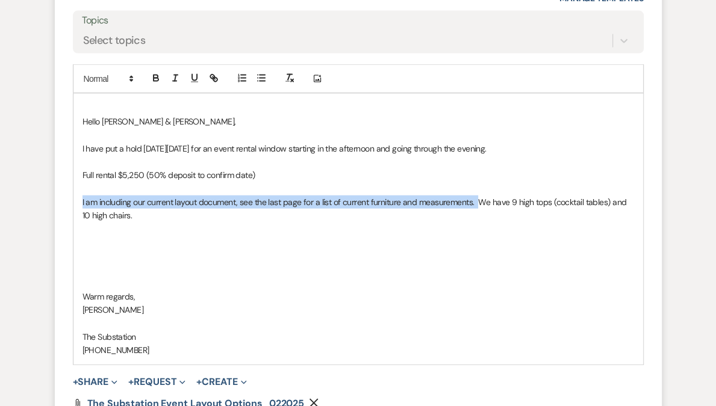
drag, startPoint x: 476, startPoint y: 186, endPoint x: 467, endPoint y: 179, distance: 11.6
click at [467, 196] on p "I am including our current layout document, see the last page for a list of cur…" at bounding box center [358, 209] width 552 height 27
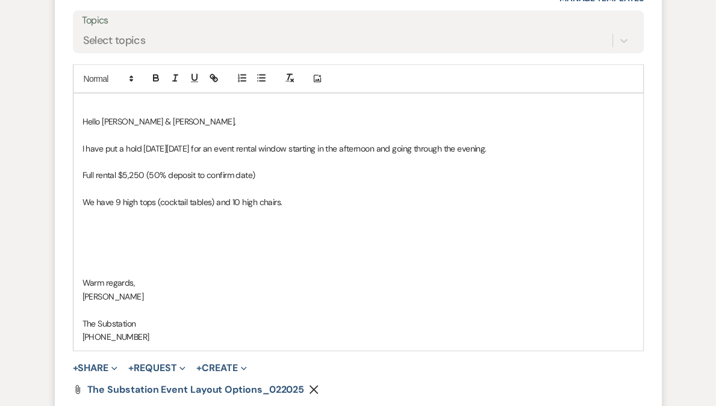
click at [329, 196] on p "We have 9 high tops (cocktail tables) and 10 high chairs." at bounding box center [358, 202] width 552 height 13
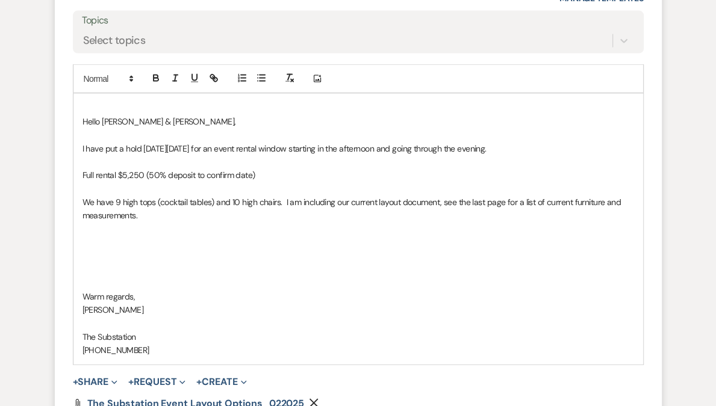
click at [364, 196] on p "We have 9 high tops (cocktail tables) and 10 high chairs. I am including our cu…" at bounding box center [358, 209] width 552 height 27
click at [162, 196] on p "We have 9 high tops (cocktail tables) and 10 high chairs. I am including our la…" at bounding box center [358, 209] width 552 height 27
click at [494, 196] on p "We have 9 high tops (cocktail tables) and 10 high chairs. I am including our la…" at bounding box center [358, 209] width 552 height 27
click at [580, 196] on p "We have 9 high tops (cocktail tables) and 10 high chairs. I am including our la…" at bounding box center [358, 209] width 552 height 27
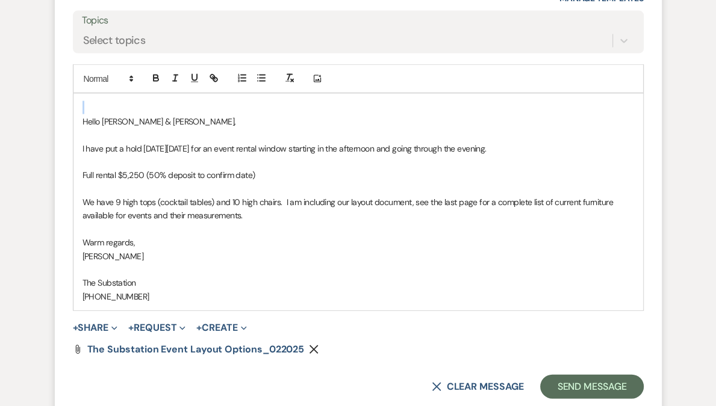
click at [84, 115] on p "Hello Dominic & Natalia," at bounding box center [358, 121] width 552 height 13
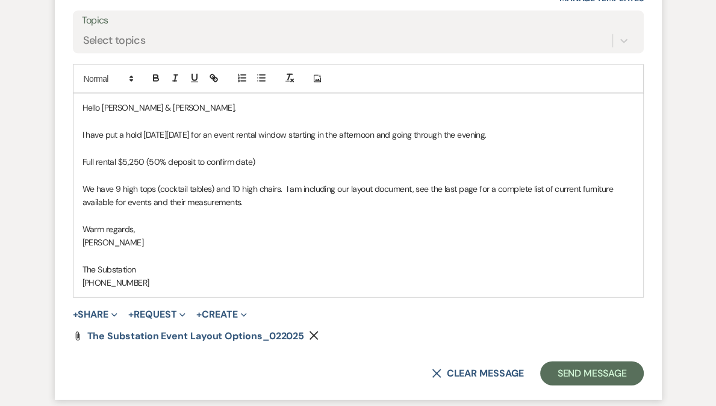
click at [260, 128] on p "I have put a hold on Saturday, November 15 for an event rental window starting …" at bounding box center [358, 134] width 552 height 13
click at [606, 128] on p "I have put a hold on Saturday, November 15 for a main level event with a rental…" at bounding box center [358, 134] width 552 height 13
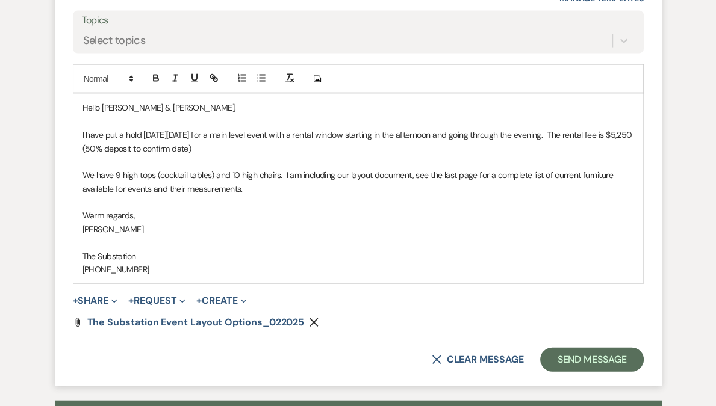
click at [261, 132] on p "I have put a hold on Saturday, November 15 for a main level event with a rental…" at bounding box center [358, 141] width 552 height 27
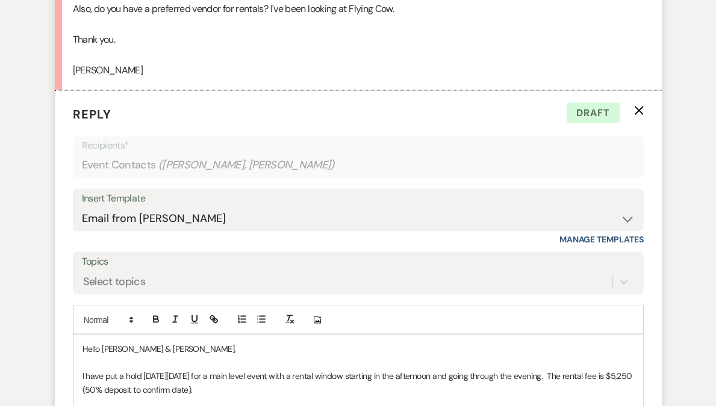
scroll to position [1894, 0]
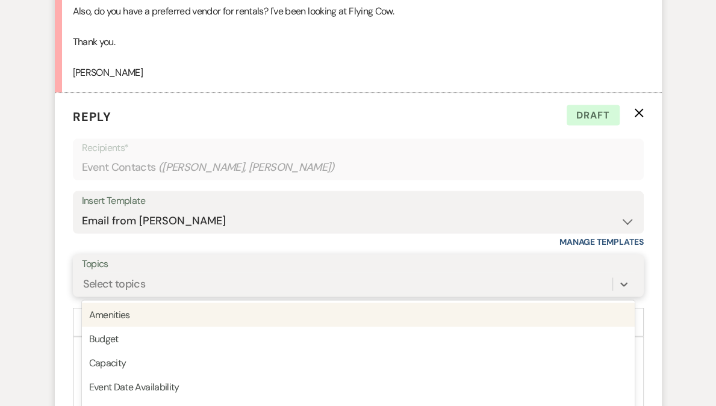
click at [155, 273] on div "option Amenities focused, 1 of 20. 20 results available. Use Up and Down to cho…" at bounding box center [358, 284] width 553 height 23
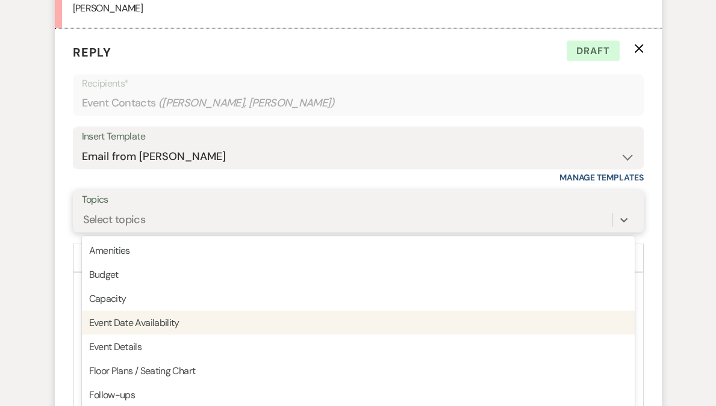
click at [157, 311] on div "Event Date Availability" at bounding box center [358, 323] width 553 height 24
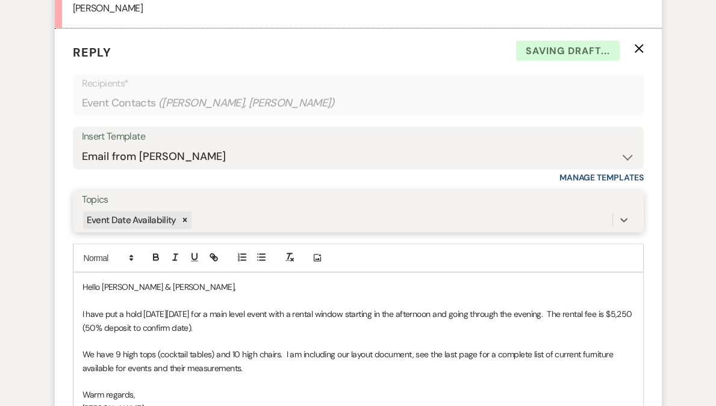
click at [229, 210] on div "Event Date Availability" at bounding box center [347, 220] width 530 height 21
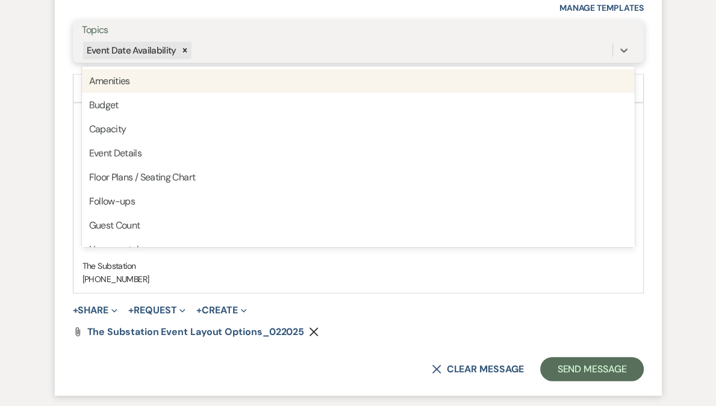
scroll to position [2130, 0]
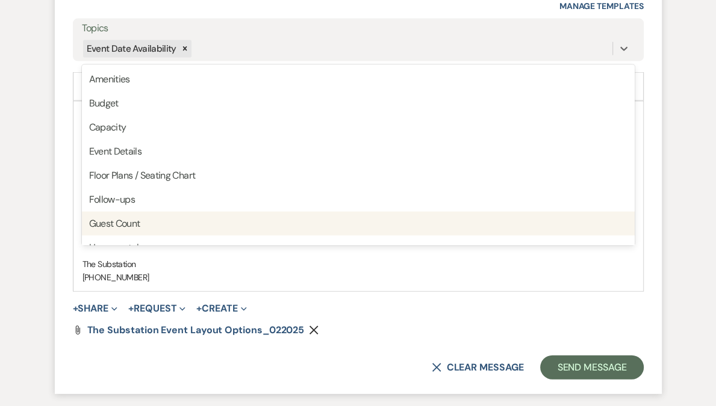
click at [215, 271] on p "[PHONE_NUMBER]" at bounding box center [358, 277] width 552 height 13
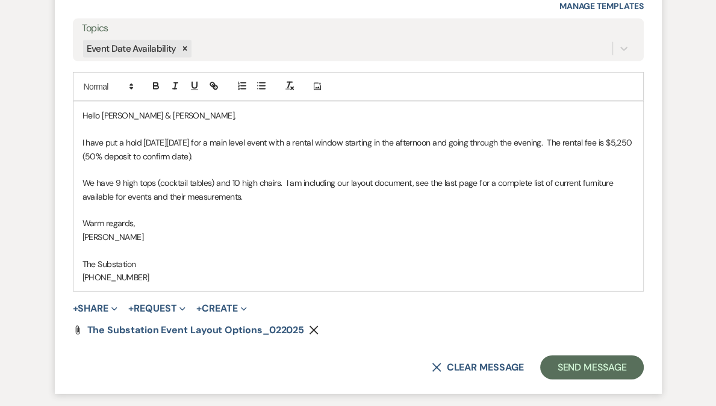
click at [278, 184] on p "We have 9 high tops (cocktail tables) and 10 high chairs. I am including our la…" at bounding box center [358, 189] width 552 height 27
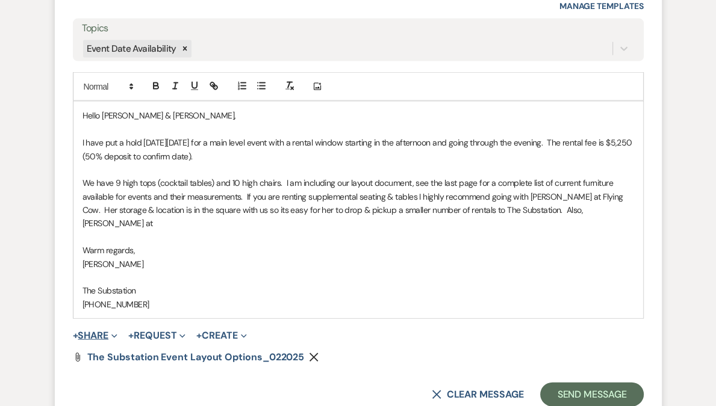
click at [113, 329] on span "Expand" at bounding box center [112, 335] width 9 height 13
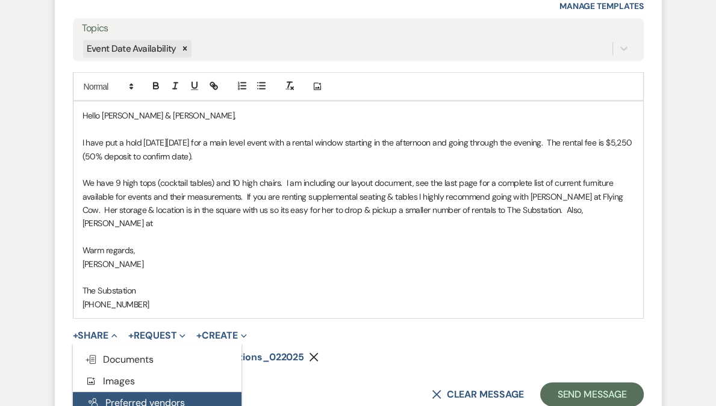
click at [135, 393] on button "Pref Vendors Preferred vendors" at bounding box center [157, 404] width 169 height 22
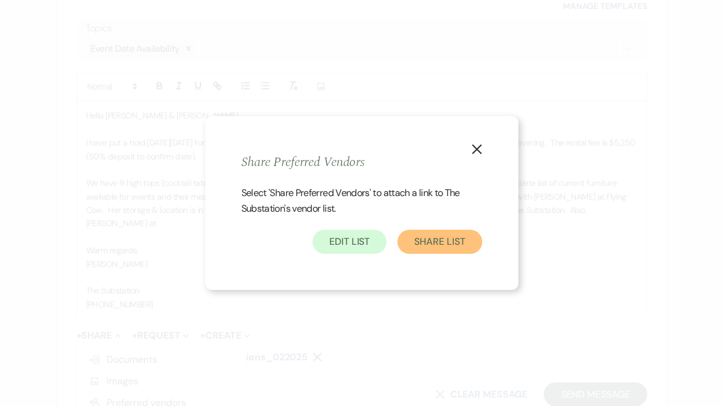
click at [447, 241] on button "Share List" at bounding box center [439, 242] width 84 height 24
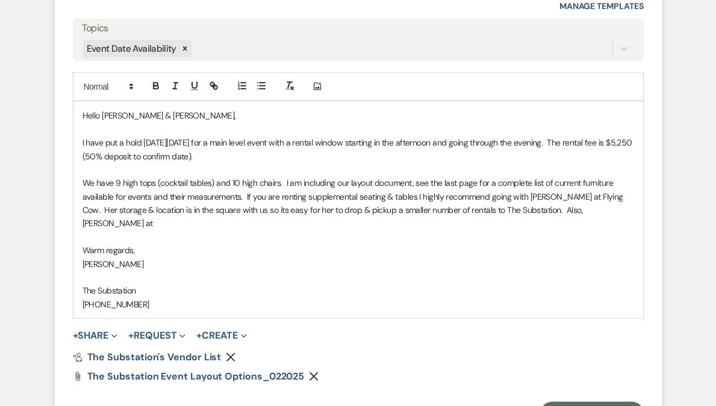
click at [605, 195] on p "We have 9 high tops (cocktail tables) and 10 high chairs. I am including our la…" at bounding box center [358, 203] width 552 height 54
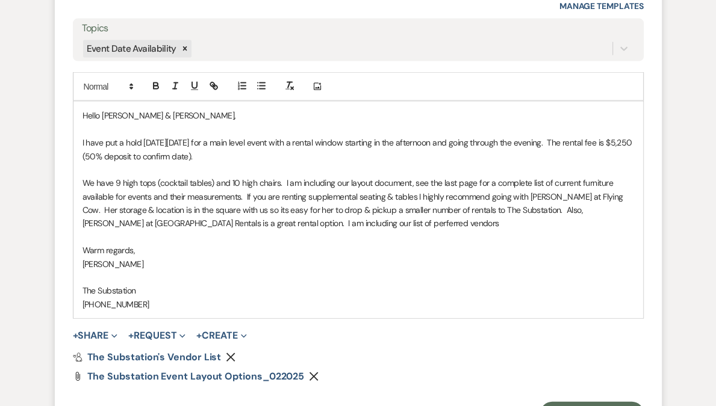
click at [305, 207] on p "We have 9 high tops (cocktail tables) and 10 high chairs. I am including our la…" at bounding box center [358, 203] width 552 height 54
click at [378, 207] on p "We have 9 high tops (cocktail tables) and 10 high chairs. I am including our la…" at bounding box center [358, 203] width 552 height 54
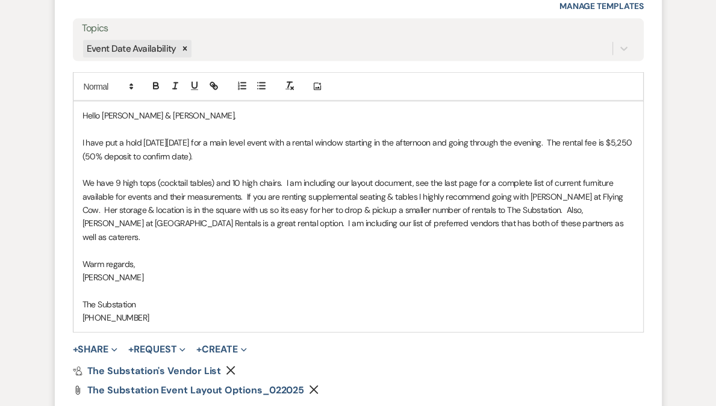
click at [270, 140] on p "I have put a hold on Saturday, November 15 for a main level event with a rental…" at bounding box center [358, 149] width 552 height 27
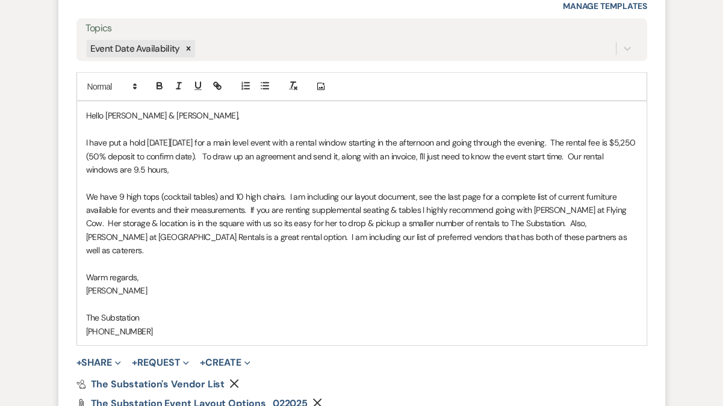
click at [270, 140] on p "I have put a hold on Saturday, November 15 for a main level event with a rental…" at bounding box center [362, 156] width 552 height 40
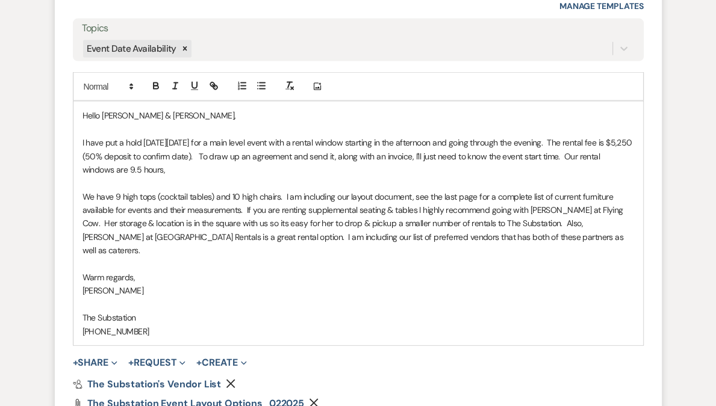
click at [201, 109] on p "Hello Dominic & Natalia," at bounding box center [358, 115] width 552 height 13
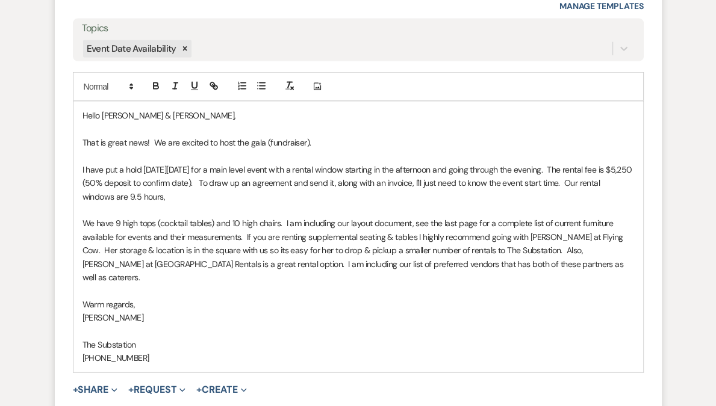
click at [378, 167] on p "I have put a hold on Saturday, November 15 for a main level event with a rental…" at bounding box center [358, 183] width 552 height 40
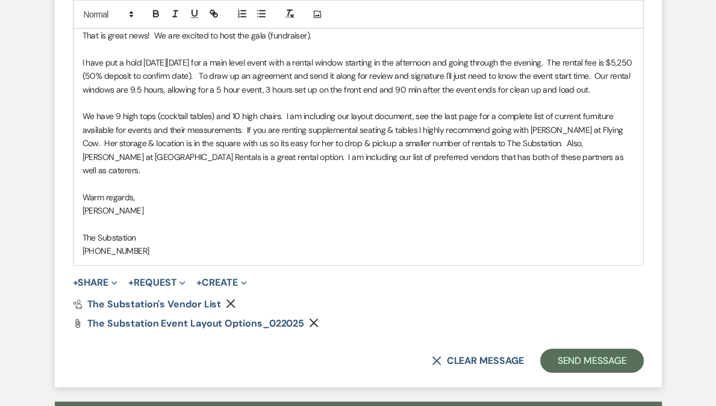
scroll to position [2271, 0]
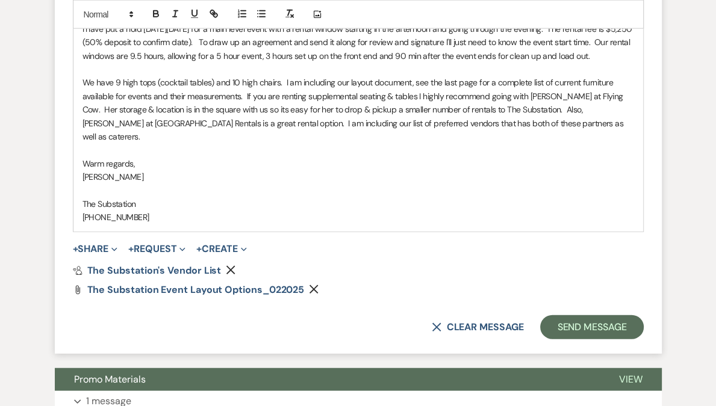
click at [559, 121] on p "We have 9 high tops (cocktail tables) and 10 high chairs. I am including our la…" at bounding box center [358, 109] width 552 height 67
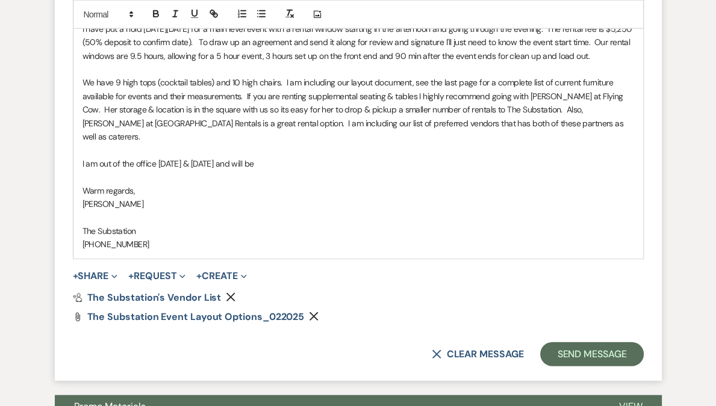
click at [80, 145] on div "Hello Dominic & Natalia, That is great news! We are excited to host the gala (f…" at bounding box center [358, 109] width 570 height 297
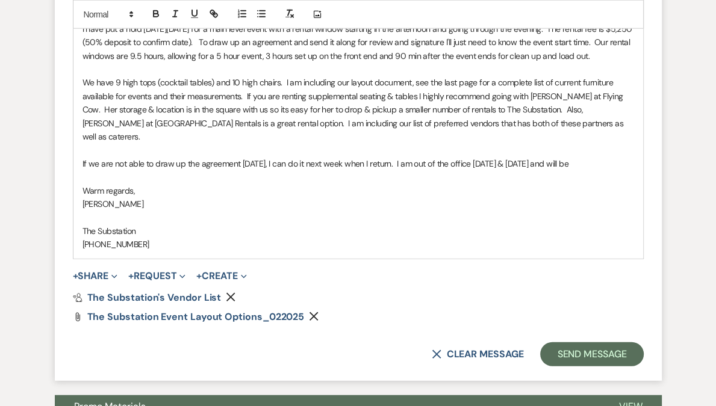
click at [586, 157] on p "If we are not able to draw up the agreement today, I can do it next week when I…" at bounding box center [358, 163] width 552 height 13
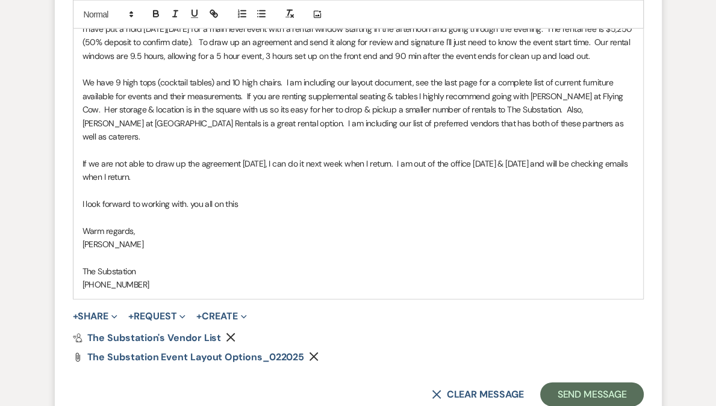
click at [187, 198] on p "I look forward to working with. you all on this" at bounding box center [358, 204] width 552 height 13
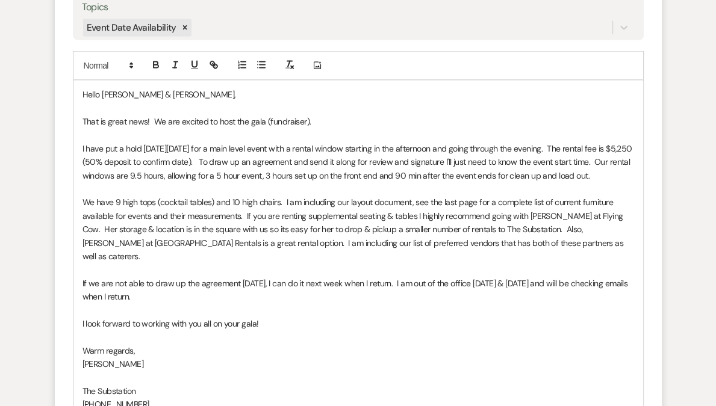
scroll to position [2082, 0]
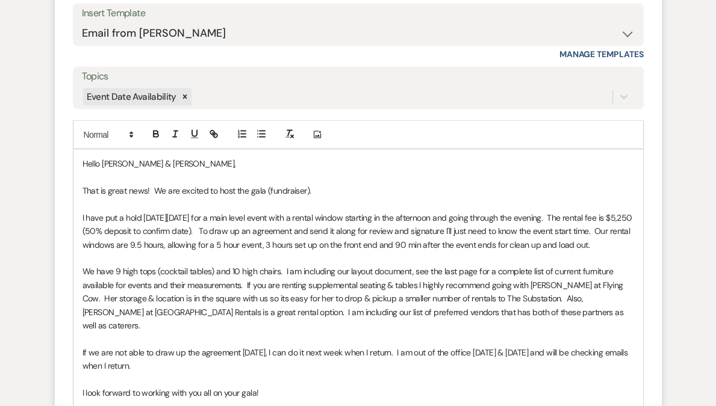
click at [176, 184] on p "That is great news! We are excited to host the gala (fundraiser)." at bounding box center [358, 190] width 552 height 13
click at [340, 184] on p "That is great news! We are excited to host the gala (fundraiser)." at bounding box center [358, 190] width 552 height 13
click at [344, 216] on p "I have put a hold on Saturday, November 15 for a main level event with a rental…" at bounding box center [358, 231] width 552 height 40
click at [344, 217] on p "I have put a hold on Saturday, November 15 for a main level event with a rental…" at bounding box center [358, 231] width 552 height 40
click at [246, 211] on p "I have put a hold on Saturday, November 15 for a main level event with a rental…" at bounding box center [358, 231] width 552 height 40
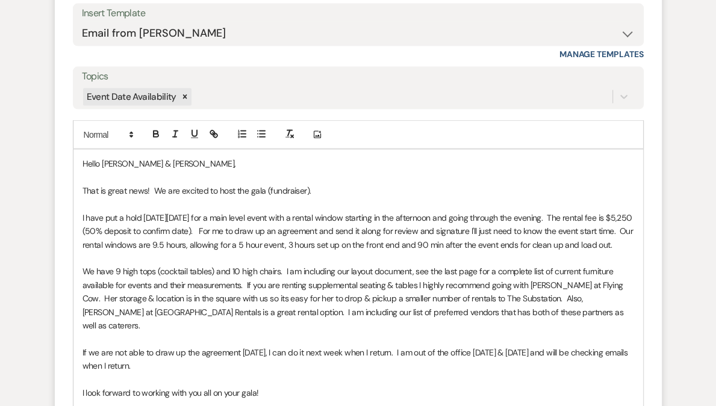
click at [514, 217] on p "I have put a hold on Saturday, November 15 for a main level event with a rental…" at bounding box center [358, 231] width 552 height 40
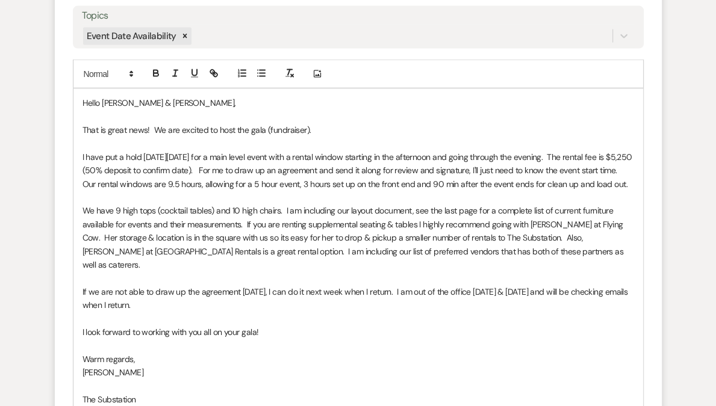
scroll to position [2146, 0]
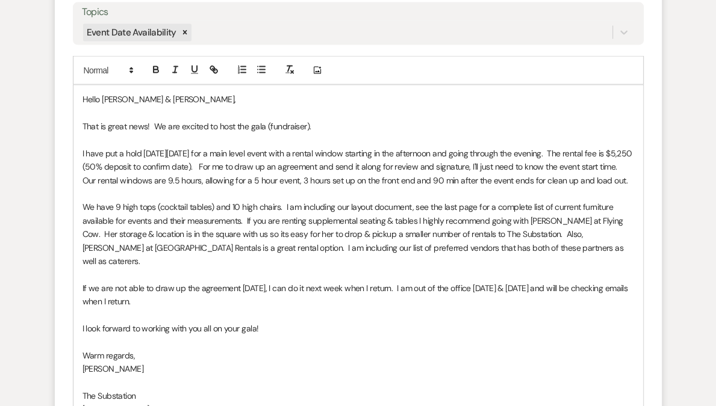
click at [132, 177] on p "I have put a hold on Saturday, November 15 for a main level event with a rental…" at bounding box center [358, 167] width 552 height 40
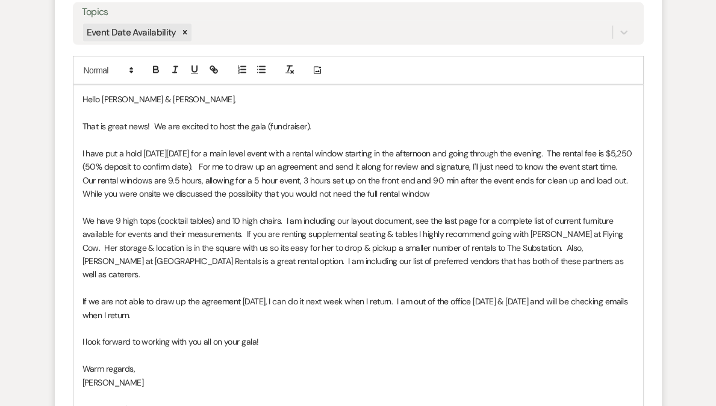
click at [273, 176] on p "I have put a hold on Saturday, November 15 for a main level event with a rental…" at bounding box center [358, 174] width 552 height 54
click at [482, 175] on p "I have put a hold on Saturday, November 15 for a main level event with a rental…" at bounding box center [358, 174] width 552 height 54
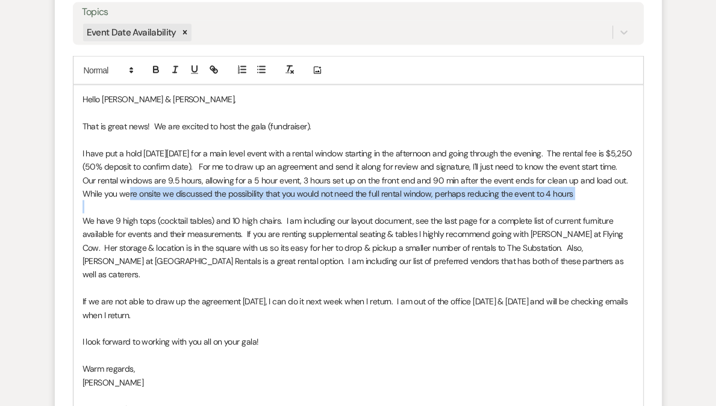
drag, startPoint x: 117, startPoint y: 176, endPoint x: 130, endPoint y: 188, distance: 18.3
click at [130, 188] on div "Hello Dominic & Natalia, That is great news! We are excited to host the gala (f…" at bounding box center [358, 262] width 570 height 352
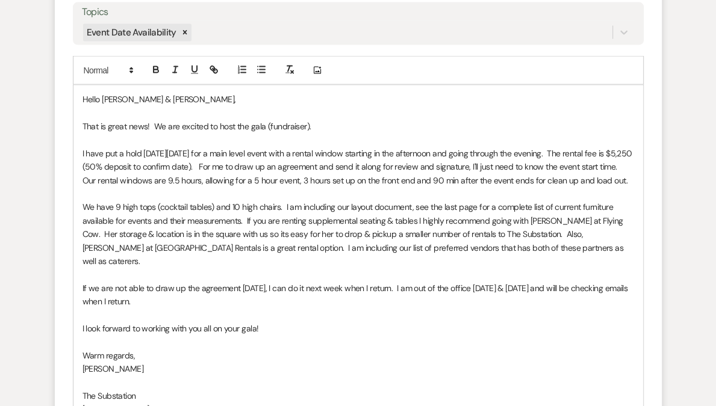
click at [210, 232] on p "We have 9 high tops (cocktail tables) and 10 high chairs. I am including our la…" at bounding box center [358, 234] width 552 height 67
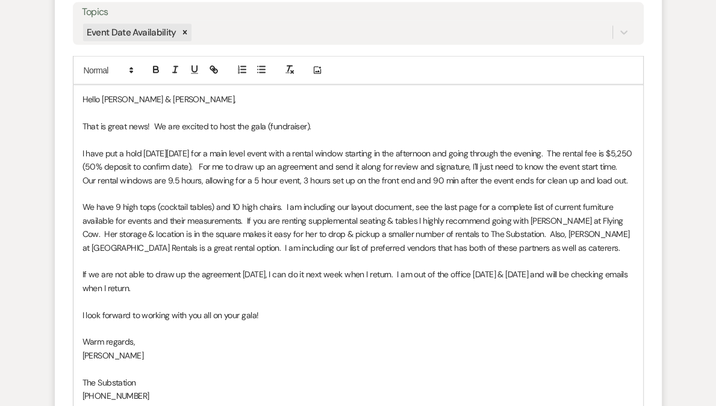
click at [163, 245] on p "We have 9 high tops (cocktail tables) and 10 high chairs. I am including our la…" at bounding box center [358, 228] width 552 height 54
click at [434, 245] on p "We have 9 high tops (cocktail tables) and 10 high chairs. I am including our la…" at bounding box center [358, 228] width 552 height 54
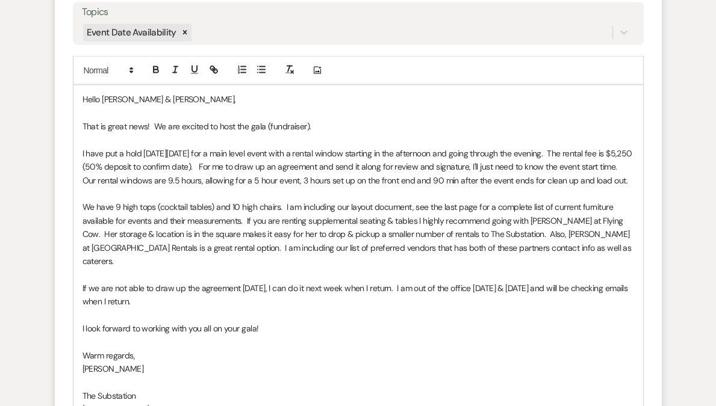
click at [512, 246] on p "We have 9 high tops (cocktail tables) and 10 high chairs. I am including our la…" at bounding box center [358, 234] width 552 height 67
click at [580, 243] on p "We have 9 high tops (cocktail tables) and 10 high chairs. I am including our la…" at bounding box center [358, 234] width 552 height 67
click at [596, 245] on p "We have 9 high tops (cocktail tables) and 10 high chairs. I am including our la…" at bounding box center [358, 234] width 552 height 67
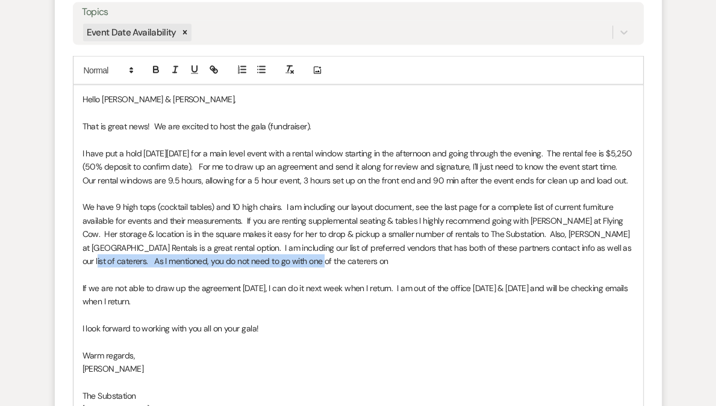
drag, startPoint x: 586, startPoint y: 243, endPoint x: 588, endPoint y: 255, distance: 11.6
click at [588, 255] on p "We have 9 high tops (cocktail tables) and 10 high chairs. I am including our la…" at bounding box center [358, 234] width 552 height 67
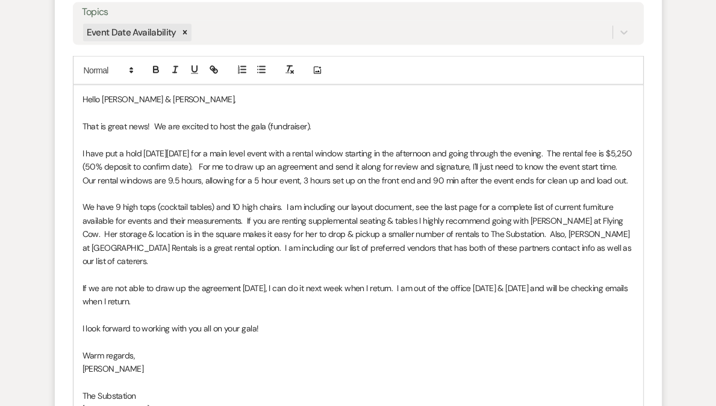
click at [514, 244] on p "We have 9 high tops (cocktail tables) and 10 high chairs. I am including our la…" at bounding box center [358, 234] width 552 height 67
click at [157, 282] on p "If we are not able to draw up the agreement today, I can do it next week when I…" at bounding box center [358, 295] width 552 height 27
click at [151, 287] on p "If we are not able to draw up the agreement today, I can do it next week when I…" at bounding box center [358, 295] width 552 height 27
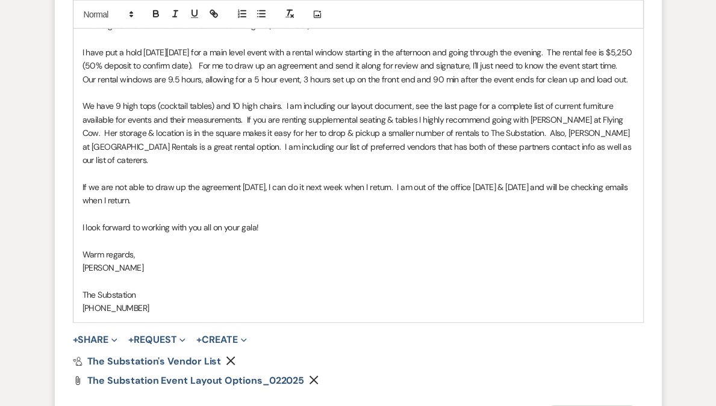
scroll to position [2248, 0]
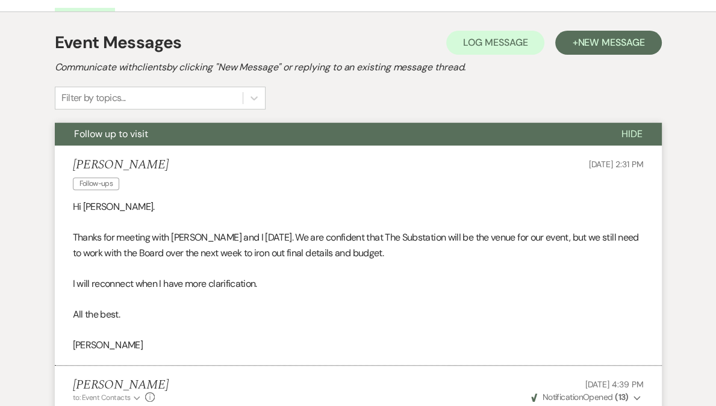
scroll to position [0, 0]
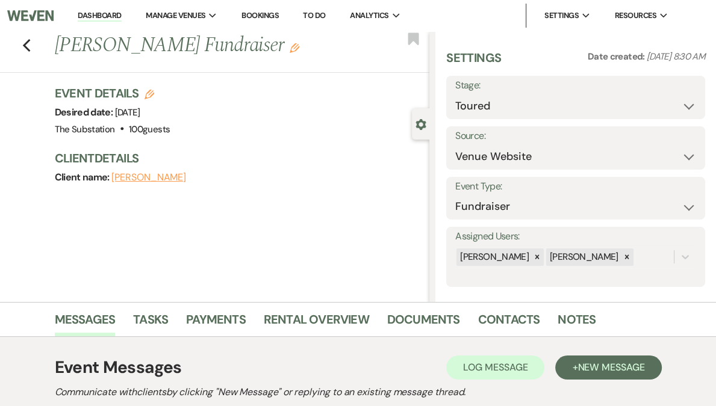
click at [290, 51] on use "button" at bounding box center [295, 48] width 10 height 10
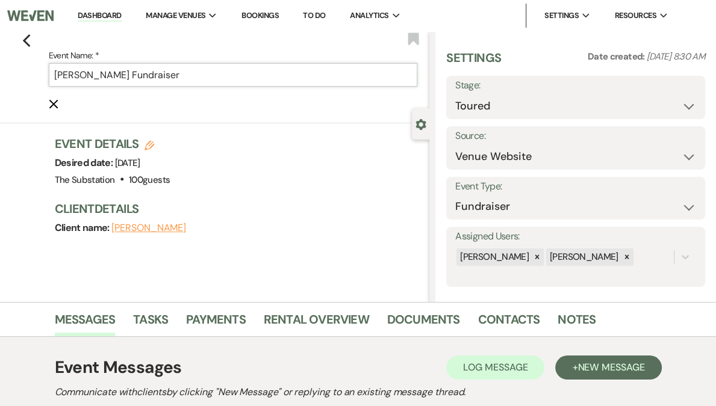
click at [111, 79] on input "Natalia Torres's Fundraiser" at bounding box center [233, 74] width 369 height 23
click at [59, 77] on input "Natalia Torres's Fundraiser" at bounding box center [233, 74] width 369 height 23
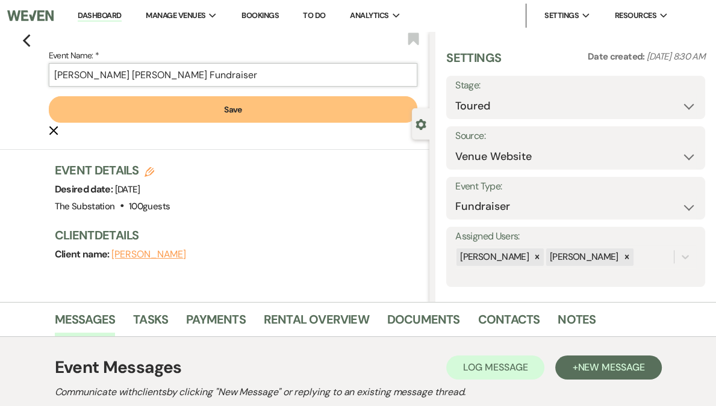
type input "Dominic Natalia Torres's Fundraiser"
click at [151, 258] on button "Natalia Torres" at bounding box center [148, 255] width 75 height 10
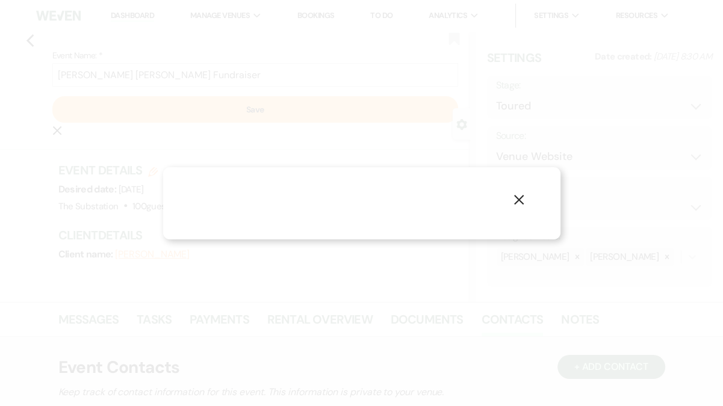
select select "1"
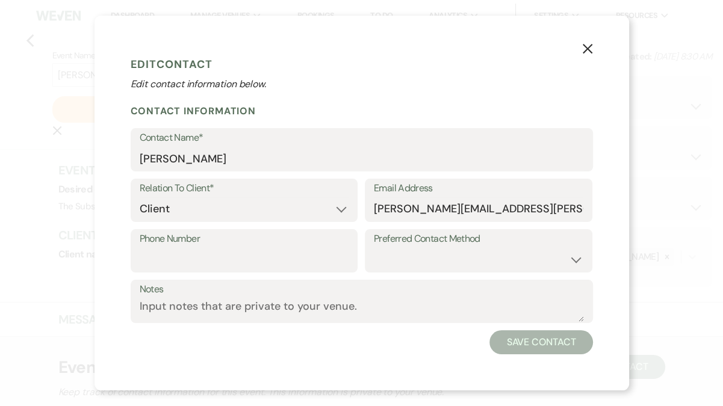
click at [591, 46] on icon "X" at bounding box center [587, 48] width 11 height 11
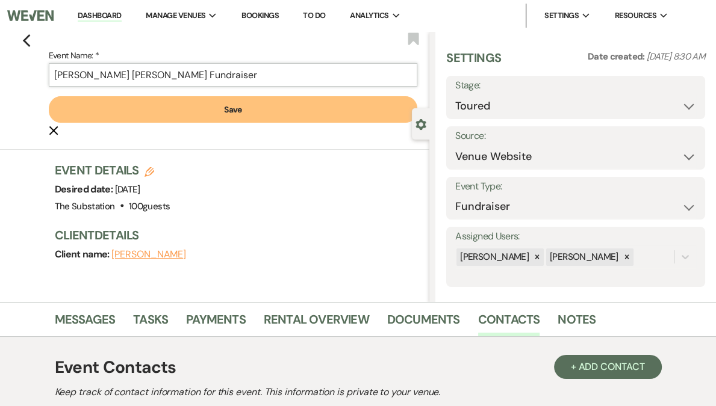
click at [97, 75] on input "Dominic Natalia Torres's Fundraiser" at bounding box center [233, 74] width 369 height 23
click at [142, 76] on input "Dominic Costanzo Gala Fundraiser" at bounding box center [233, 74] width 369 height 23
type input "Dominic Costanzo Colombian Gala Fundraiser"
click at [229, 113] on button "Save" at bounding box center [233, 109] width 369 height 26
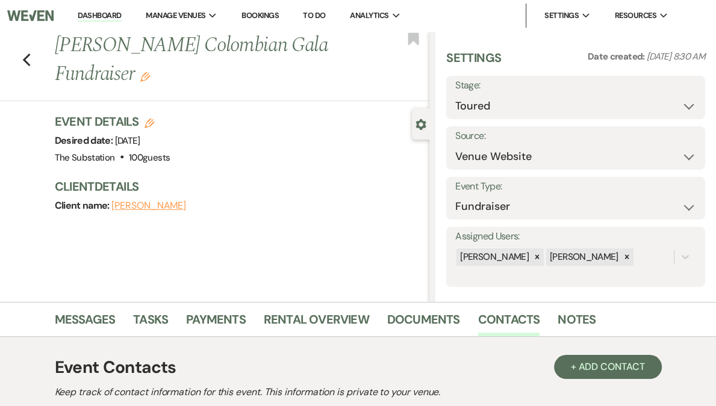
click at [121, 10] on link "Dashboard" at bounding box center [99, 15] width 43 height 11
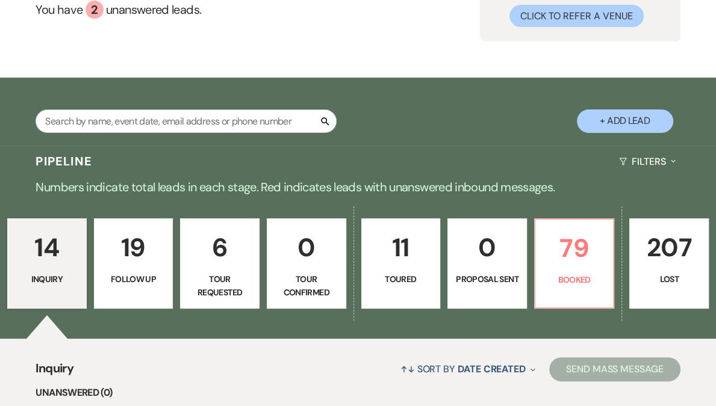
scroll to position [316, 0]
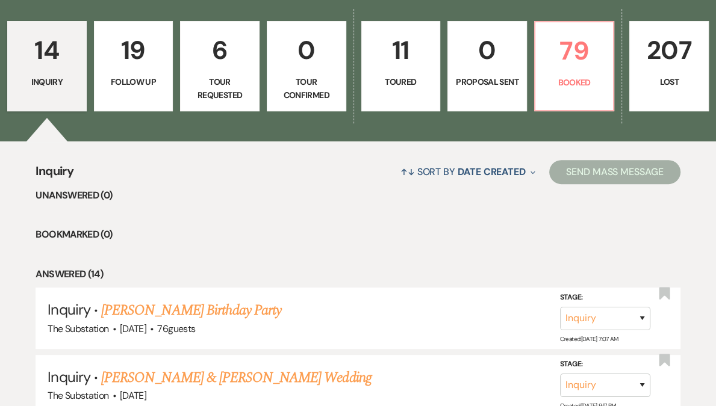
click at [404, 78] on p "Toured" at bounding box center [401, 81] width 64 height 13
select select "5"
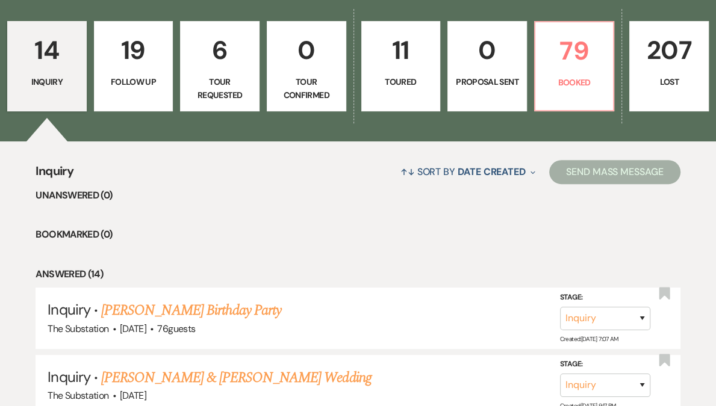
select select "5"
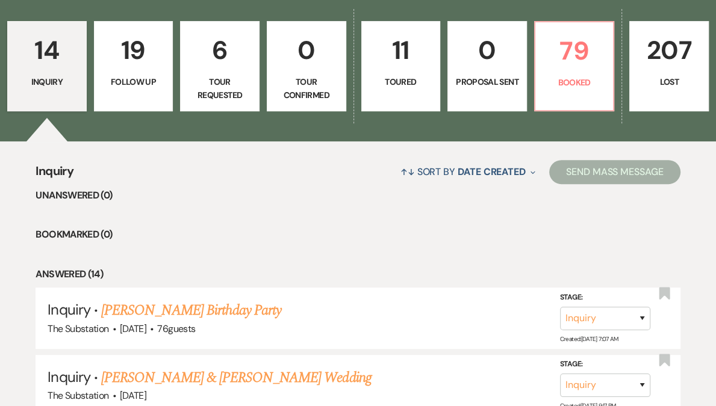
select select "5"
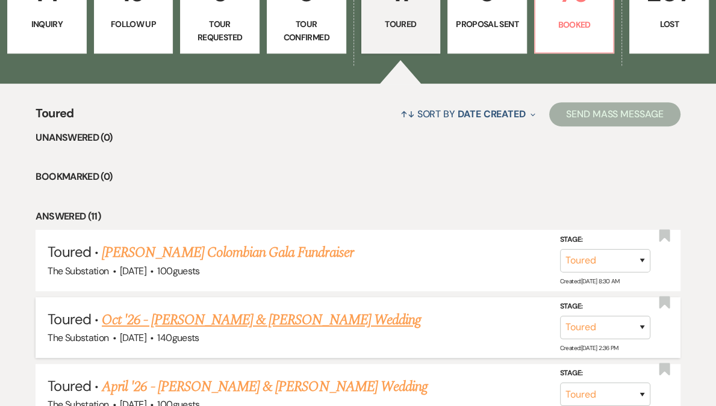
scroll to position [176, 0]
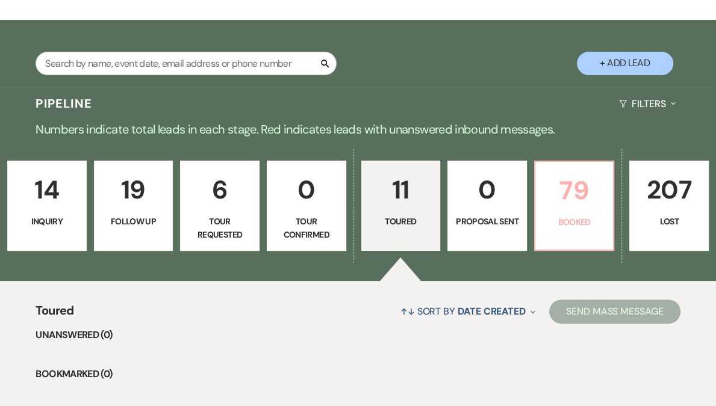
click at [558, 202] on p "79" at bounding box center [575, 190] width 64 height 40
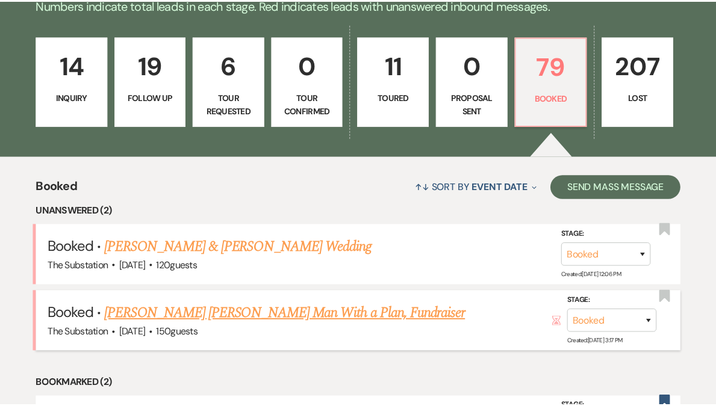
scroll to position [300, 0]
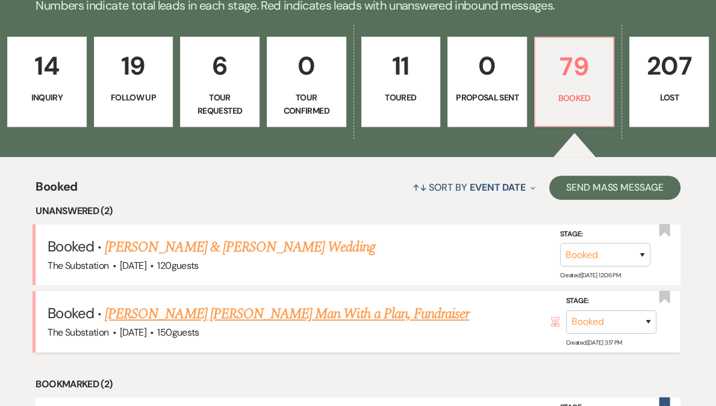
click at [305, 306] on link "Max Coren's Young Man With a Plan, Fundraiser" at bounding box center [287, 314] width 364 height 22
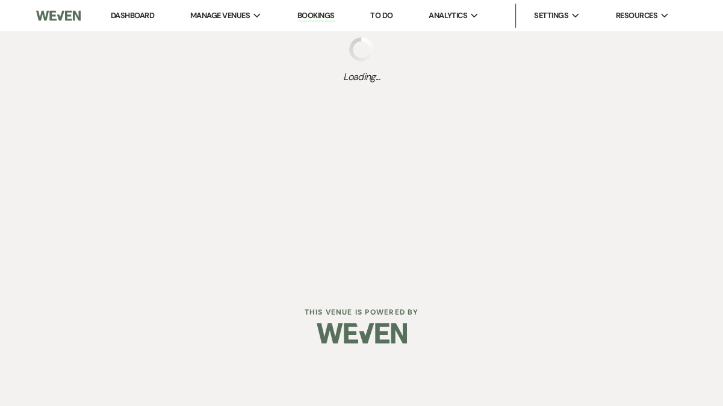
select select "5"
select select "20"
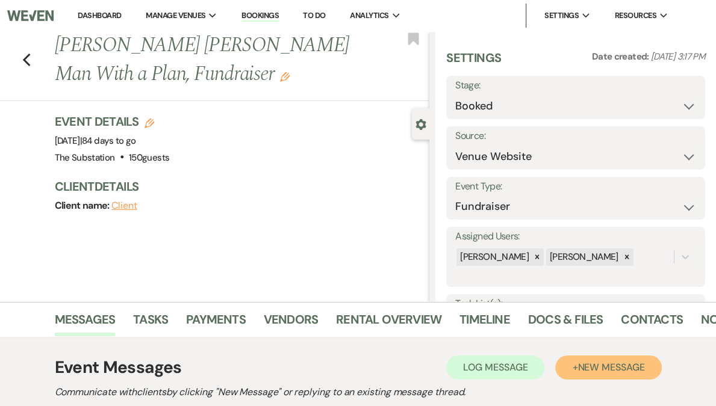
click at [587, 369] on span "New Message" at bounding box center [610, 367] width 67 height 13
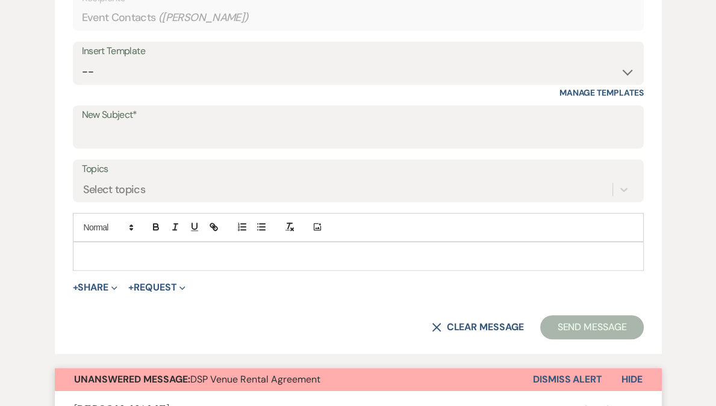
scroll to position [579, 0]
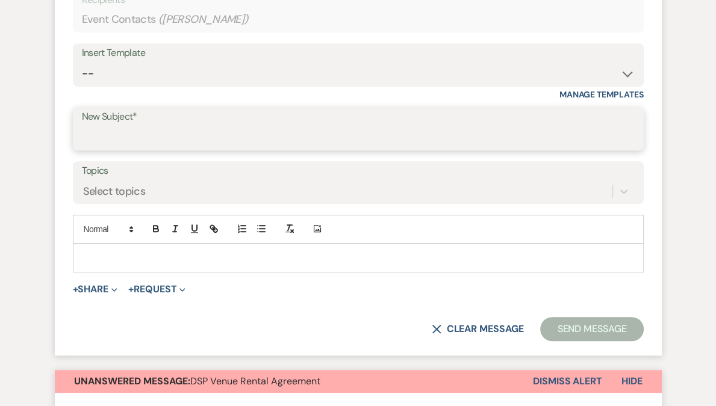
click at [153, 136] on input "New Subject*" at bounding box center [358, 137] width 553 height 23
type input "Site Visit"
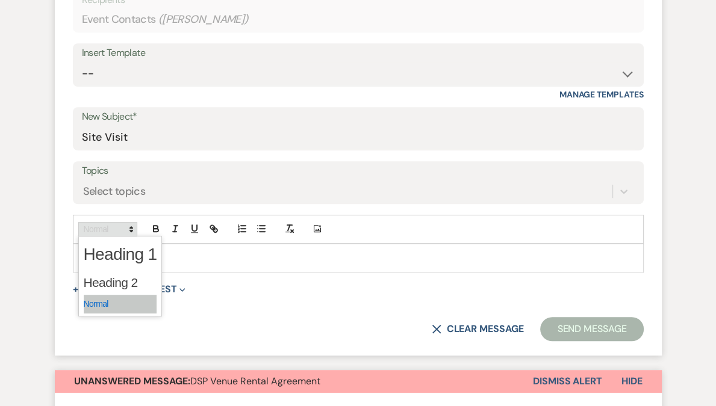
click at [102, 230] on span at bounding box center [107, 229] width 59 height 14
click at [214, 263] on p at bounding box center [358, 258] width 552 height 13
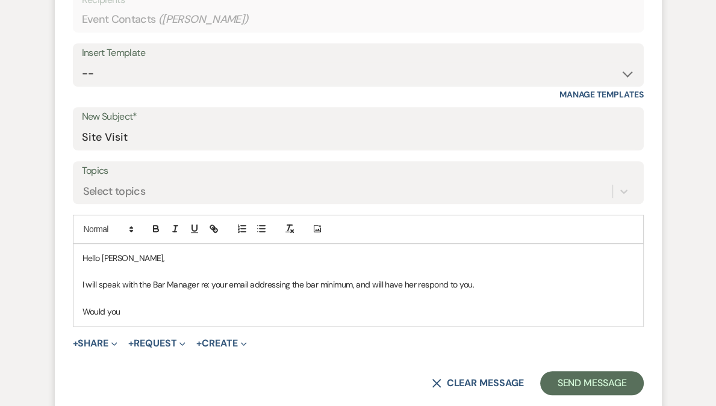
click at [471, 285] on p "I will speak with the Bar Manager re: your email addressing the bar minimum, an…" at bounding box center [358, 284] width 552 height 13
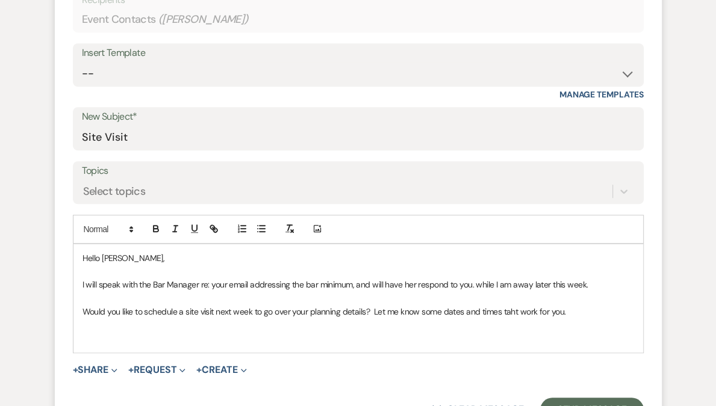
click at [498, 310] on p "Would you like to schedule a site visit next week to go over your planning deta…" at bounding box center [358, 311] width 552 height 13
click at [513, 308] on p "Would you like to schedule a site visit next week to go over your planning deta…" at bounding box center [358, 311] width 552 height 13
click at [512, 310] on p "Would you like to schedule a site visit next week to go over your planning deta…" at bounding box center [358, 311] width 552 height 13
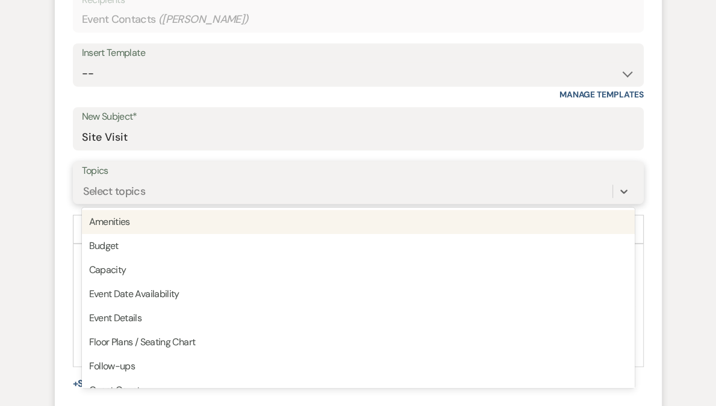
click at [125, 185] on div "Select topics" at bounding box center [114, 191] width 63 height 16
click at [203, 144] on input "Site Visit" at bounding box center [358, 137] width 553 height 23
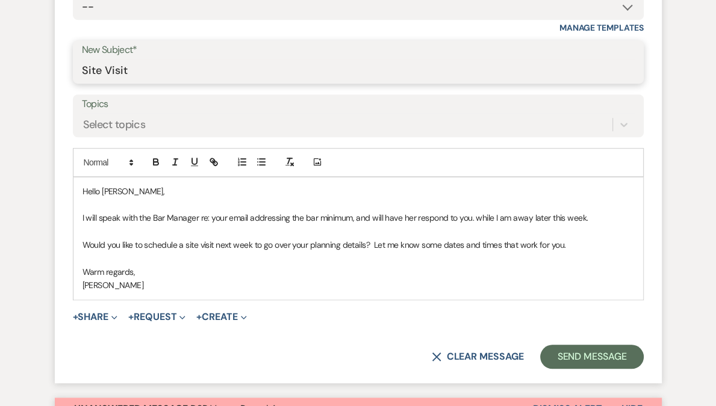
scroll to position [763, 0]
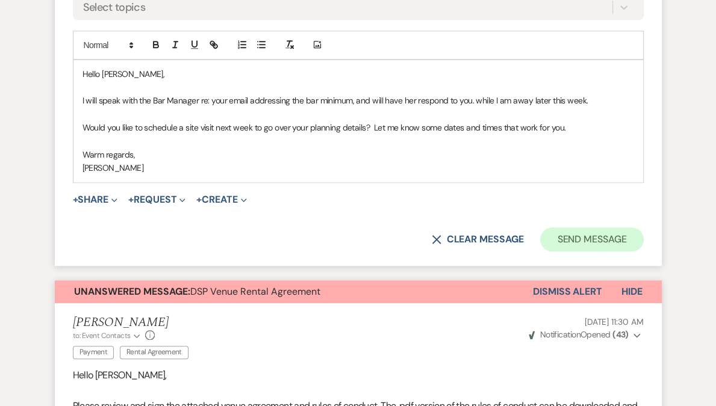
type input "Site Visit"
click at [587, 237] on button "Send Message" at bounding box center [591, 240] width 103 height 24
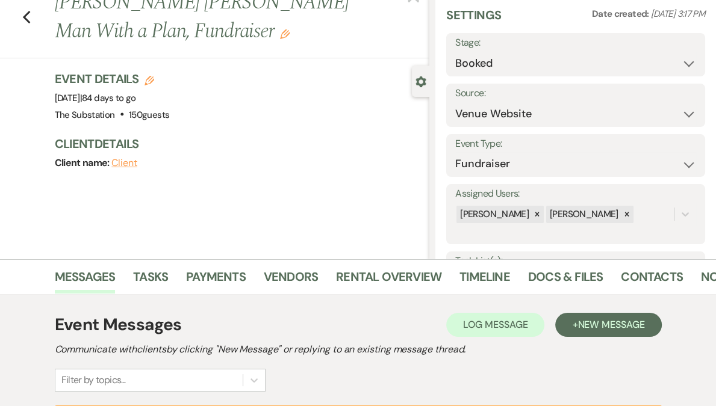
scroll to position [0, 0]
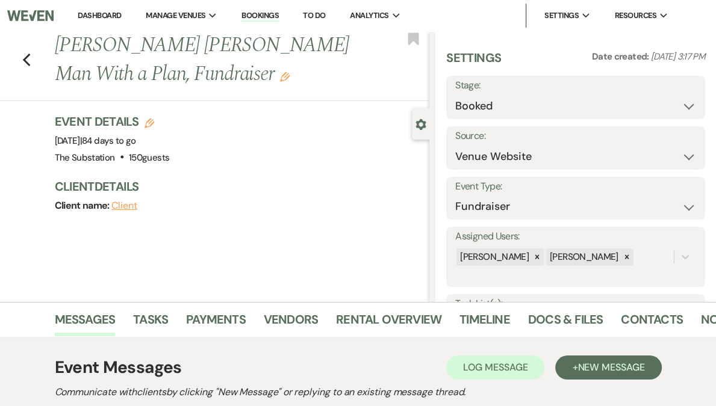
click at [121, 13] on link "Dashboard" at bounding box center [99, 15] width 43 height 10
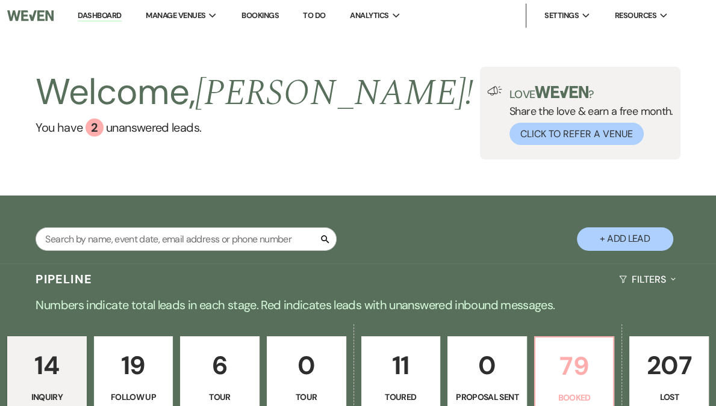
click at [565, 356] on p "79" at bounding box center [575, 366] width 64 height 40
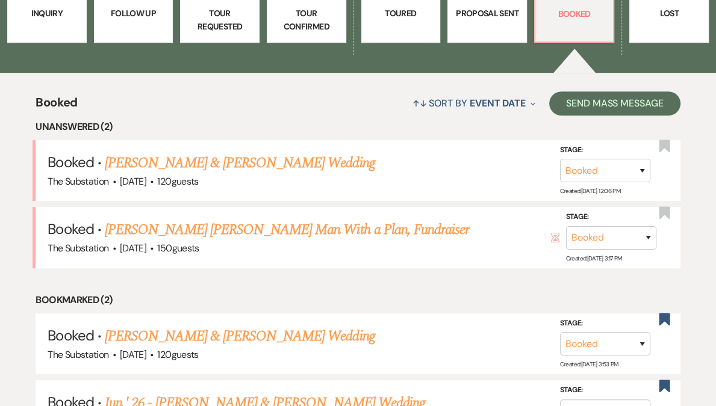
scroll to position [385, 0]
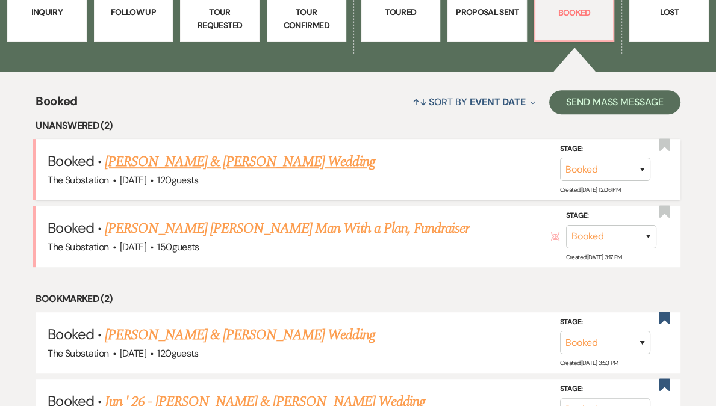
click at [194, 163] on link "Amy Duffuor & Joshua Ellison's Wedding" at bounding box center [240, 162] width 270 height 22
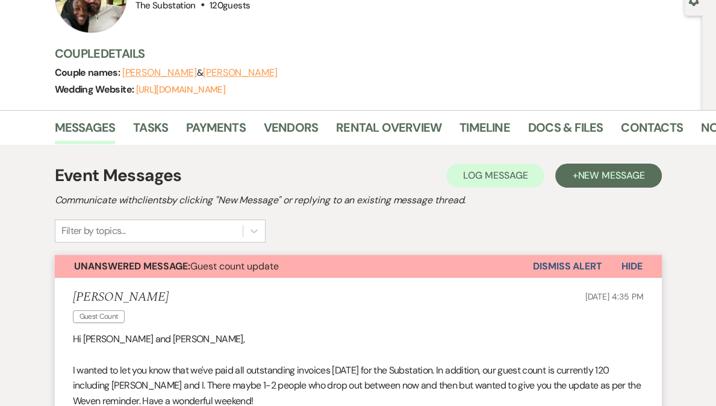
scroll to position [190, 0]
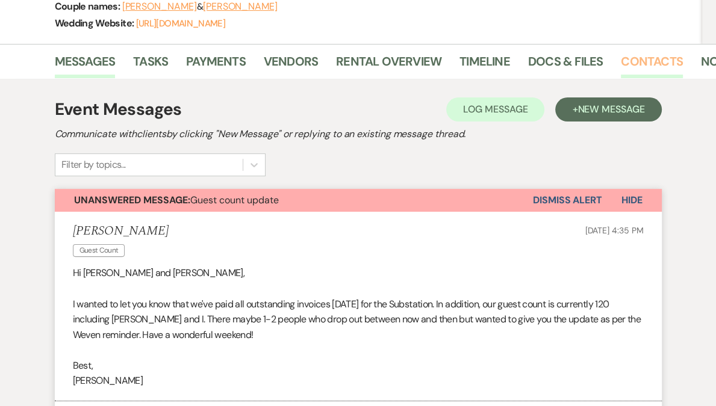
click at [641, 67] on link "Contacts" at bounding box center [652, 65] width 62 height 26
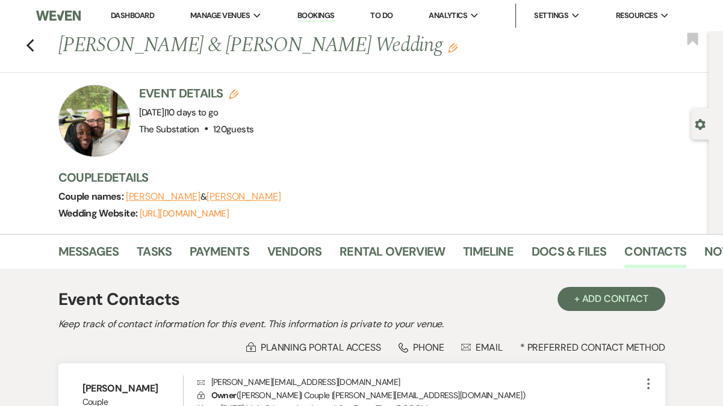
click at [258, 309] on div "Event Contacts + Add Contact" at bounding box center [361, 299] width 607 height 25
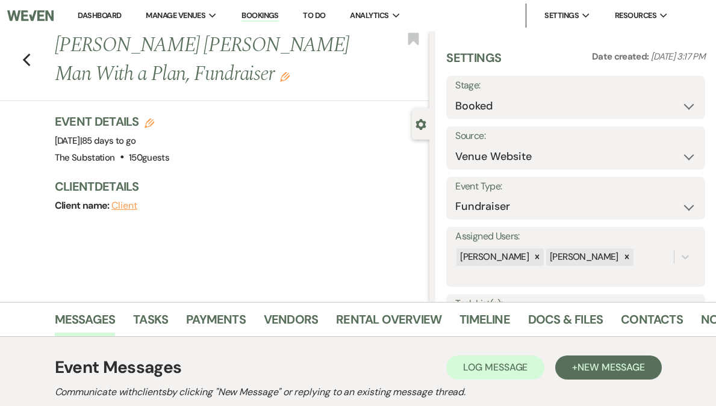
select select "5"
select select "20"
click at [121, 14] on link "Dashboard" at bounding box center [99, 15] width 43 height 10
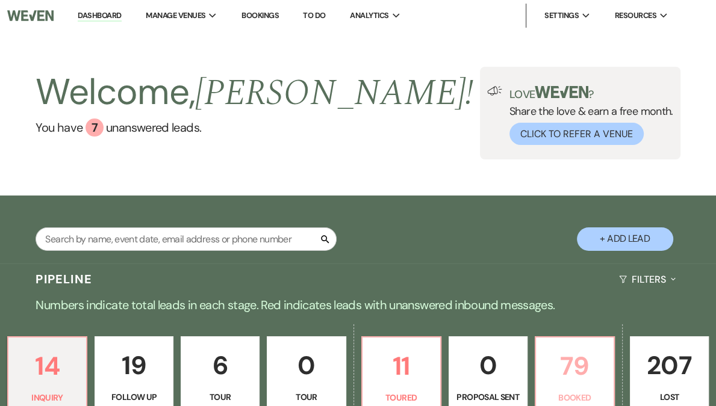
click at [543, 359] on p "79" at bounding box center [574, 366] width 63 height 40
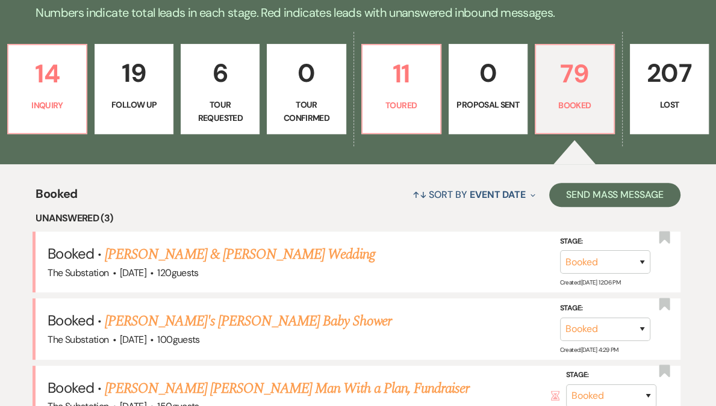
scroll to position [465, 0]
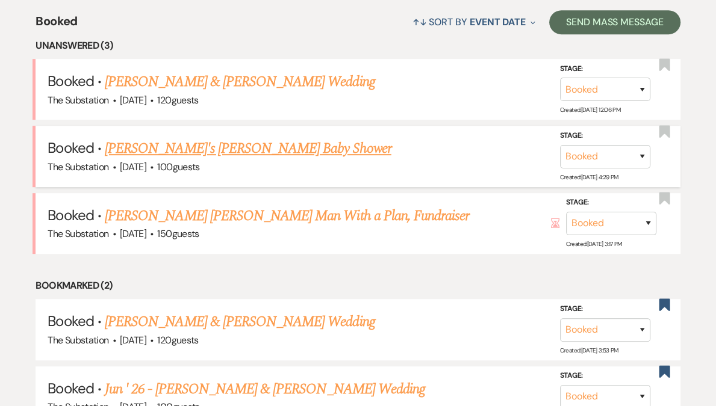
click at [199, 152] on link "[PERSON_NAME]'s [PERSON_NAME] Baby Shower" at bounding box center [248, 149] width 287 height 22
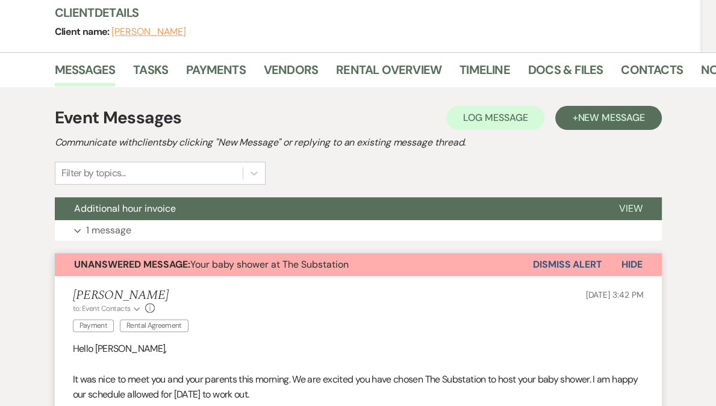
scroll to position [315, 0]
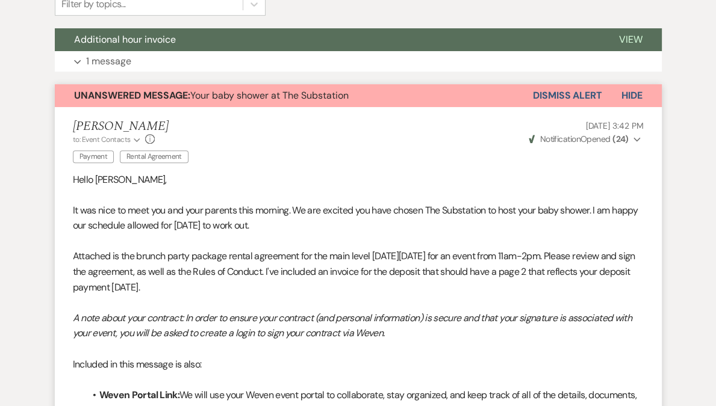
click at [562, 96] on button "Dismiss Alert" at bounding box center [567, 95] width 69 height 23
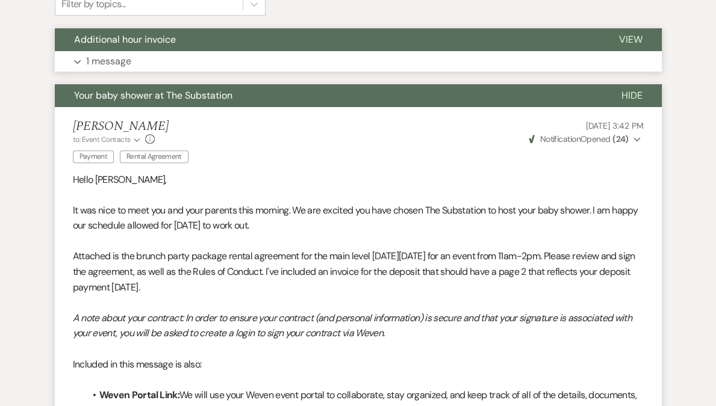
click at [509, 61] on button "Expand 1 message" at bounding box center [358, 61] width 607 height 20
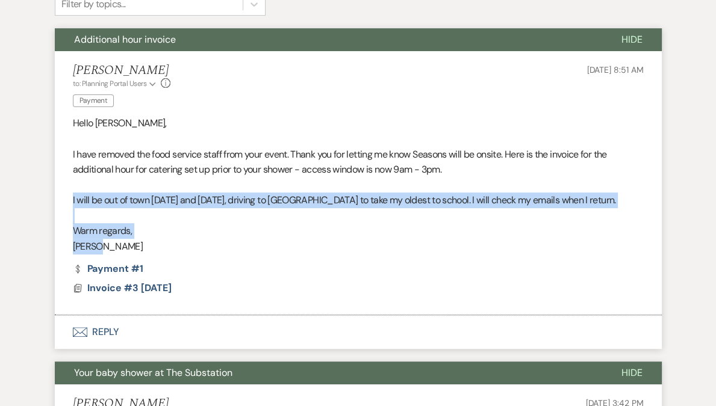
drag, startPoint x: 73, startPoint y: 203, endPoint x: 107, endPoint y: 244, distance: 53.5
click at [107, 244] on li "Vickie Spiess to: Planning Portal Users Expand Info Payment Aug 20, 2025, 8:51 …" at bounding box center [358, 183] width 607 height 264
copy div "I will be out of town Thursday and Friday, driving to VA to take my oldest to s…"
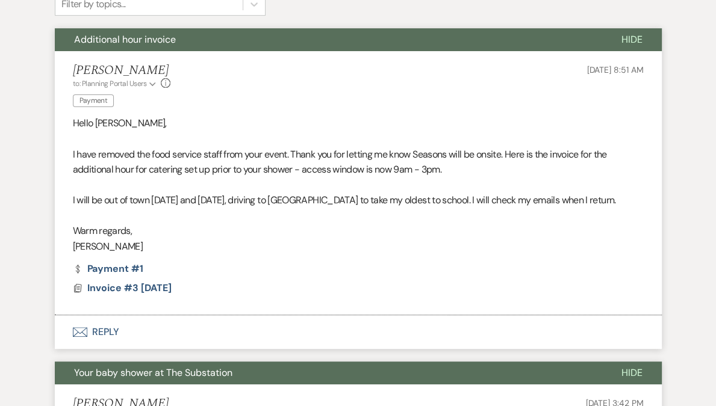
click at [181, 184] on p at bounding box center [358, 186] width 571 height 16
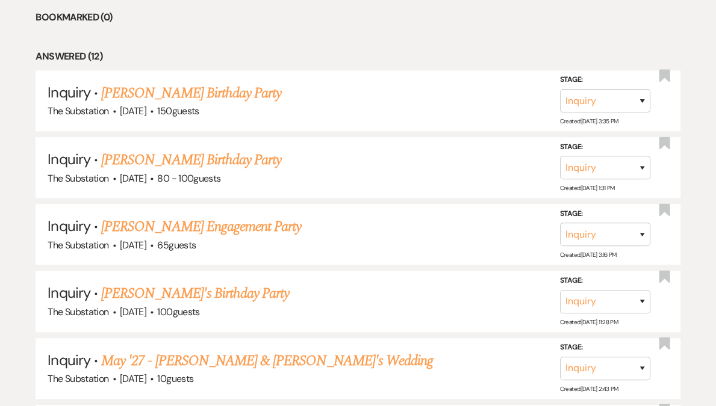
scroll to position [821, 0]
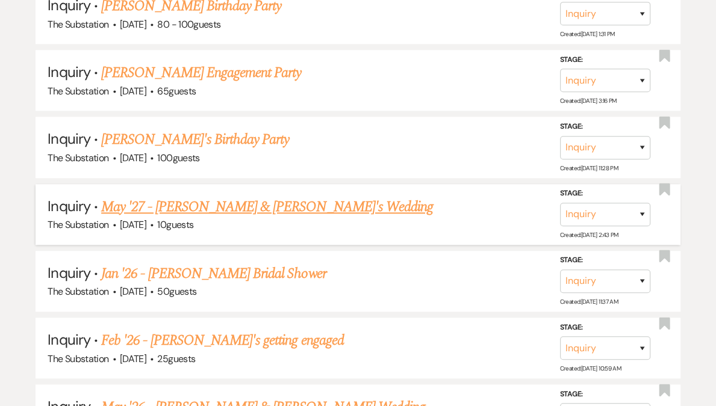
click at [244, 199] on link "May '27 - [PERSON_NAME] & [PERSON_NAME]'s Wedding" at bounding box center [267, 207] width 332 height 22
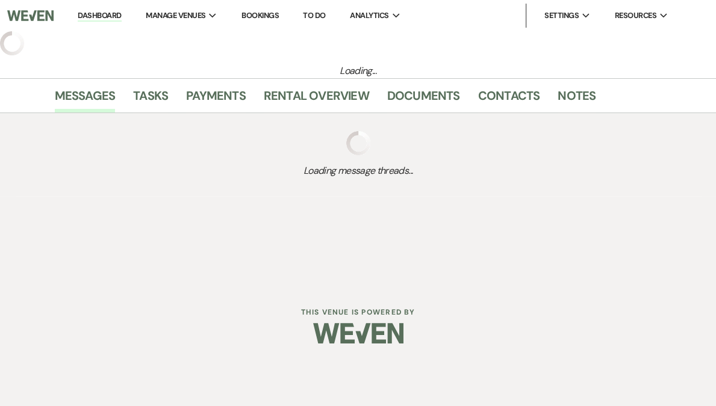
select select "1"
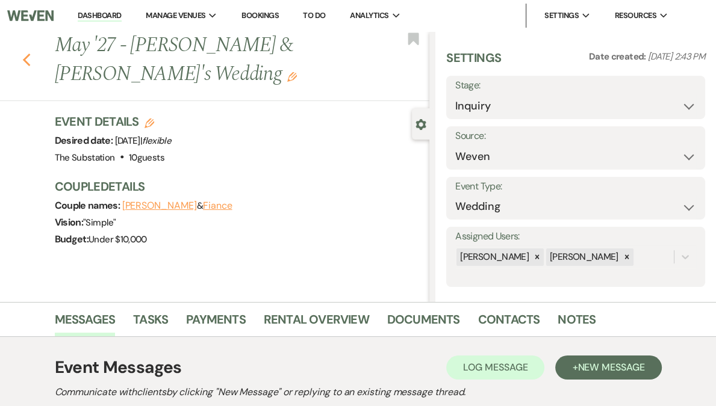
click at [28, 61] on use "button" at bounding box center [26, 60] width 8 height 13
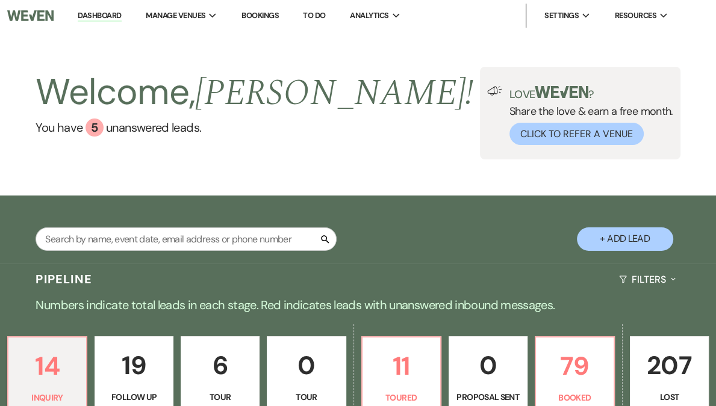
click at [162, 361] on p "19" at bounding box center [133, 366] width 63 height 40
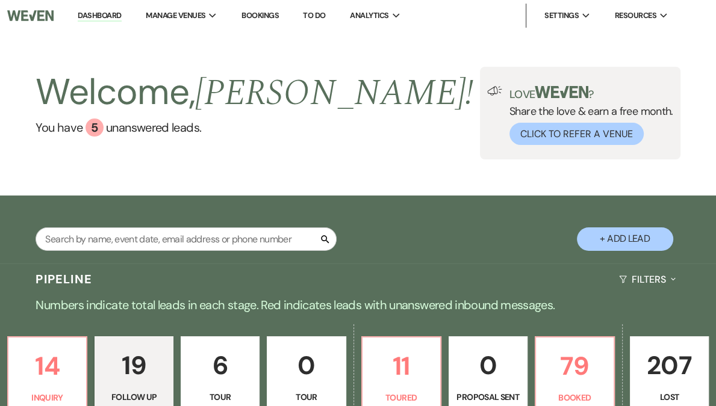
select select "9"
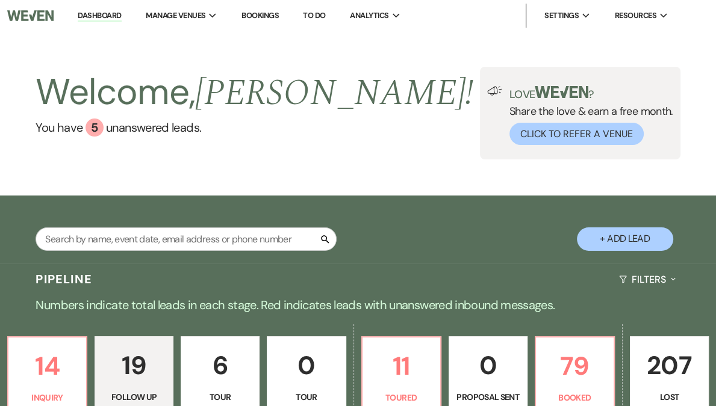
select select "9"
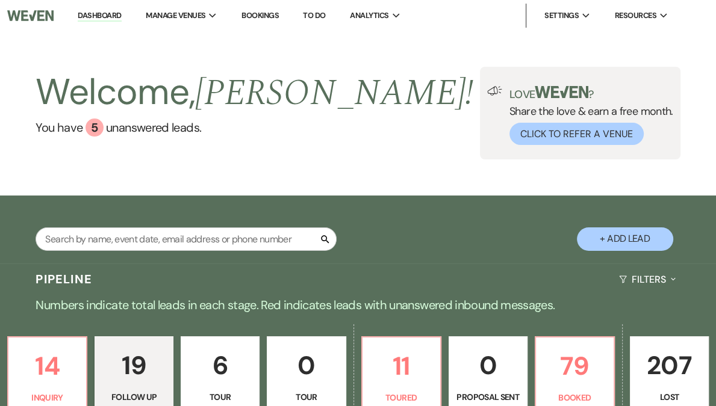
select select "9"
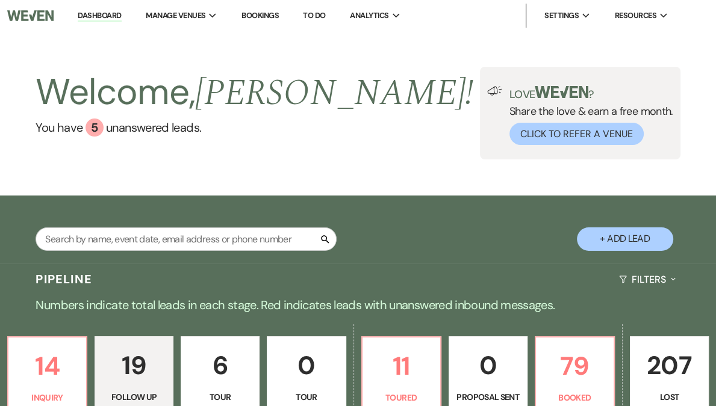
select select "9"
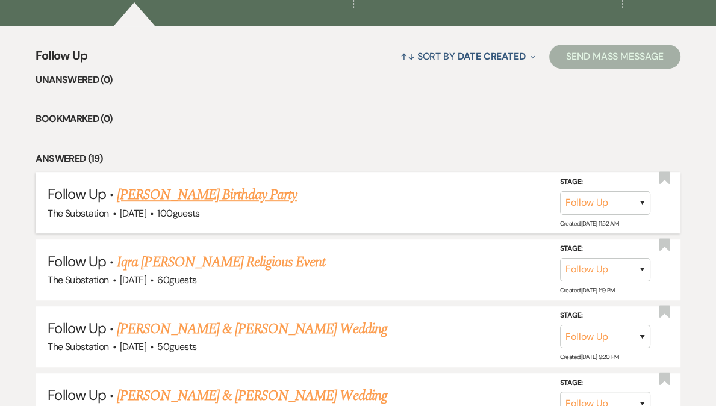
scroll to position [565, 0]
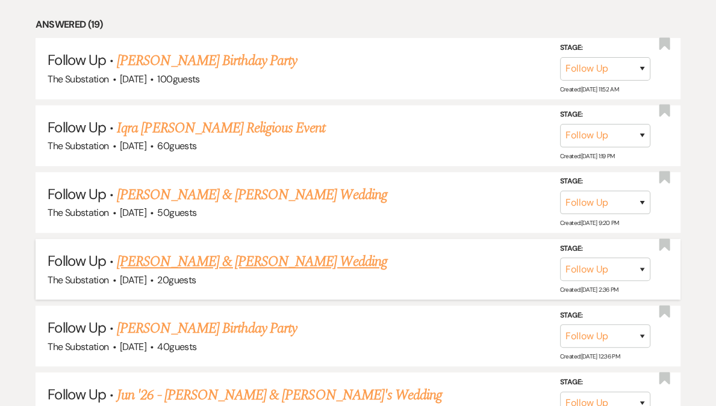
click at [252, 255] on link "Joey Negreann & Toby Loewenstein's Wedding" at bounding box center [252, 262] width 270 height 22
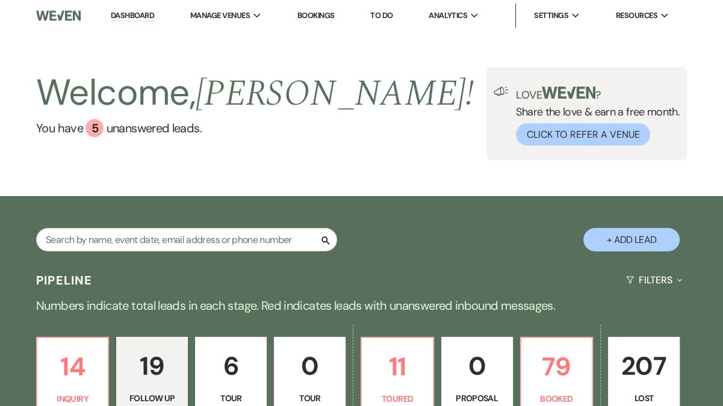
select select "9"
select select "5"
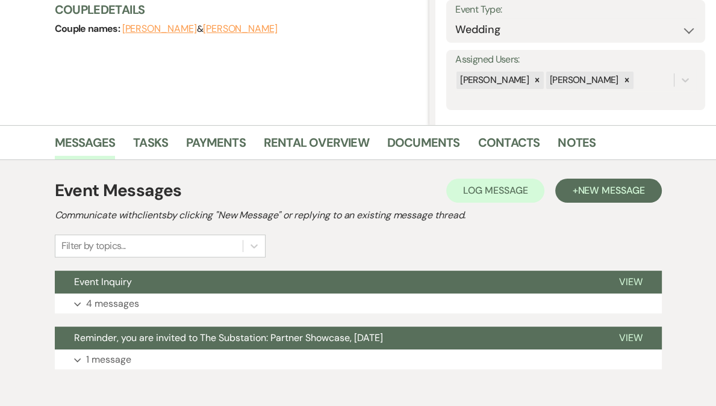
scroll to position [235, 0]
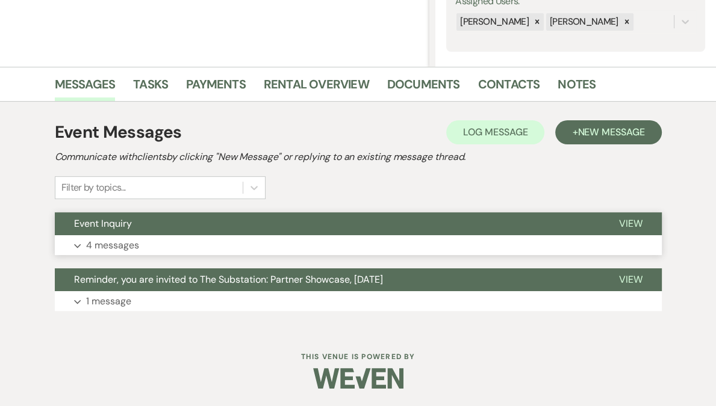
click at [162, 247] on button "Expand 4 messages" at bounding box center [358, 245] width 607 height 20
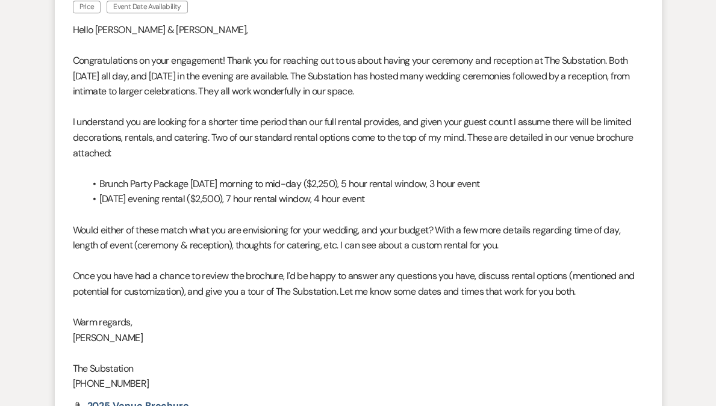
scroll to position [810, 0]
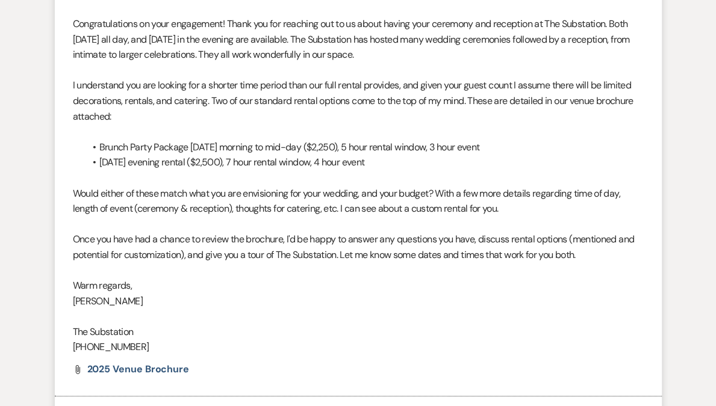
click at [202, 100] on p "I understand you are looking for a shorter time period than our full rental pro…" at bounding box center [358, 101] width 571 height 46
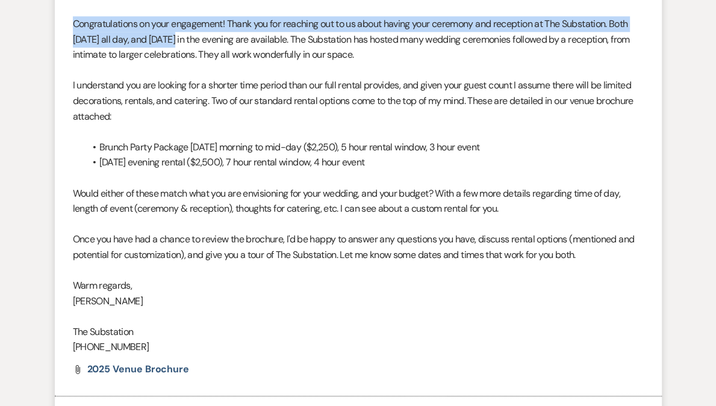
drag, startPoint x: 74, startPoint y: 39, endPoint x: 182, endPoint y: 58, distance: 110.2
click at [182, 58] on p "Congratulations on your engagement! Thank you for reaching out to us about havi…" at bounding box center [358, 39] width 571 height 46
click at [185, 60] on p "Congratulations on your engagement! Thank you for reaching out to us about havi…" at bounding box center [358, 39] width 571 height 46
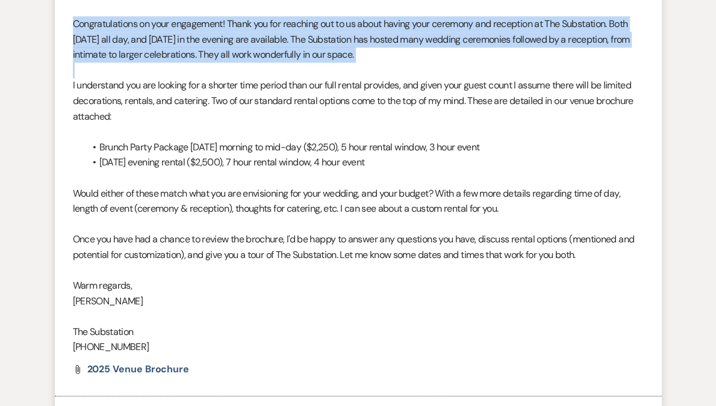
drag, startPoint x: 71, startPoint y: 40, endPoint x: 153, endPoint y: 87, distance: 94.7
click at [153, 87] on li "Vickie Spiess to: Event Contacts Expand Info Price Event Date Availability Jul …" at bounding box center [358, 159] width 607 height 476
copy p "Congratulations on your engagement! Thank you for reaching out to us about havi…"
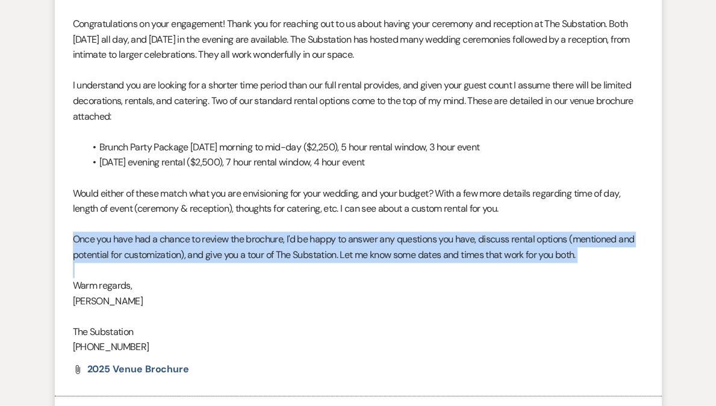
drag, startPoint x: 73, startPoint y: 252, endPoint x: 97, endPoint y: 288, distance: 43.4
click at [97, 288] on div "Hello Joey & Toby, Congratulations on your engagement! Thank you for reaching o…" at bounding box center [358, 171] width 571 height 370
copy p "Once you have had a chance to review the brochure, I'd be happy to answer any q…"
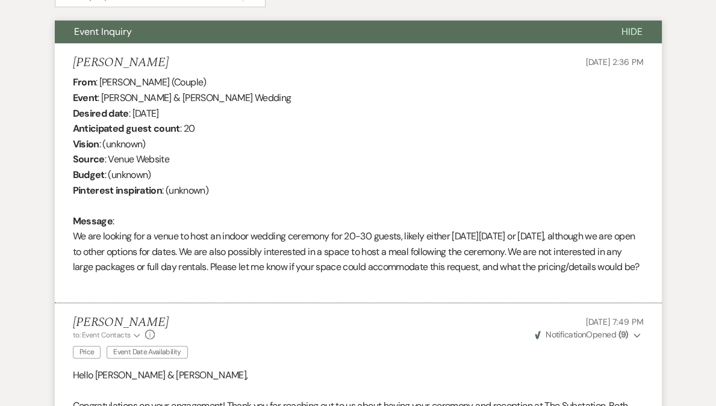
scroll to position [0, 0]
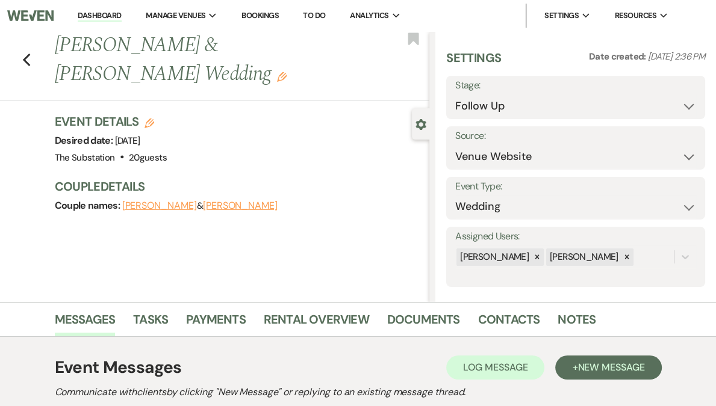
click at [121, 18] on link "Dashboard" at bounding box center [99, 15] width 43 height 11
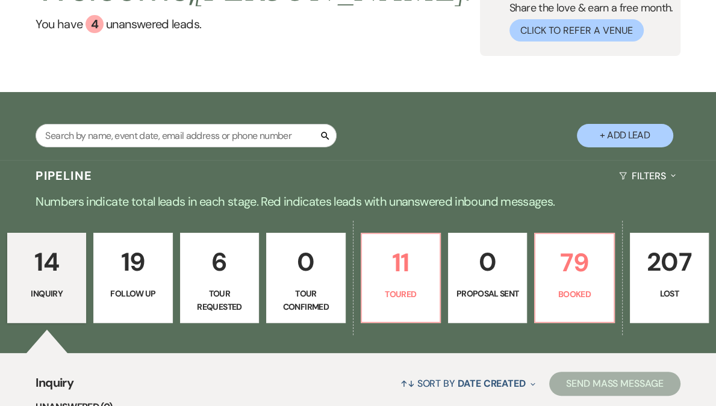
scroll to position [184, 0]
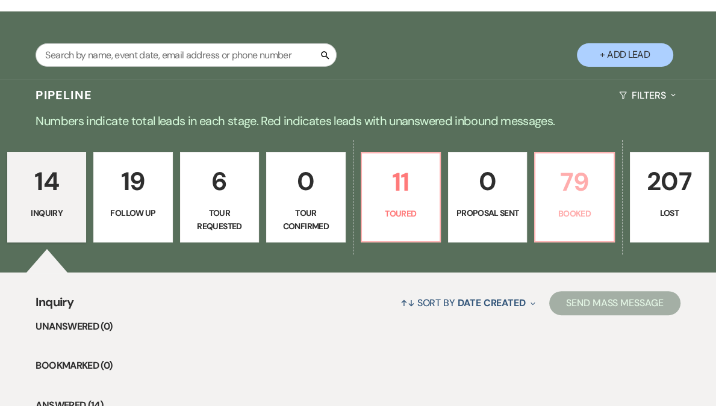
click at [582, 230] on link "79 Booked" at bounding box center [574, 197] width 80 height 90
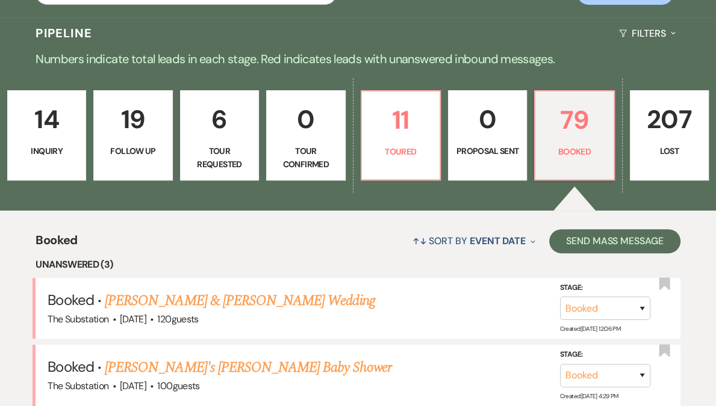
scroll to position [375, 0]
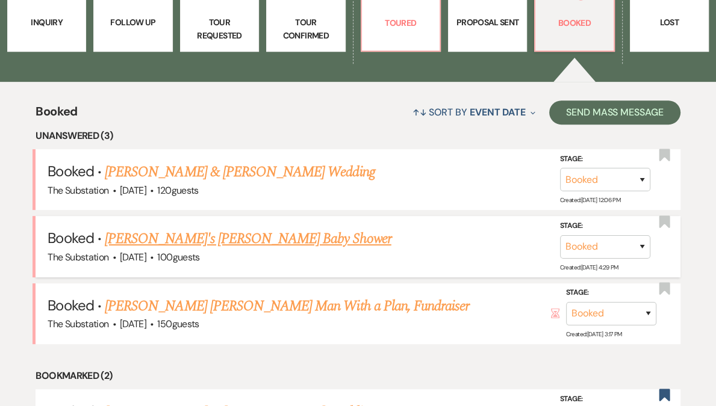
click at [244, 236] on link "Stephanie's Krauss Baby Shower" at bounding box center [248, 239] width 287 height 22
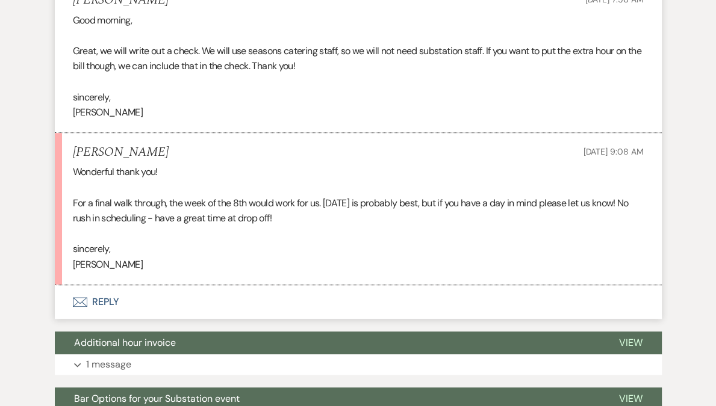
scroll to position [4174, 0]
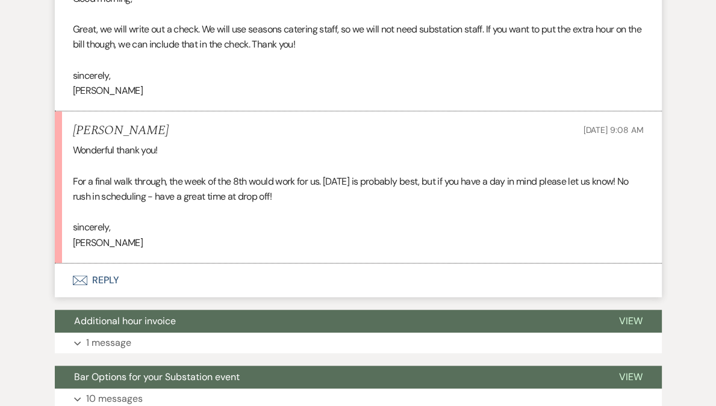
click at [108, 279] on button "Envelope Reply" at bounding box center [358, 281] width 607 height 34
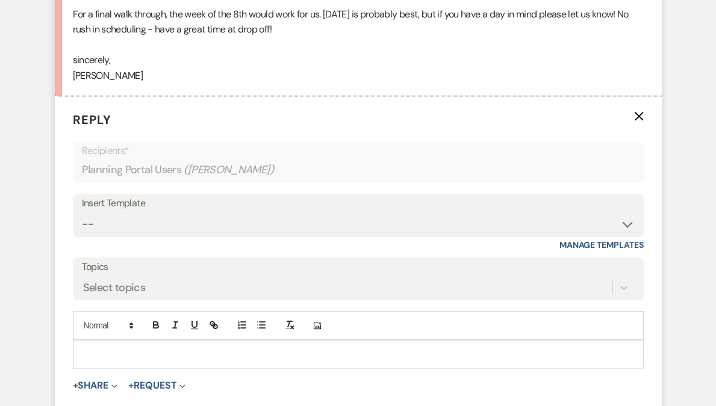
scroll to position [4357, 0]
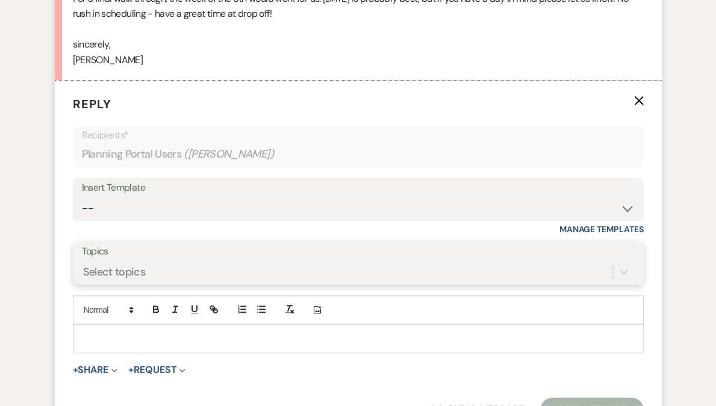
click at [112, 266] on div "Select topics" at bounding box center [358, 272] width 553 height 23
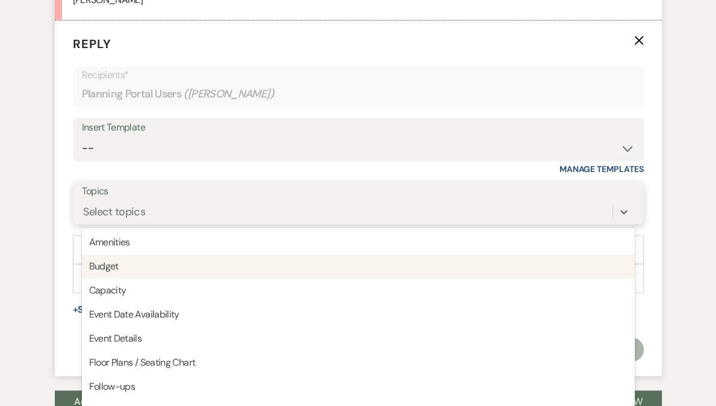
scroll to position [4423, 0]
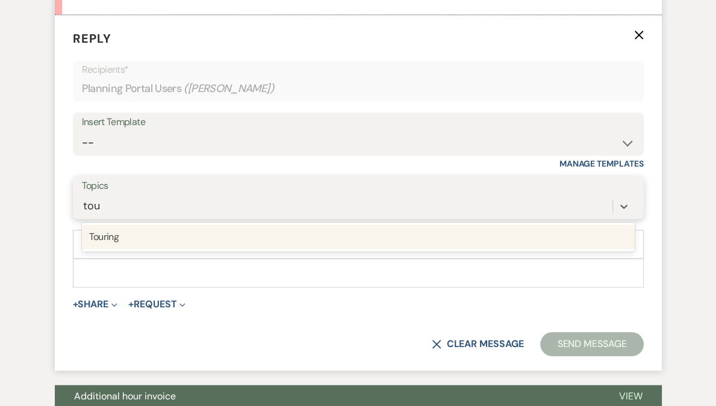
type input "tour"
click at [123, 232] on div "Touring" at bounding box center [358, 237] width 553 height 24
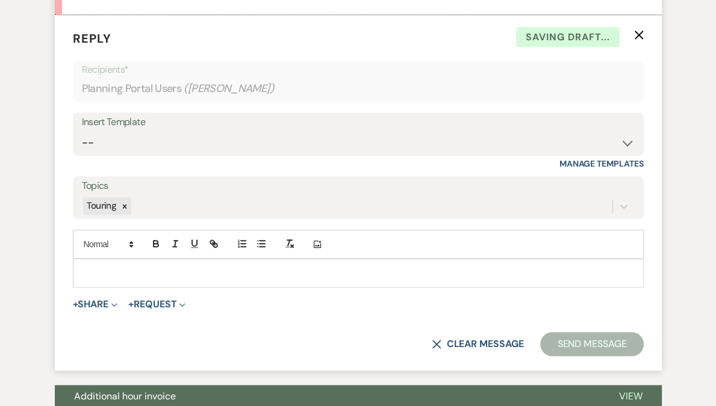
click at [117, 269] on p at bounding box center [358, 273] width 552 height 13
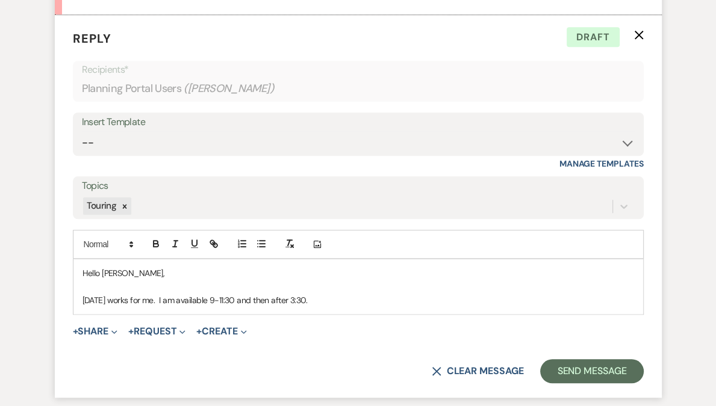
click at [281, 299] on p "Monday, September 8 works for me. I am available 9-11:30 and then after 3:30." at bounding box center [358, 300] width 552 height 13
click at [386, 300] on p "Monday, September 8 works for me. I am available 9am-12pm and then after 3:30." at bounding box center [358, 300] width 552 height 13
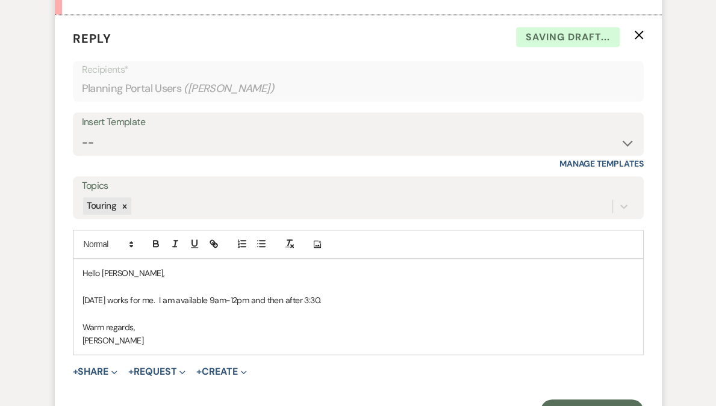
click at [83, 294] on p "Monday, September 8 works for me. I am available 9am-12pm and then after 3:30." at bounding box center [358, 300] width 552 height 13
click at [394, 299] on p "Monday, September 8 works for me. I am available 9am-12pm and then after 3:30." at bounding box center [358, 300] width 552 height 13
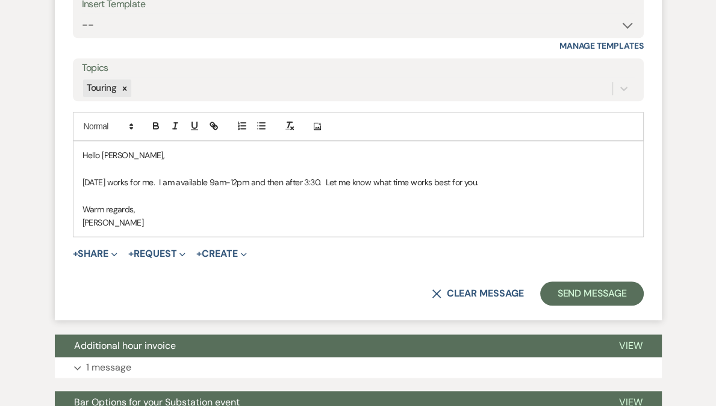
scroll to position [4601, 0]
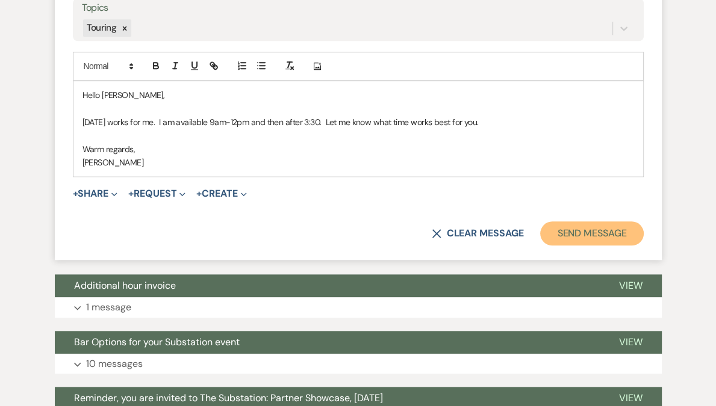
click at [594, 228] on button "Send Message" at bounding box center [591, 234] width 103 height 24
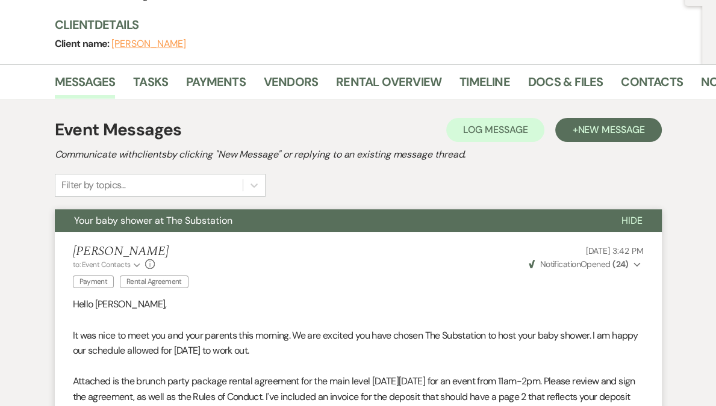
scroll to position [0, 0]
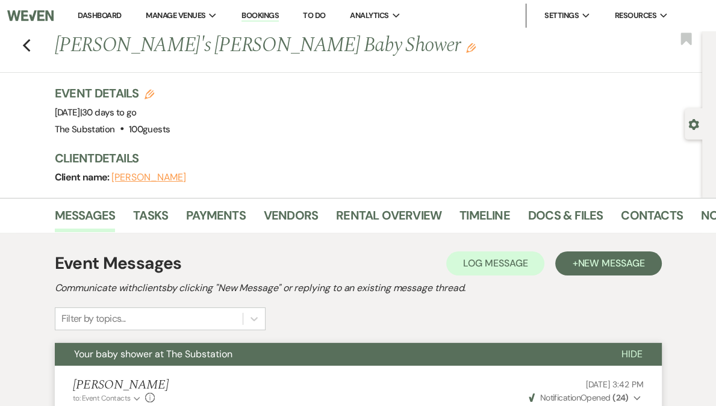
click at [119, 16] on link "Dashboard" at bounding box center [99, 15] width 43 height 10
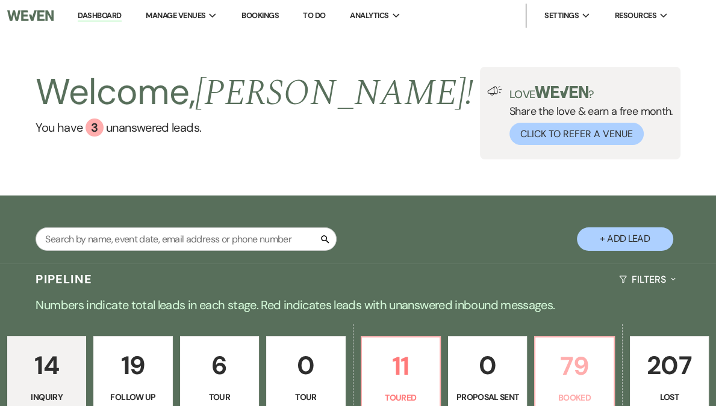
click at [546, 376] on p "79" at bounding box center [574, 366] width 63 height 40
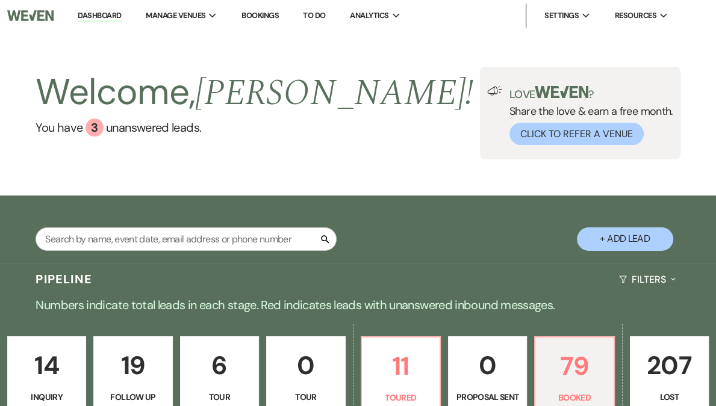
scroll to position [424, 0]
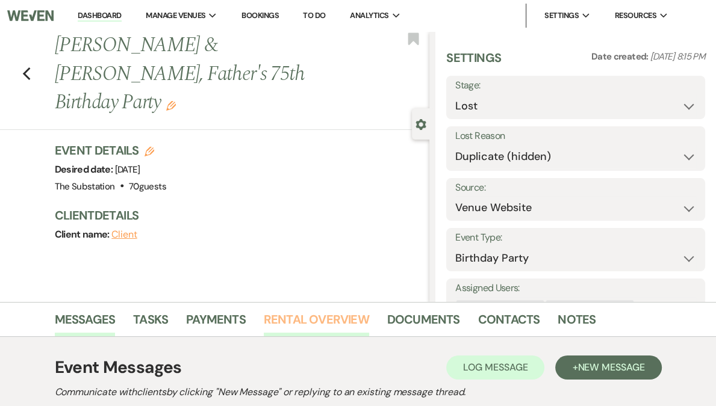
click at [344, 319] on link "Rental Overview" at bounding box center [316, 323] width 105 height 26
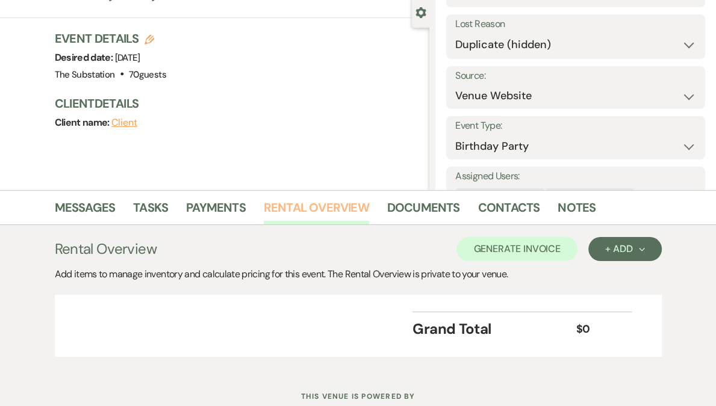
scroll to position [152, 0]
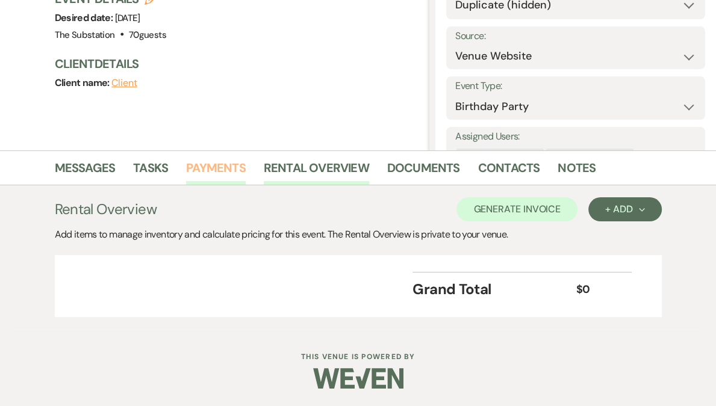
click at [223, 167] on link "Payments" at bounding box center [216, 171] width 60 height 26
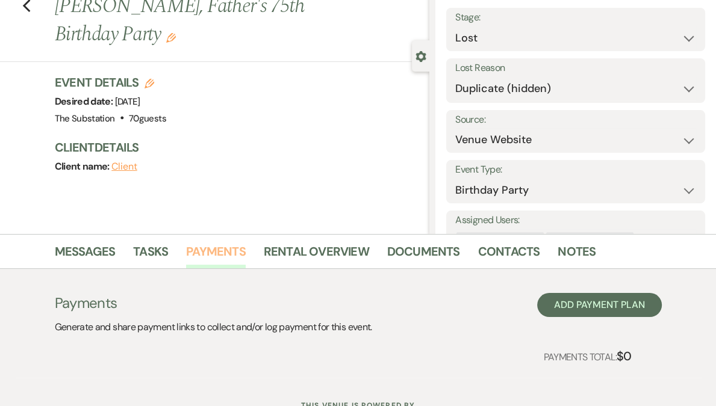
scroll to position [117, 0]
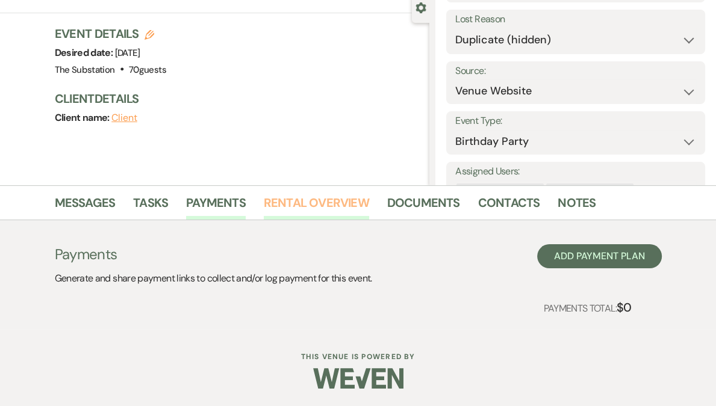
click at [310, 207] on link "Rental Overview" at bounding box center [316, 206] width 105 height 26
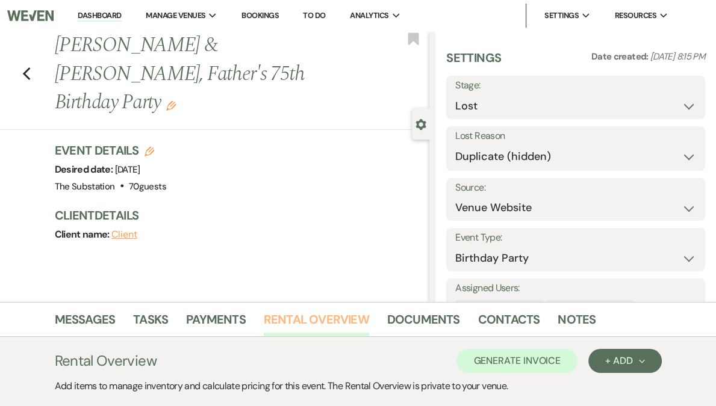
scroll to position [152, 0]
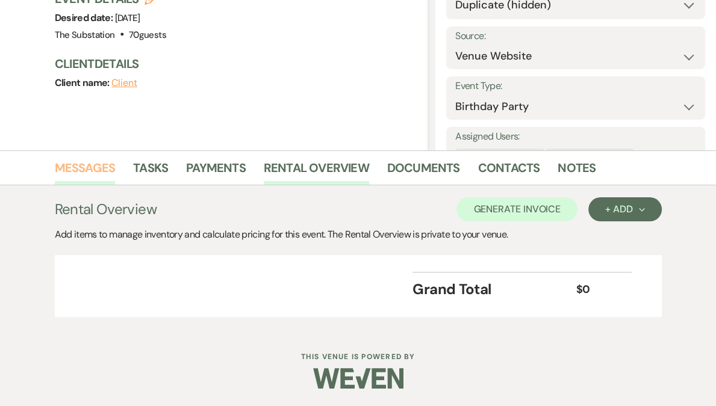
click at [90, 170] on link "Messages" at bounding box center [85, 171] width 61 height 26
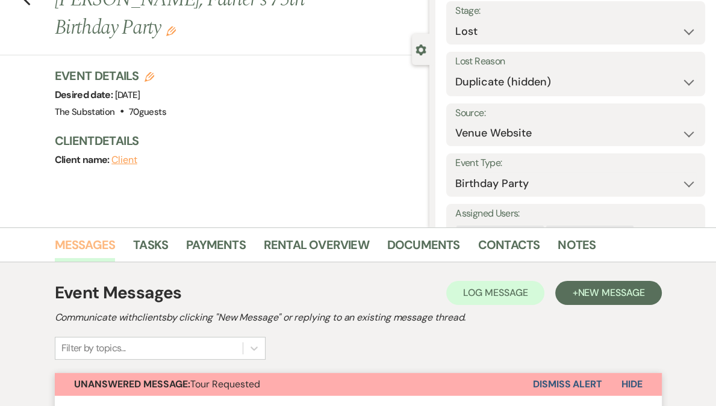
scroll to position [75, 0]
click at [416, 246] on link "Documents" at bounding box center [423, 248] width 73 height 26
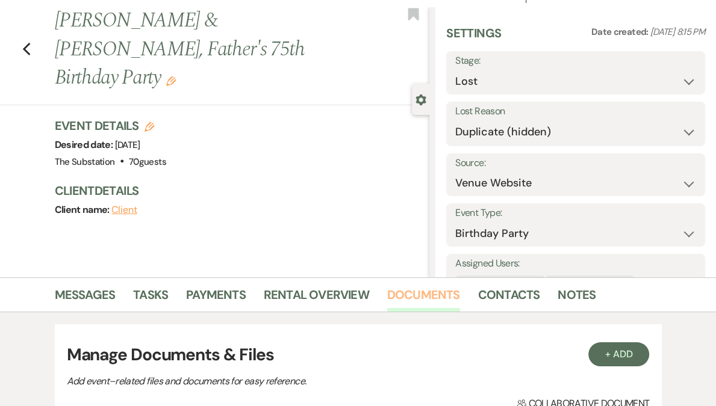
scroll to position [73, 0]
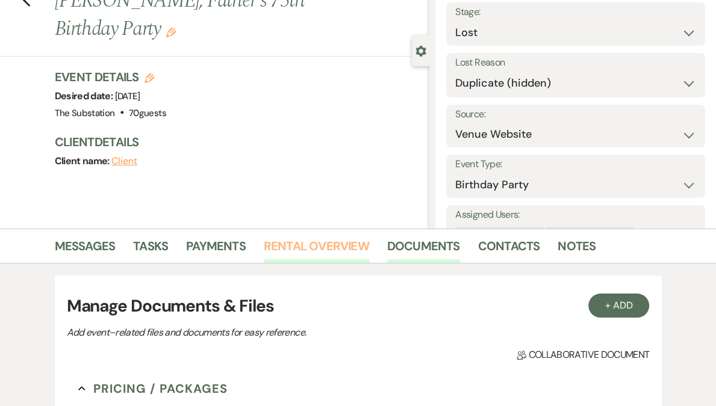
click at [308, 249] on link "Rental Overview" at bounding box center [316, 250] width 105 height 26
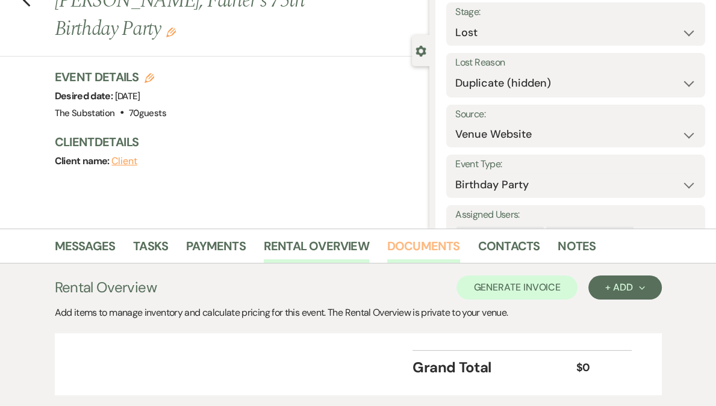
click at [444, 238] on link "Documents" at bounding box center [423, 250] width 73 height 26
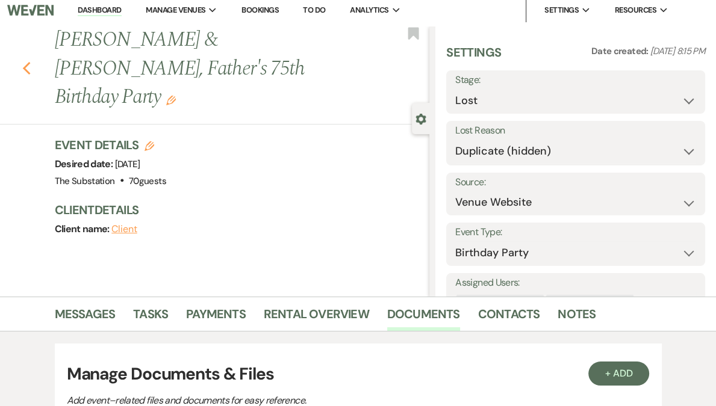
click at [29, 62] on use "button" at bounding box center [26, 68] width 8 height 13
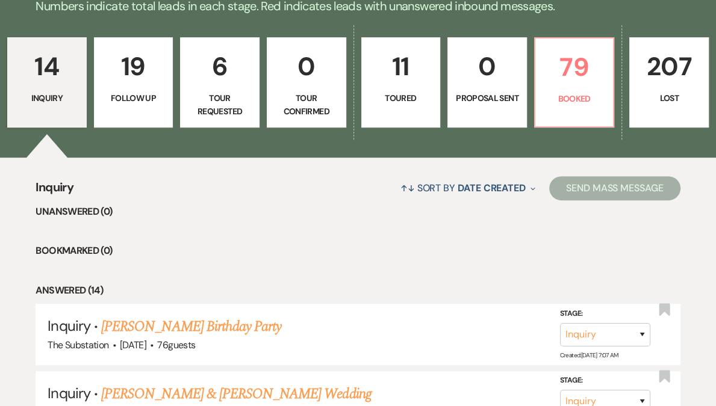
scroll to position [297, 0]
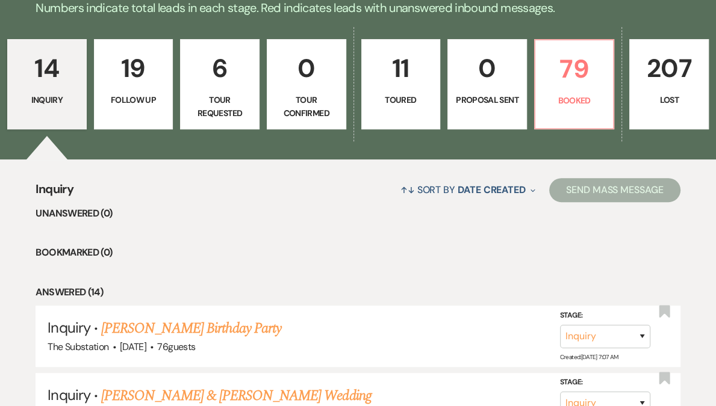
click at [629, 89] on link "207 Lost" at bounding box center [668, 84] width 79 height 90
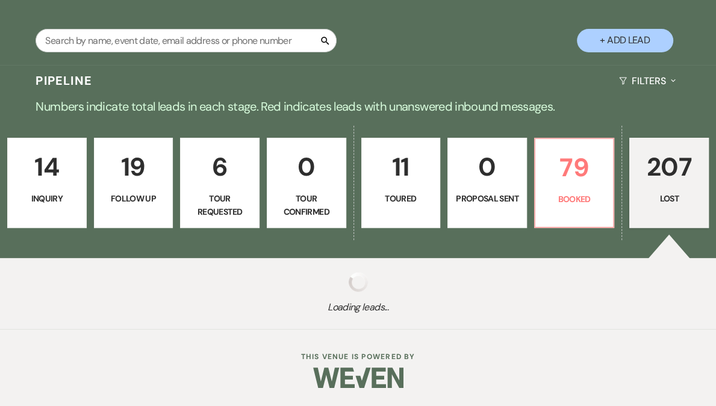
scroll to position [198, 0]
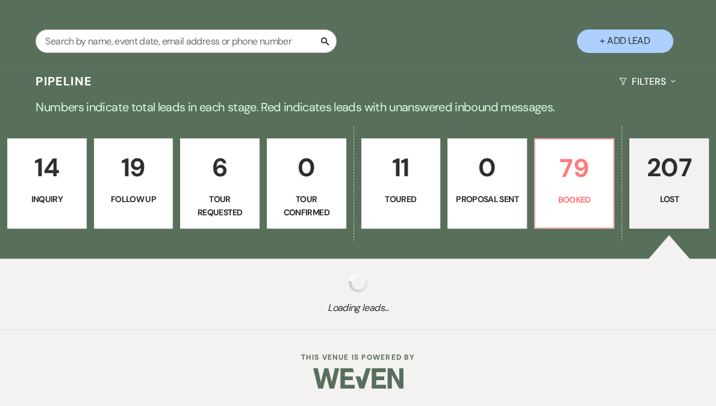
select select "8"
select select "11"
select select "8"
select select "7"
select select "8"
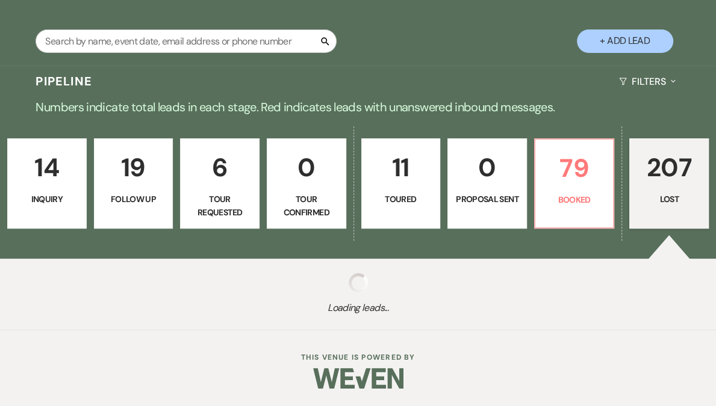
select select "8"
select select "7"
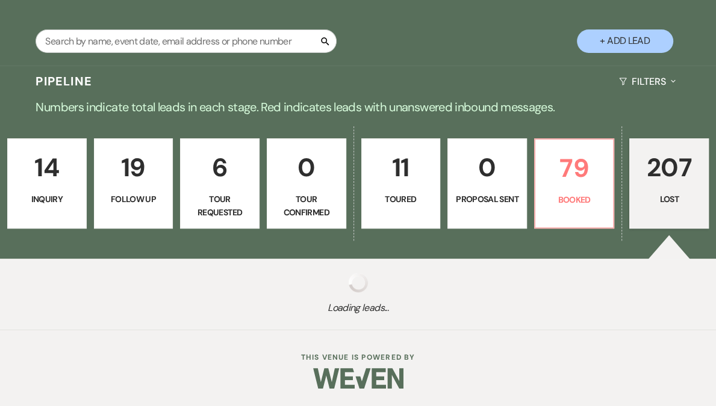
select select "8"
select select "7"
select select "8"
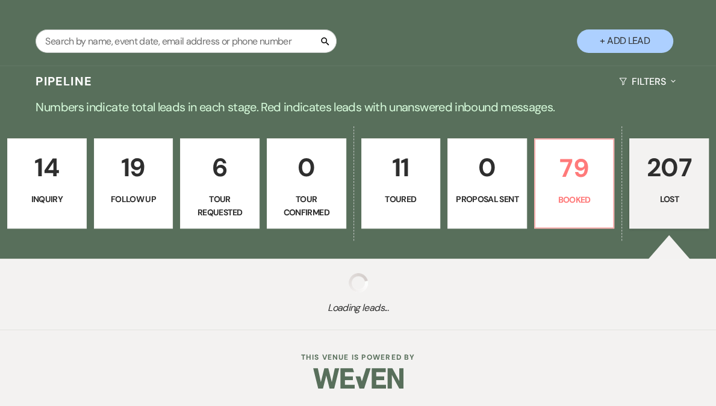
select select "11"
select select "8"
select select "5"
select select "8"
select select "7"
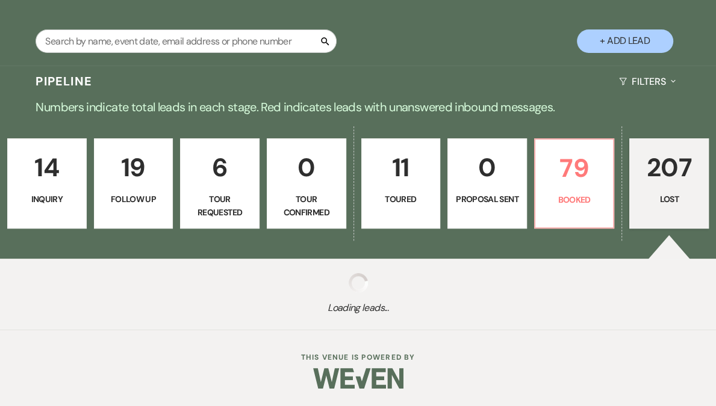
select select "8"
select select "5"
select select "8"
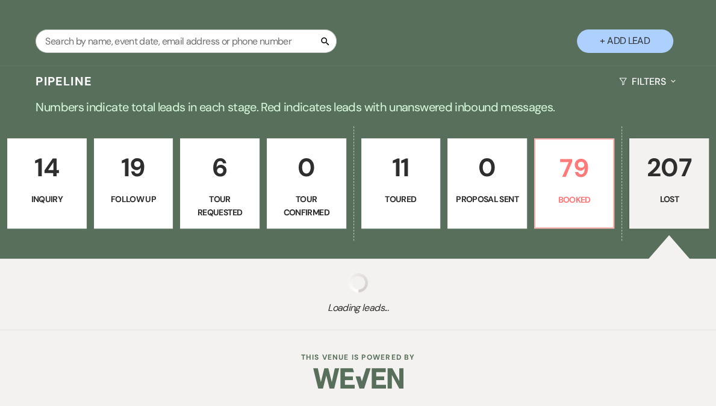
select select "8"
select select "5"
select select "8"
select select "5"
select select "8"
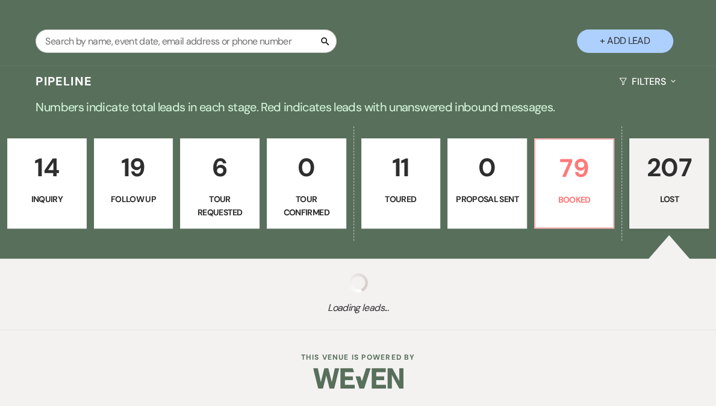
select select "5"
select select "8"
select select "5"
select select "8"
select select "5"
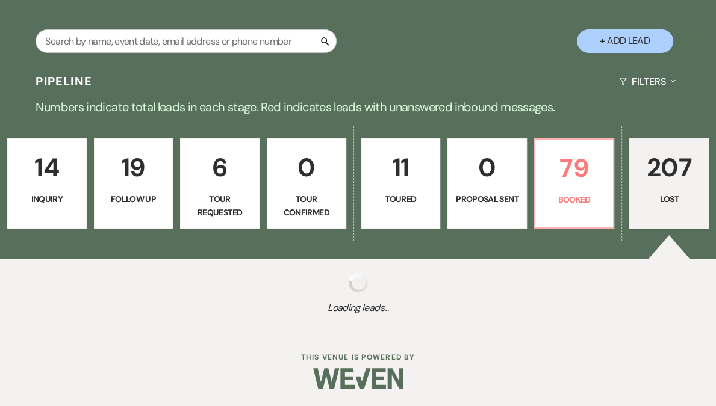
select select "8"
select select "5"
select select "8"
select select "6"
select select "8"
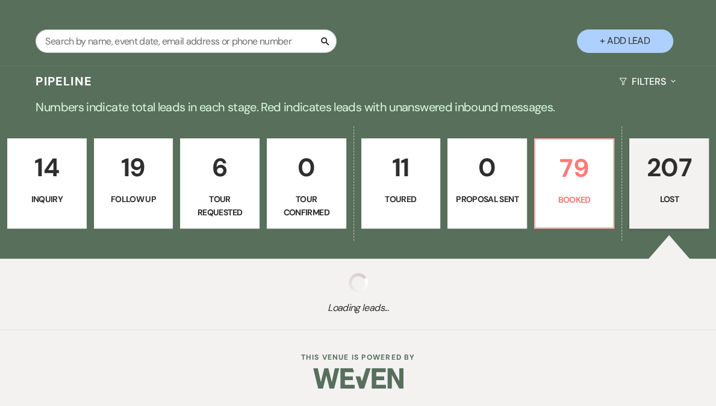
select select "5"
select select "8"
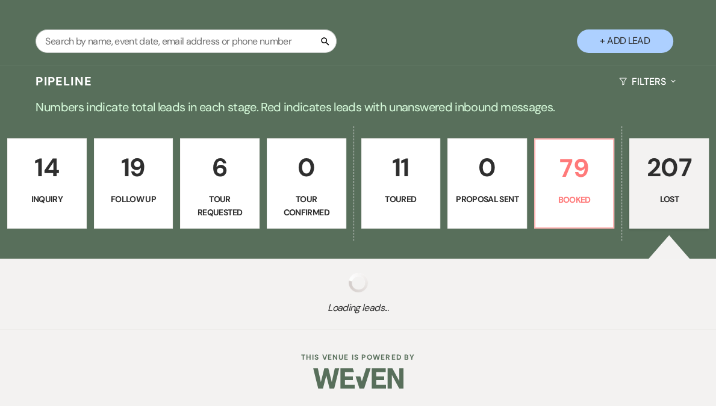
select select "8"
select select "1"
select select "8"
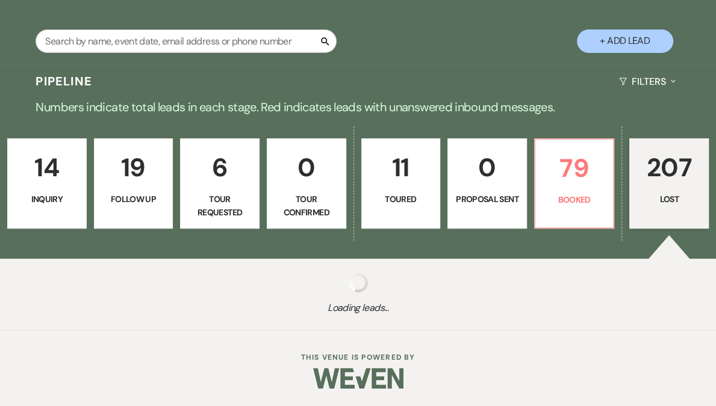
select select "5"
select select "8"
select select "6"
select select "8"
select select "5"
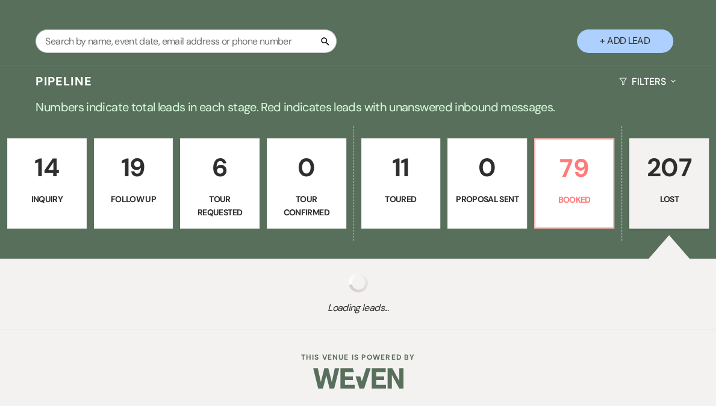
select select "8"
select select "6"
select select "8"
select select "5"
select select "8"
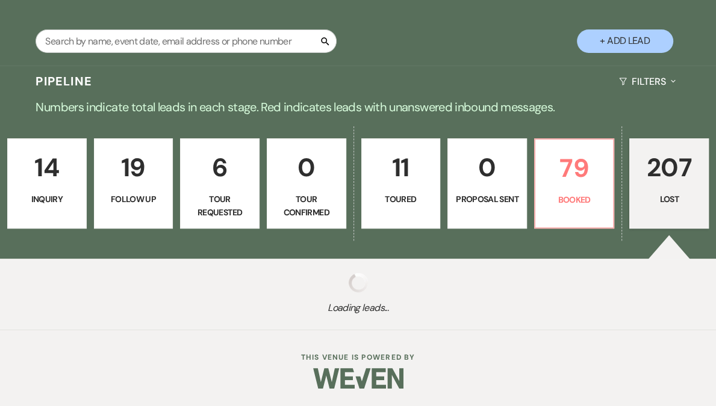
select select "6"
select select "8"
select select "5"
select select "8"
select select "5"
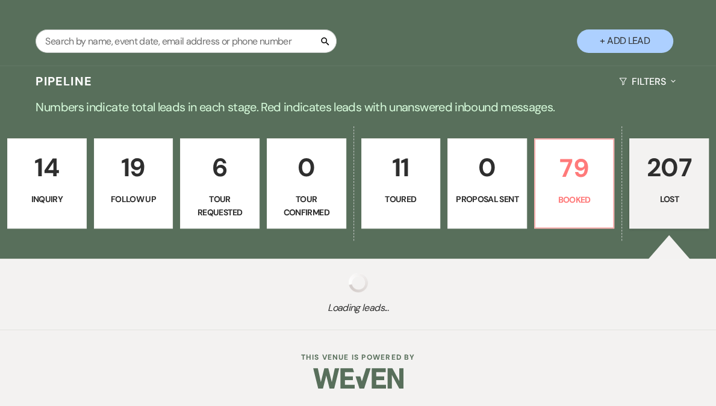
select select "8"
select select "7"
select select "8"
select select "9"
select select "8"
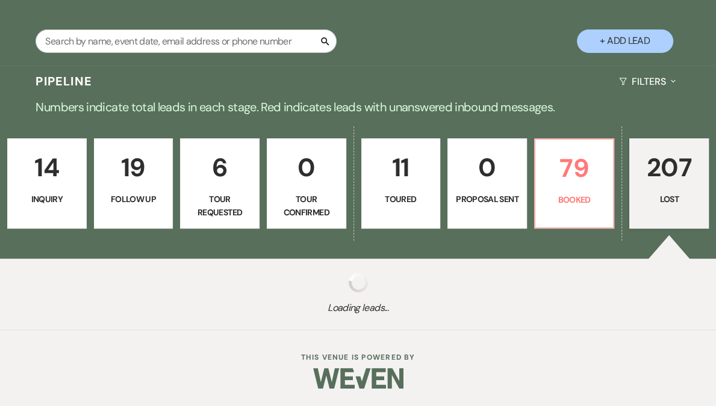
select select "1"
select select "8"
select select "5"
select select "8"
select select "6"
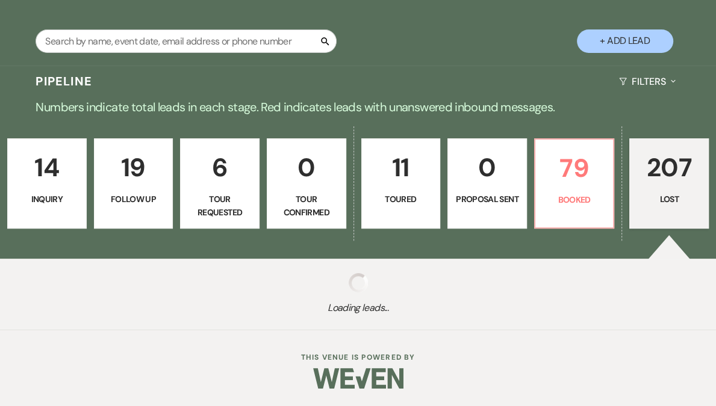
select select "8"
select select "11"
select select "8"
select select "6"
select select "8"
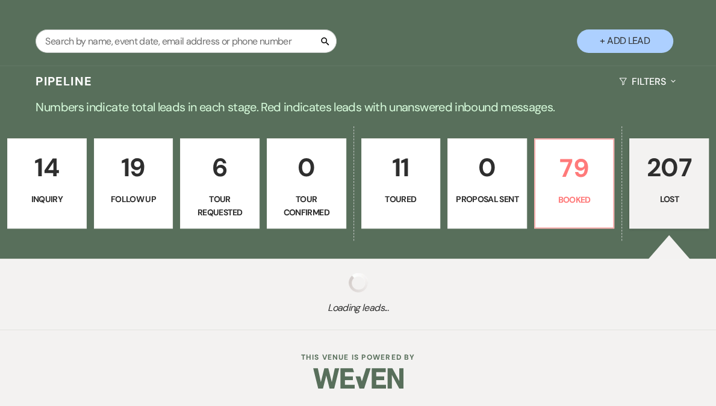
select select "9"
select select "8"
select select "5"
select select "8"
select select "5"
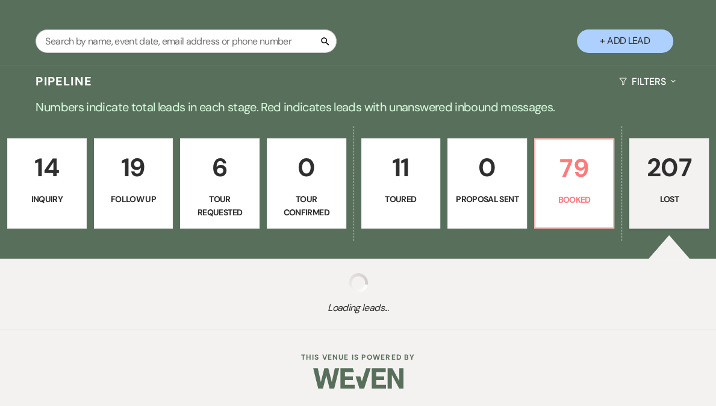
select select "8"
select select "6"
select select "8"
select select "5"
select select "8"
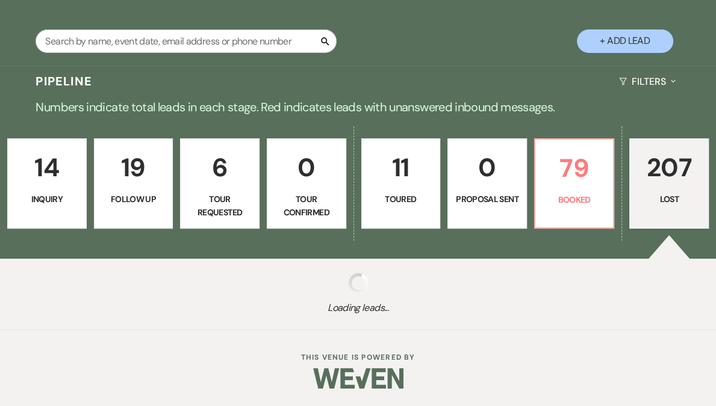
select select "6"
select select "8"
select select "5"
select select "8"
select select "6"
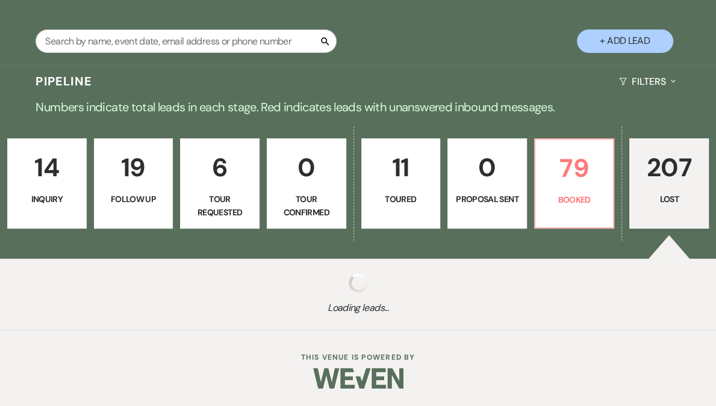
select select "8"
select select "5"
select select "8"
select select "6"
select select "8"
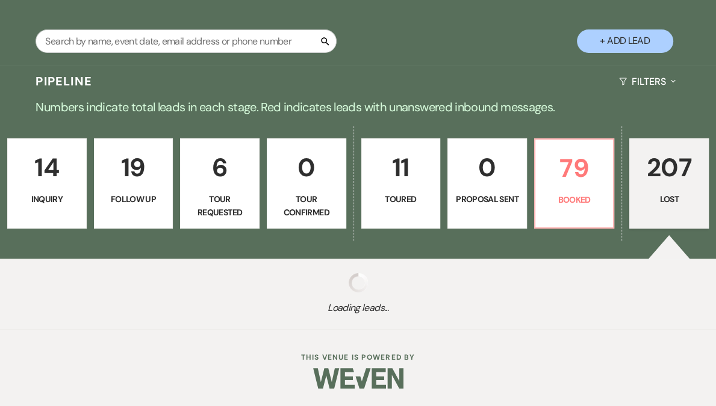
select select "5"
select select "8"
select select "5"
select select "8"
select select "1"
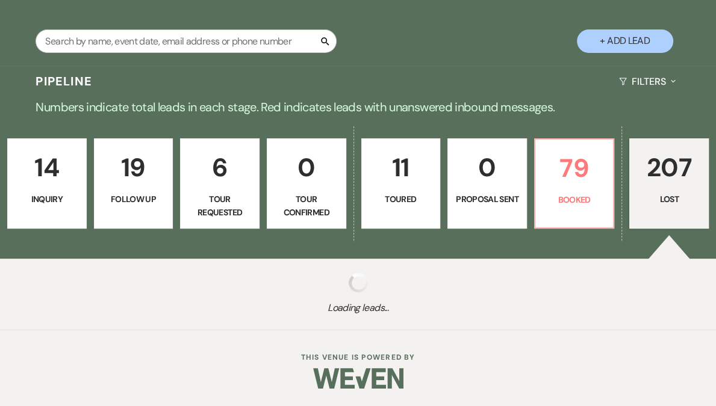
select select "8"
select select "5"
select select "8"
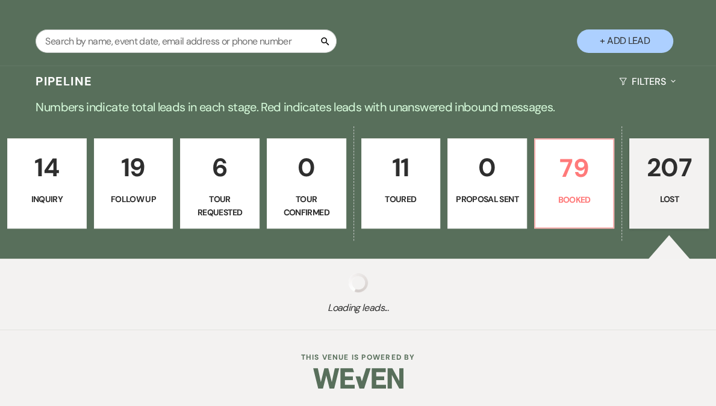
select select "5"
select select "8"
select select "1"
select select "8"
select select "9"
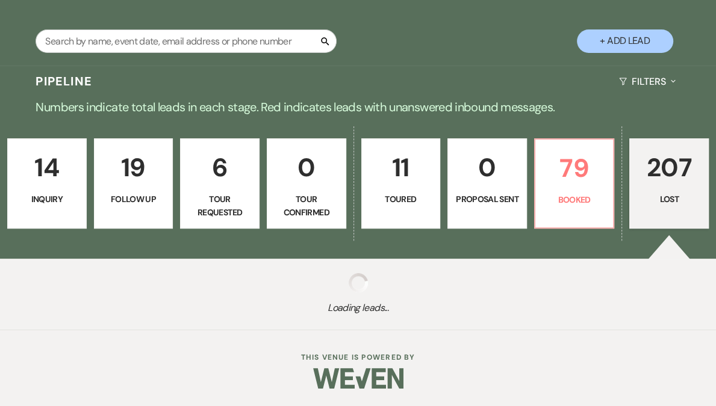
select select "8"
select select "5"
select select "8"
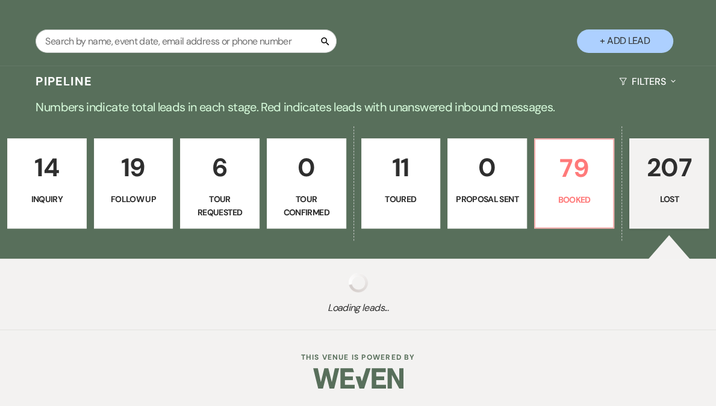
select select "1"
select select "8"
select select "5"
select select "8"
select select "7"
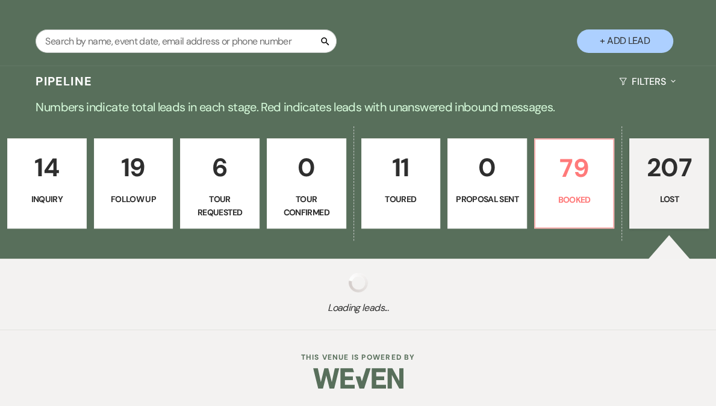
select select "8"
select select "5"
select select "8"
select select "5"
select select "8"
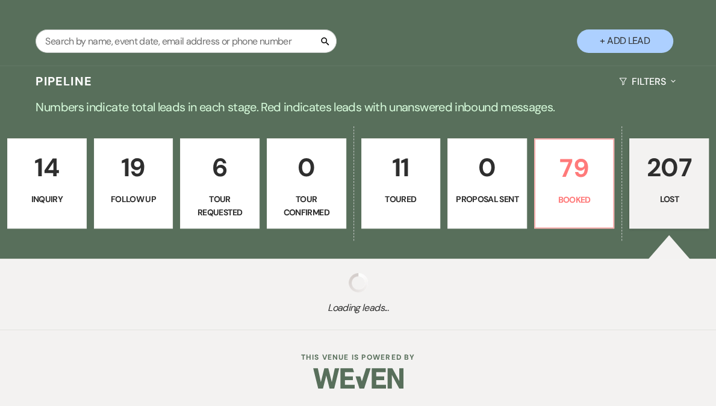
select select "1"
select select "8"
select select "1"
select select "8"
select select "5"
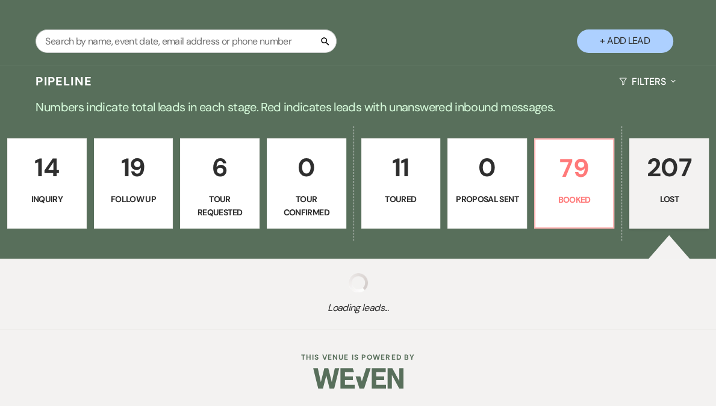
select select "8"
select select "11"
select select "8"
select select "11"
select select "8"
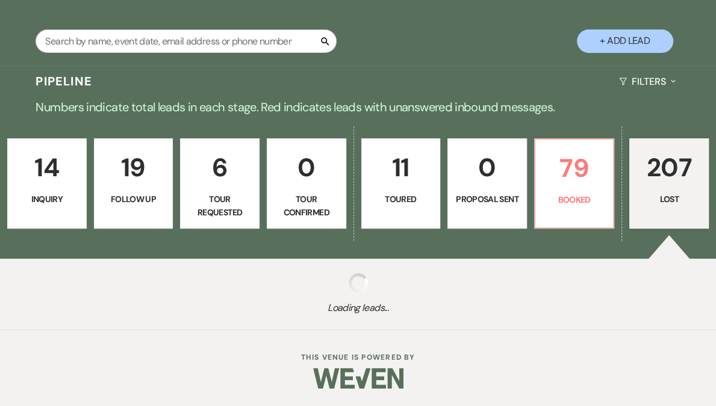
select select "10"
select select "8"
select select "1"
select select "8"
select select "5"
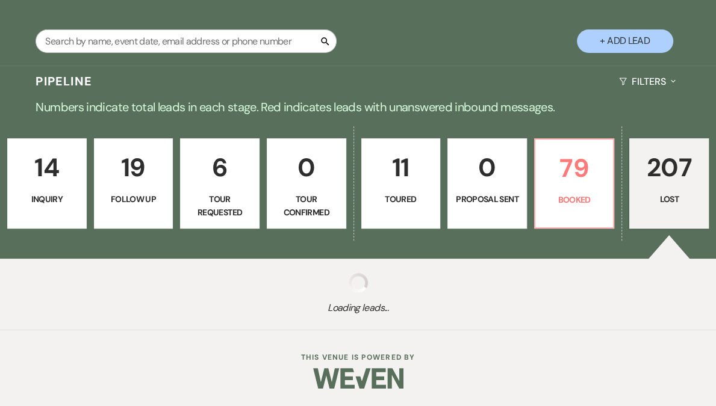
select select "8"
select select "5"
select select "8"
select select "5"
select select "8"
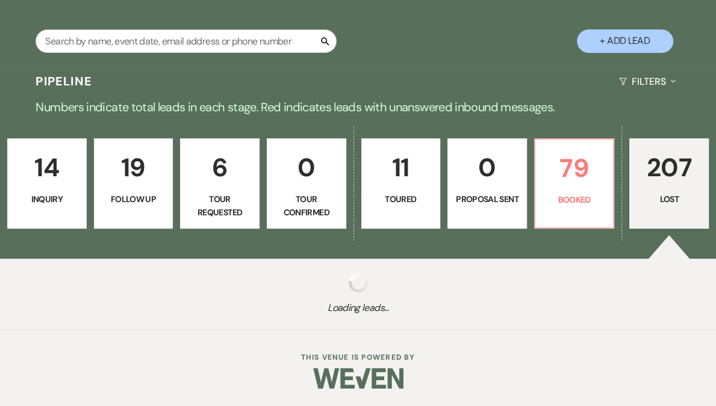
select select "5"
select select "8"
select select "5"
select select "8"
select select "5"
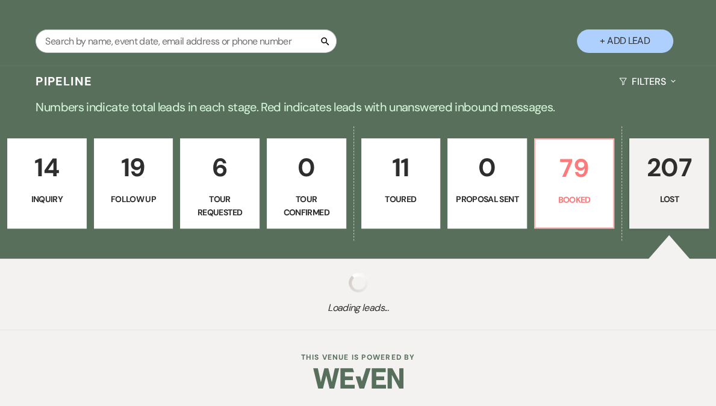
select select "8"
select select "5"
select select "8"
select select "6"
select select "8"
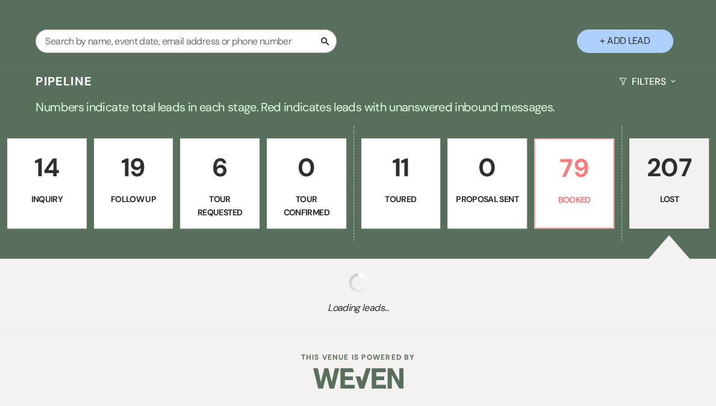
select select "5"
select select "8"
select select "10"
select select "8"
select select "7"
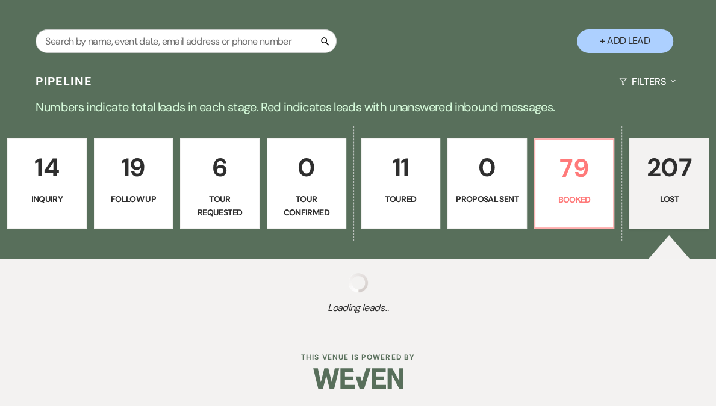
select select "8"
select select "6"
select select "8"
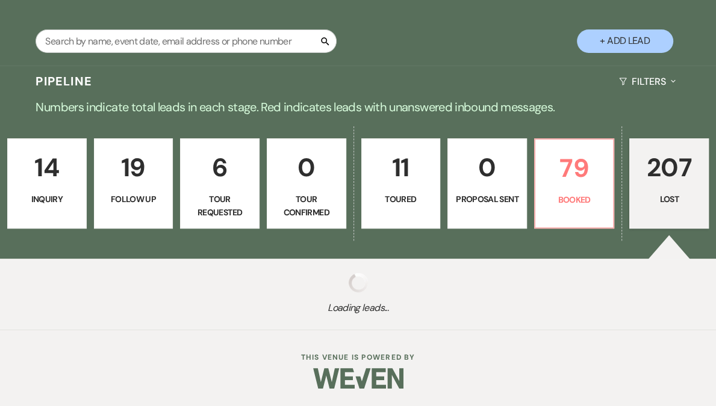
select select "6"
select select "8"
select select "7"
select select "8"
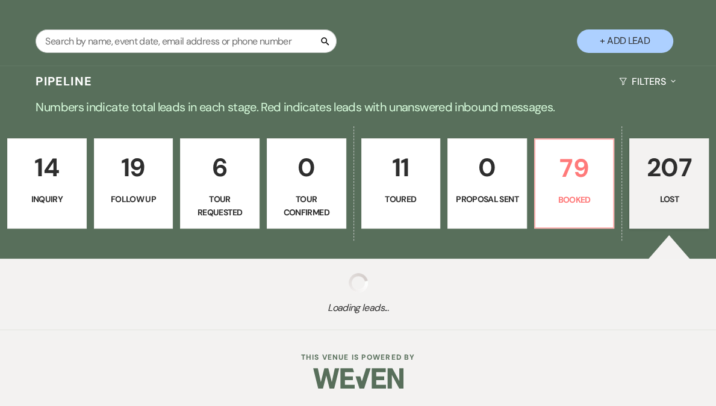
select select "8"
select select "7"
select select "8"
select select "5"
select select "8"
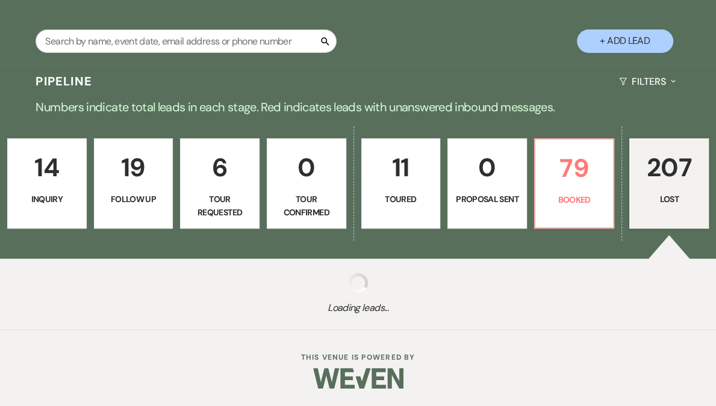
select select "8"
select select "5"
select select "8"
select select "7"
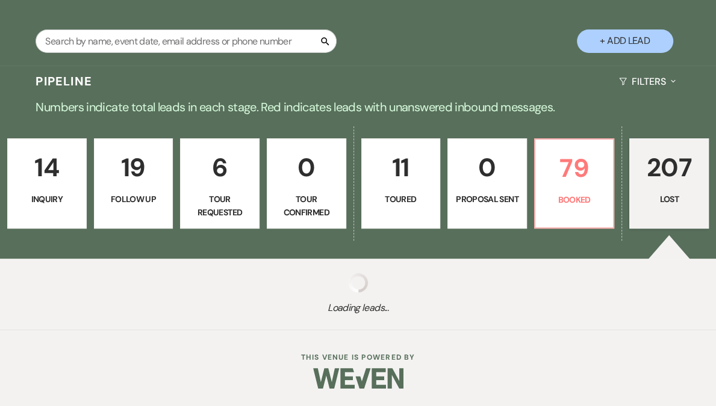
select select "8"
select select "5"
select select "8"
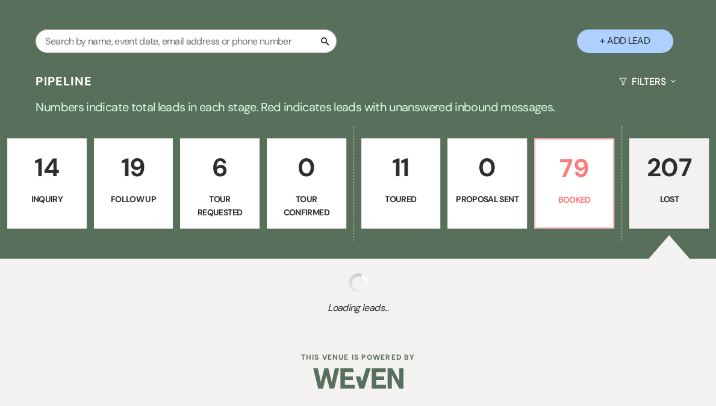
select select "5"
select select "8"
select select "5"
select select "8"
select select "6"
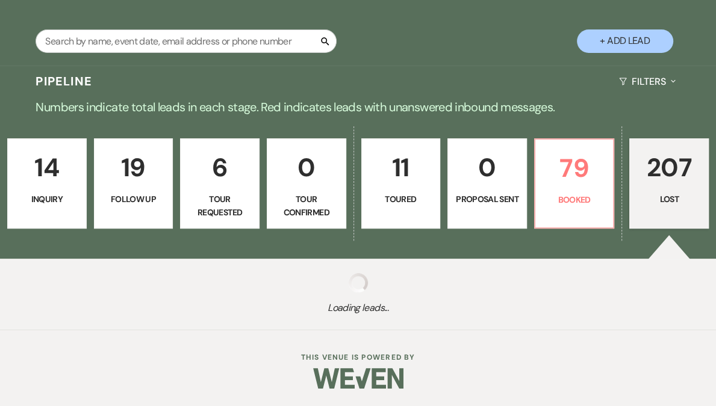
select select "8"
select select "5"
select select "8"
select select "10"
select select "8"
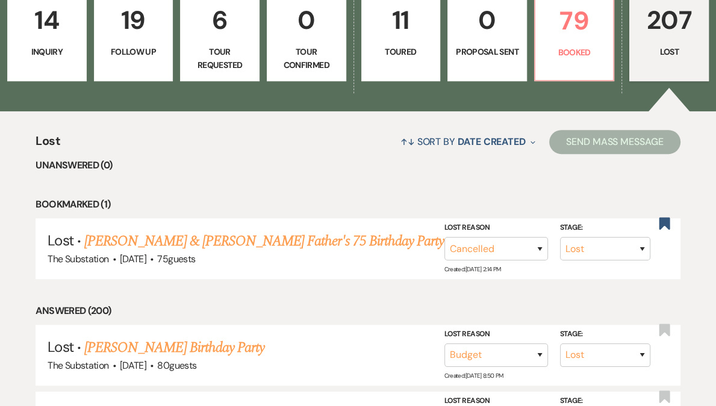
scroll to position [360, 0]
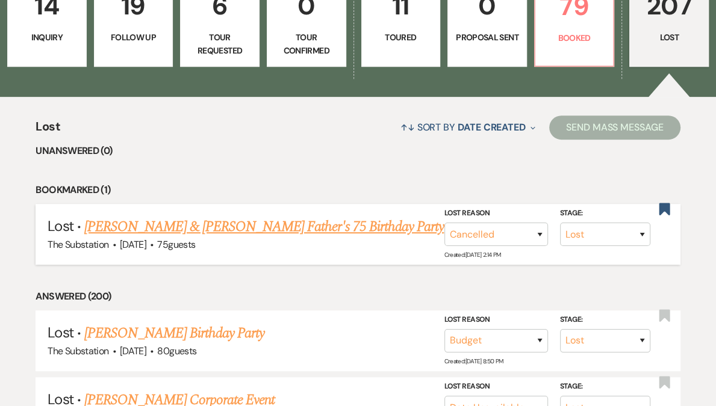
click at [294, 221] on link "Kristen Mahoney & Doug Olson Father's 75 Birthday Party" at bounding box center [263, 227] width 359 height 22
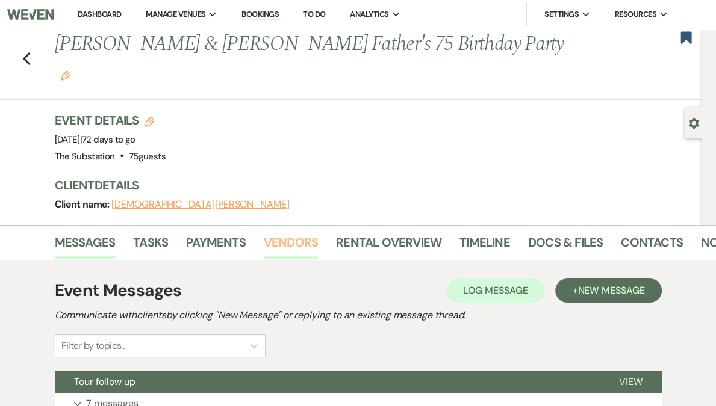
scroll to position [2, 0]
click at [381, 232] on link "Rental Overview" at bounding box center [388, 245] width 105 height 26
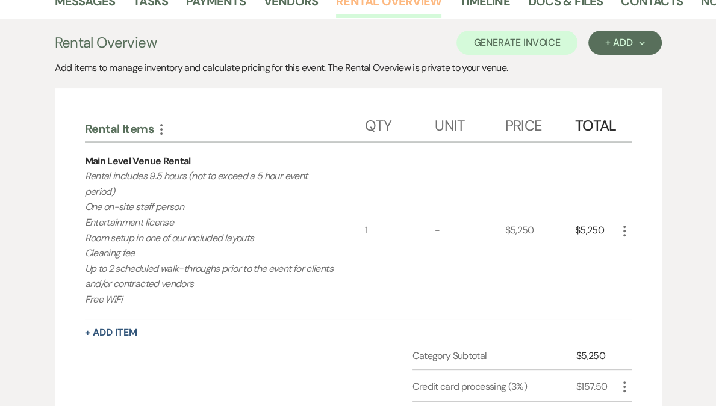
scroll to position [124, 0]
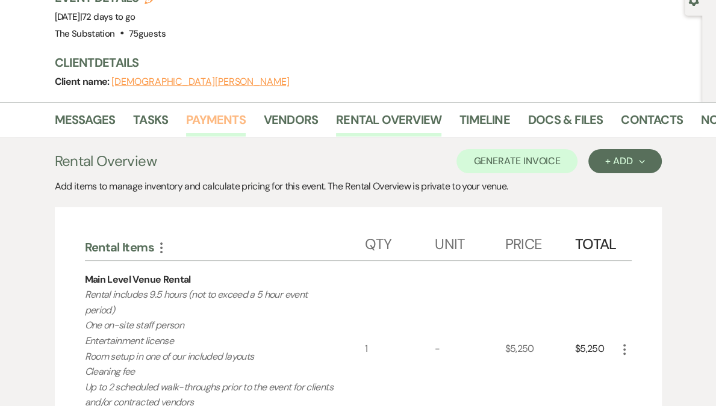
click at [217, 110] on link "Payments" at bounding box center [216, 123] width 60 height 26
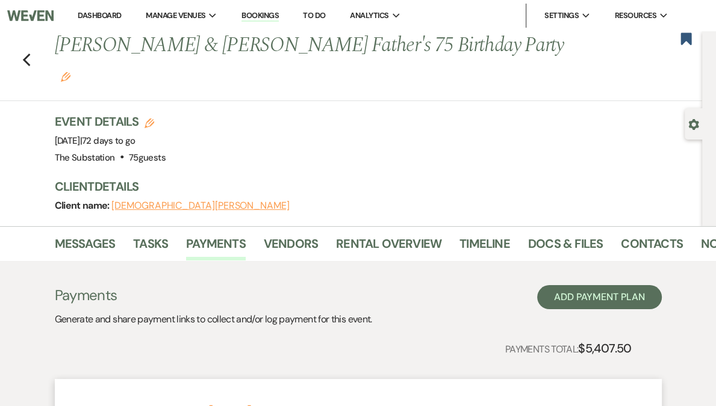
click at [121, 16] on link "Dashboard" at bounding box center [99, 15] width 43 height 10
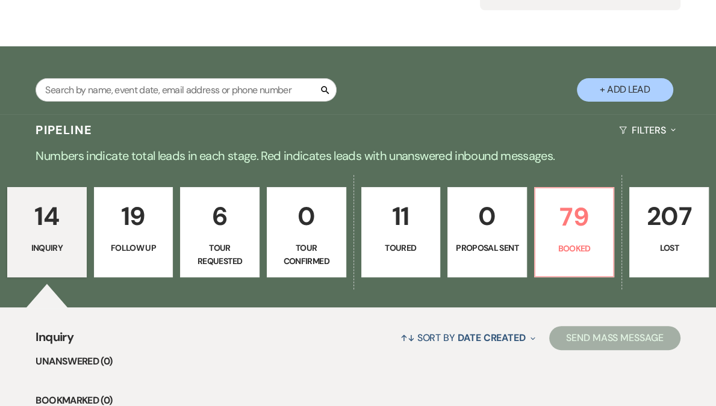
scroll to position [199, 0]
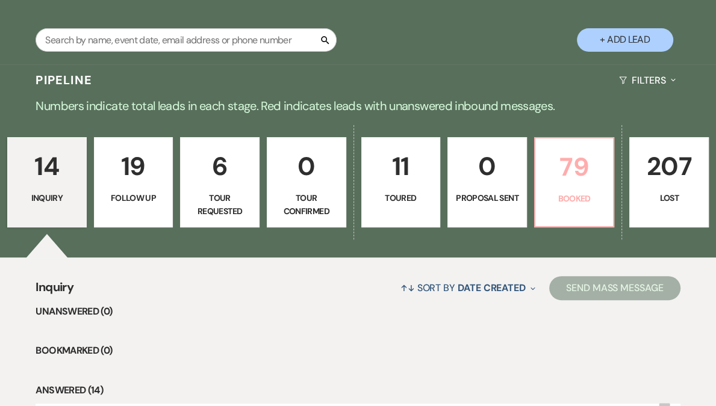
click at [543, 194] on p "Booked" at bounding box center [575, 198] width 64 height 13
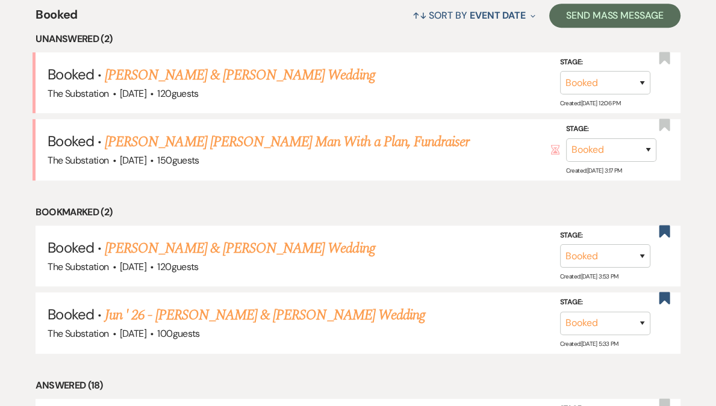
scroll to position [474, 0]
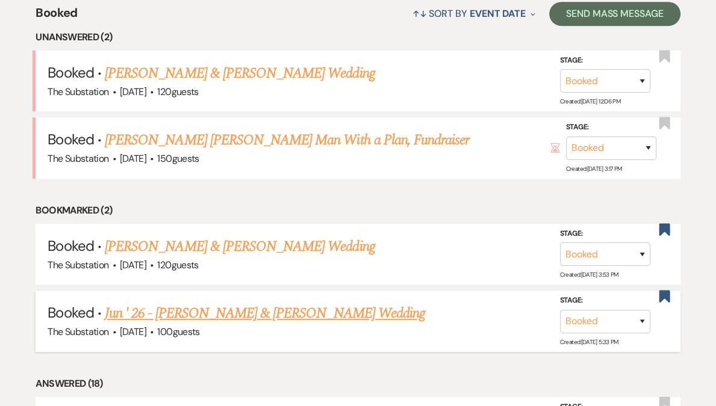
click at [229, 315] on link "Jun ' 26 - James Mealey & Alisha Musau's Wedding" at bounding box center [265, 314] width 320 height 22
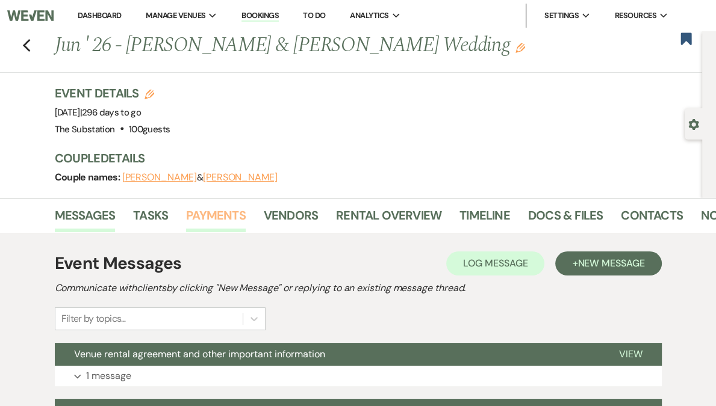
click at [227, 210] on link "Payments" at bounding box center [216, 219] width 60 height 26
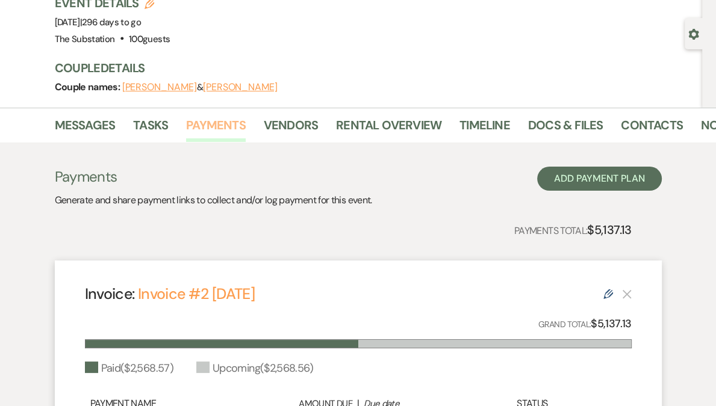
scroll to position [89, 0]
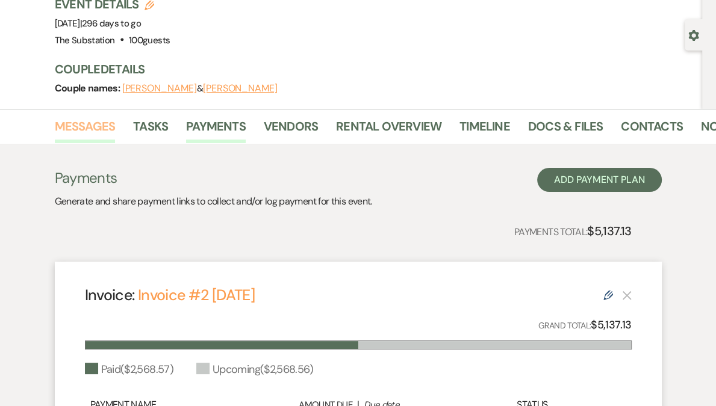
click at [98, 125] on link "Messages" at bounding box center [85, 130] width 61 height 26
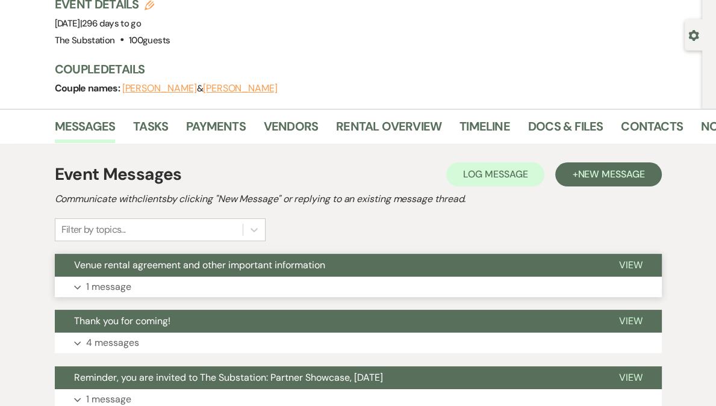
click at [165, 288] on button "Expand 1 message" at bounding box center [358, 287] width 607 height 20
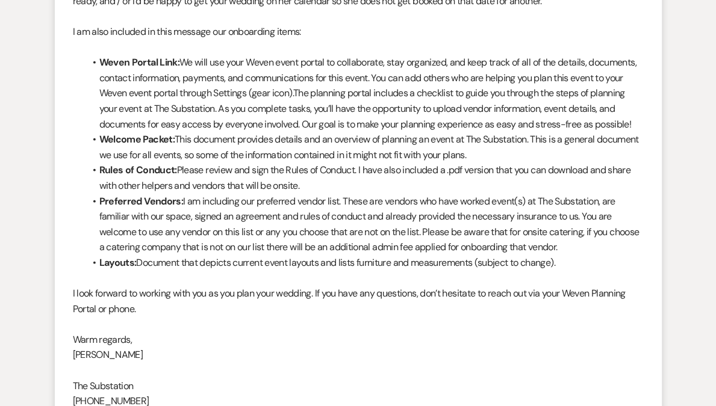
scroll to position [766, 0]
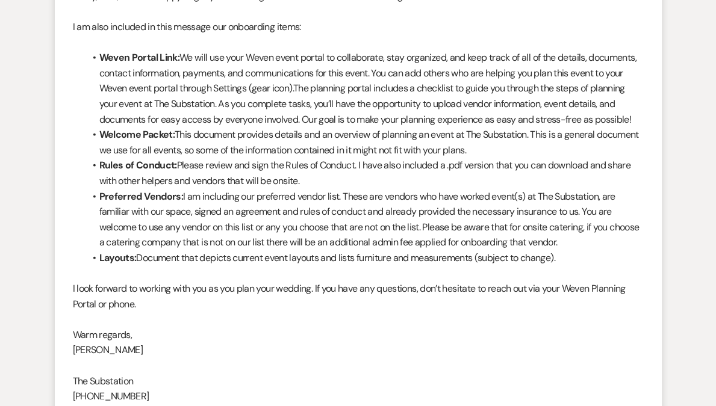
click at [255, 306] on p "I look forward to working with you as you plan your wedding. If you have any qu…" at bounding box center [358, 296] width 571 height 31
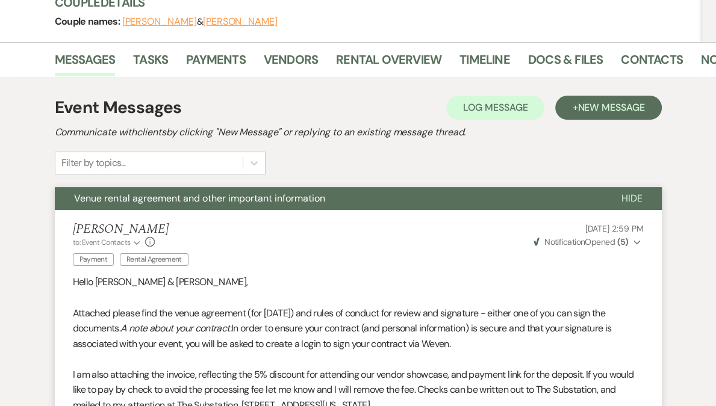
scroll to position [23, 0]
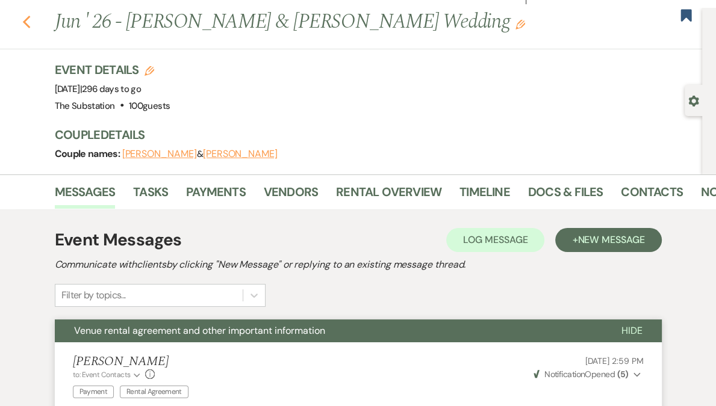
click at [28, 22] on use "button" at bounding box center [26, 22] width 8 height 13
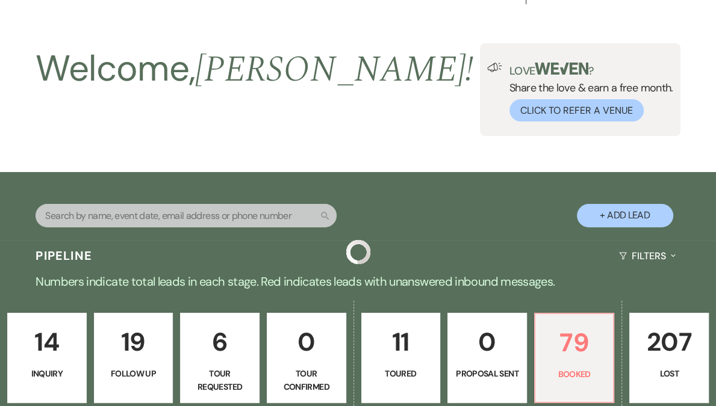
scroll to position [474, 0]
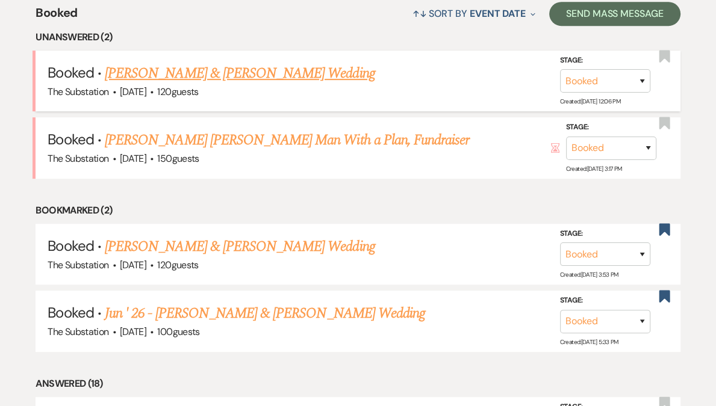
click at [267, 70] on link "Amy Duffuor & Joshua Ellison's Wedding" at bounding box center [240, 74] width 270 height 22
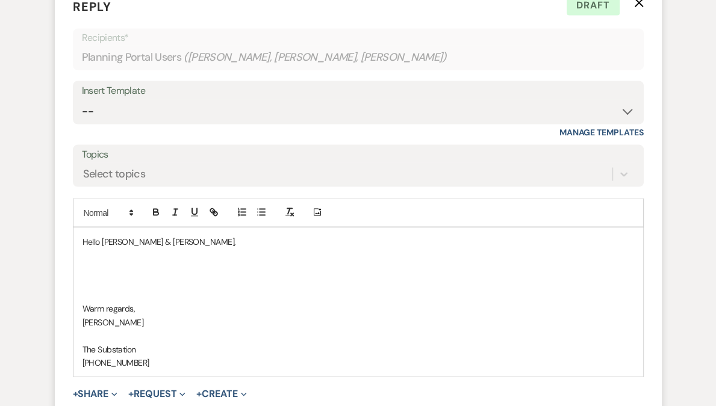
scroll to position [1904, 0]
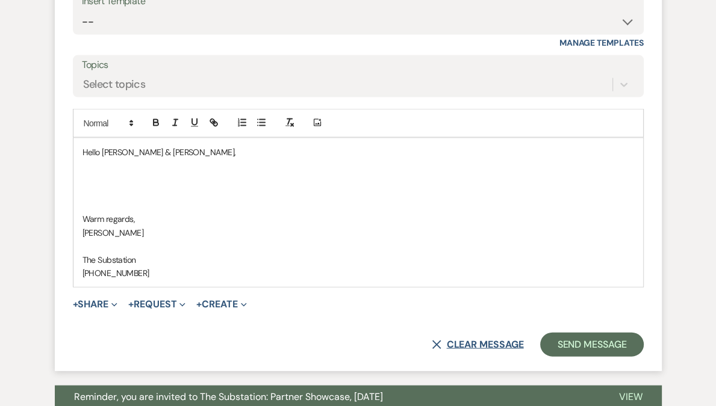
click at [481, 340] on button "X Clear message" at bounding box center [478, 345] width 92 height 10
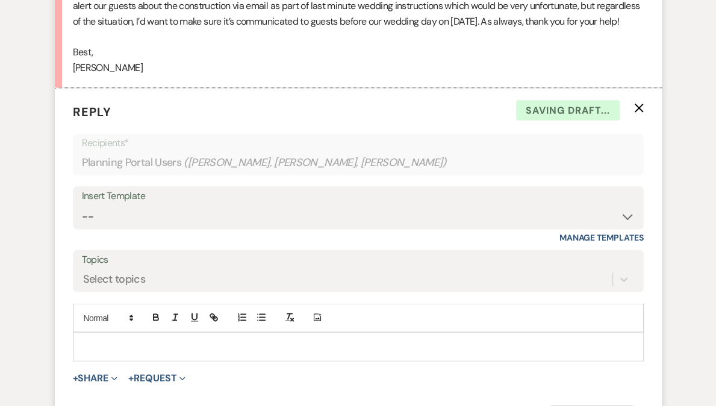
scroll to position [1631, 0]
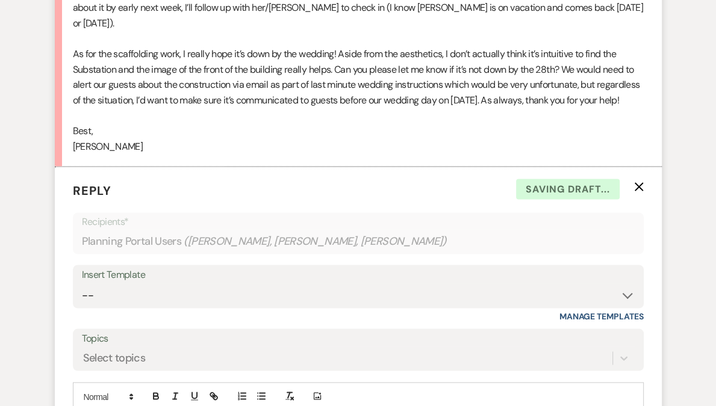
click at [638, 182] on icon "X" at bounding box center [639, 187] width 10 height 10
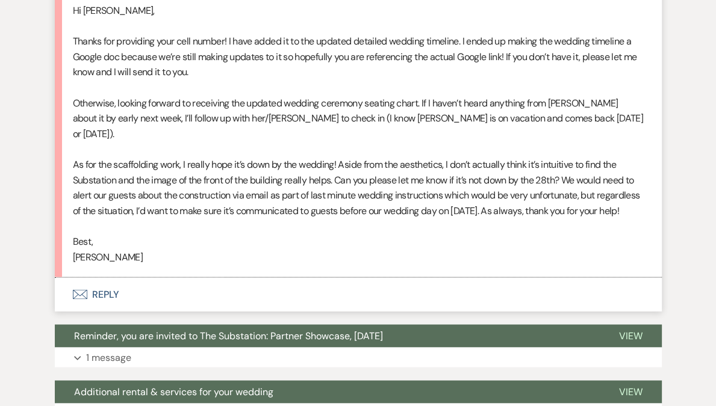
scroll to position [1468, 0]
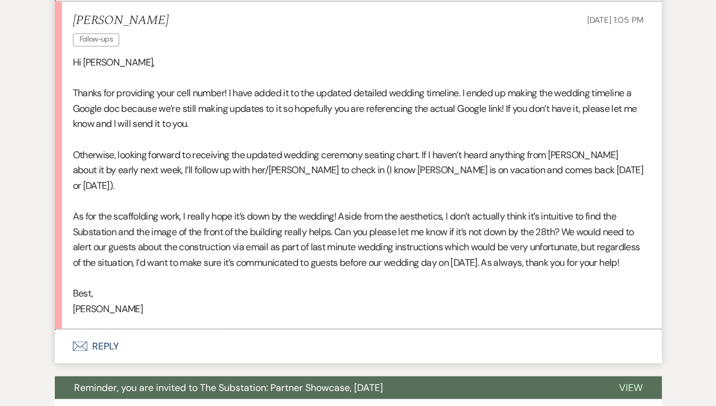
click at [361, 148] on p "Otherwise, looking forward to receiving the updated wedding ceremony seating ch…" at bounding box center [358, 171] width 571 height 46
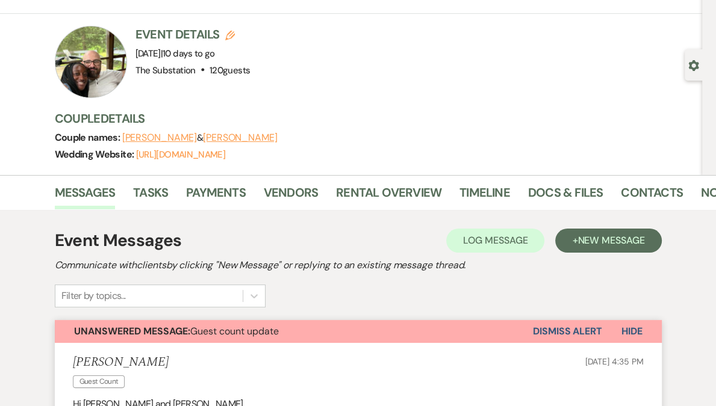
scroll to position [0, 0]
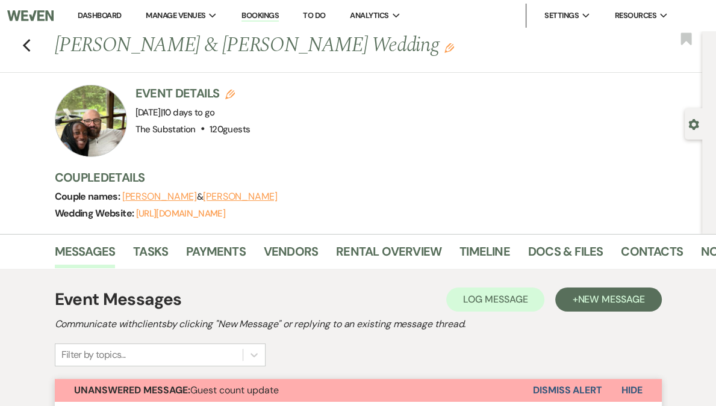
click at [121, 20] on link "Dashboard" at bounding box center [99, 15] width 43 height 10
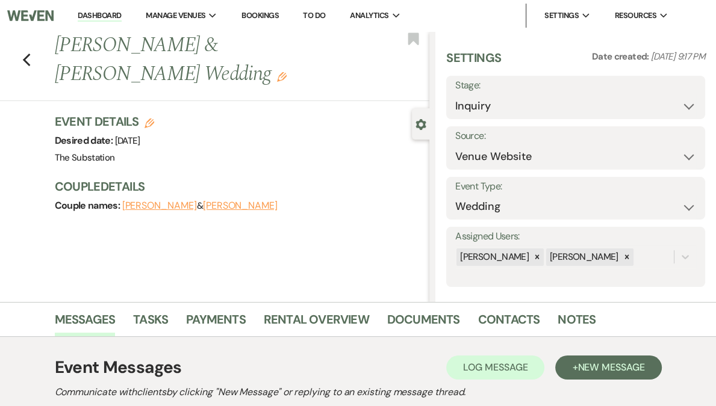
click at [121, 15] on link "Dashboard" at bounding box center [99, 15] width 43 height 11
